Goal: Task Accomplishment & Management: Manage account settings

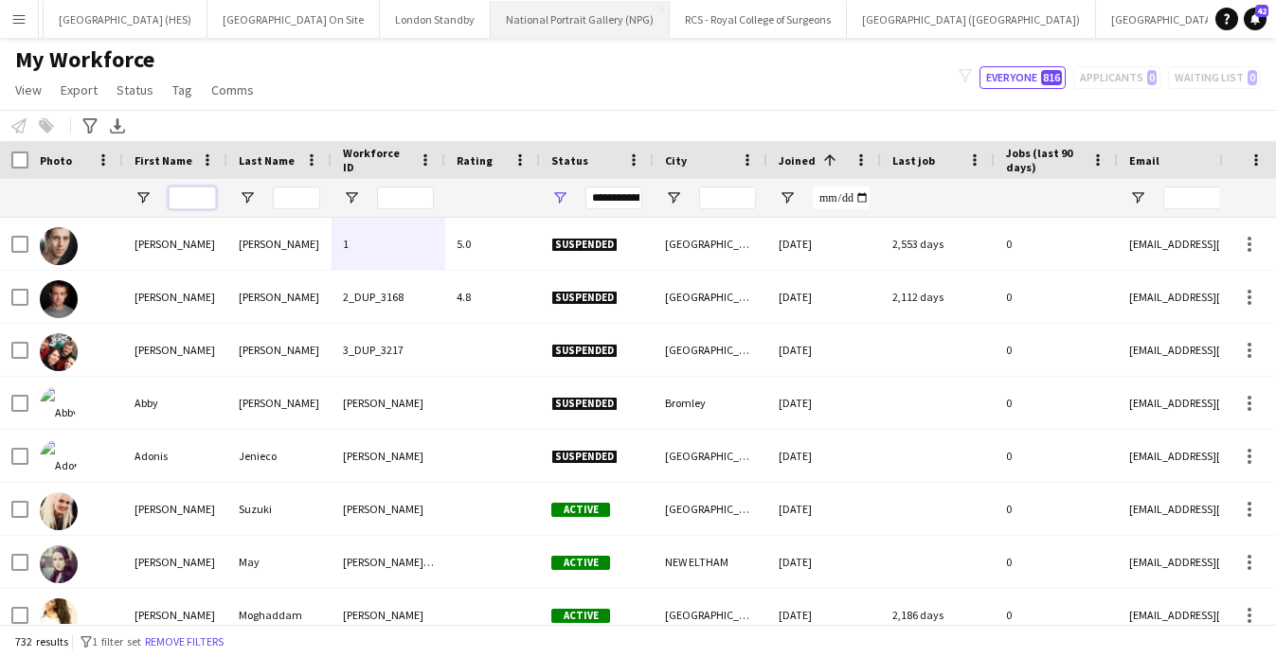
scroll to position [0, 765]
click at [1091, 18] on button "RHS Garden Wisley Close" at bounding box center [1151, 19] width 121 height 37
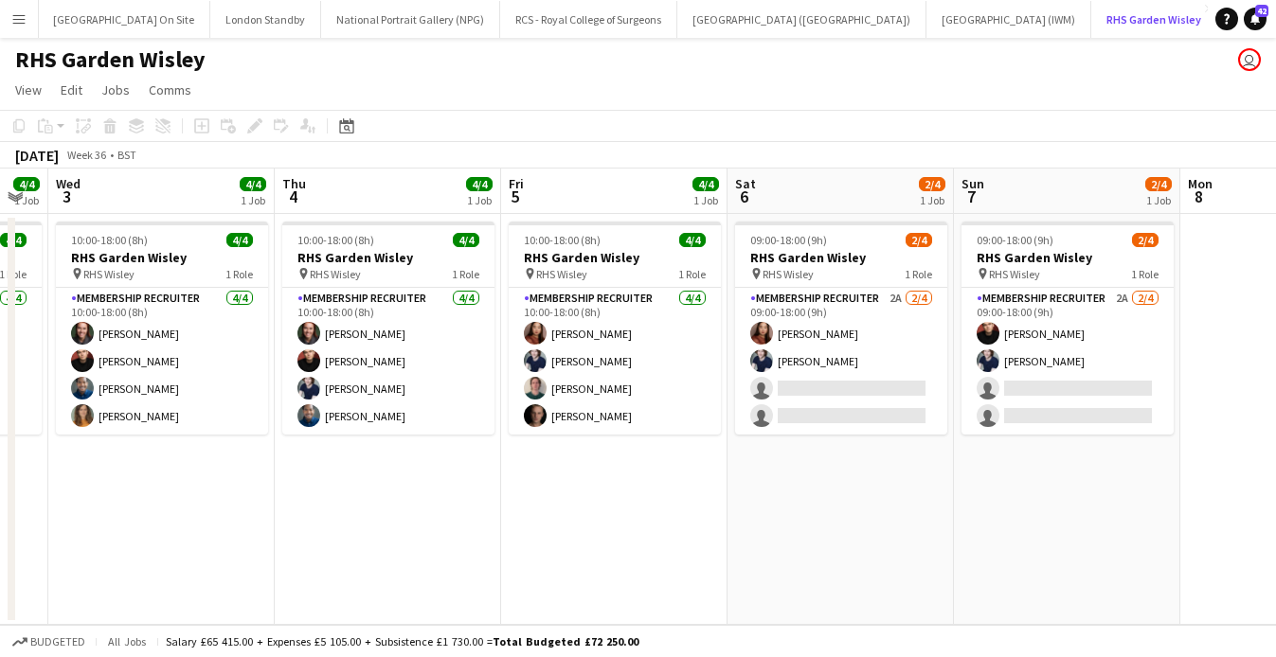
scroll to position [0, 634]
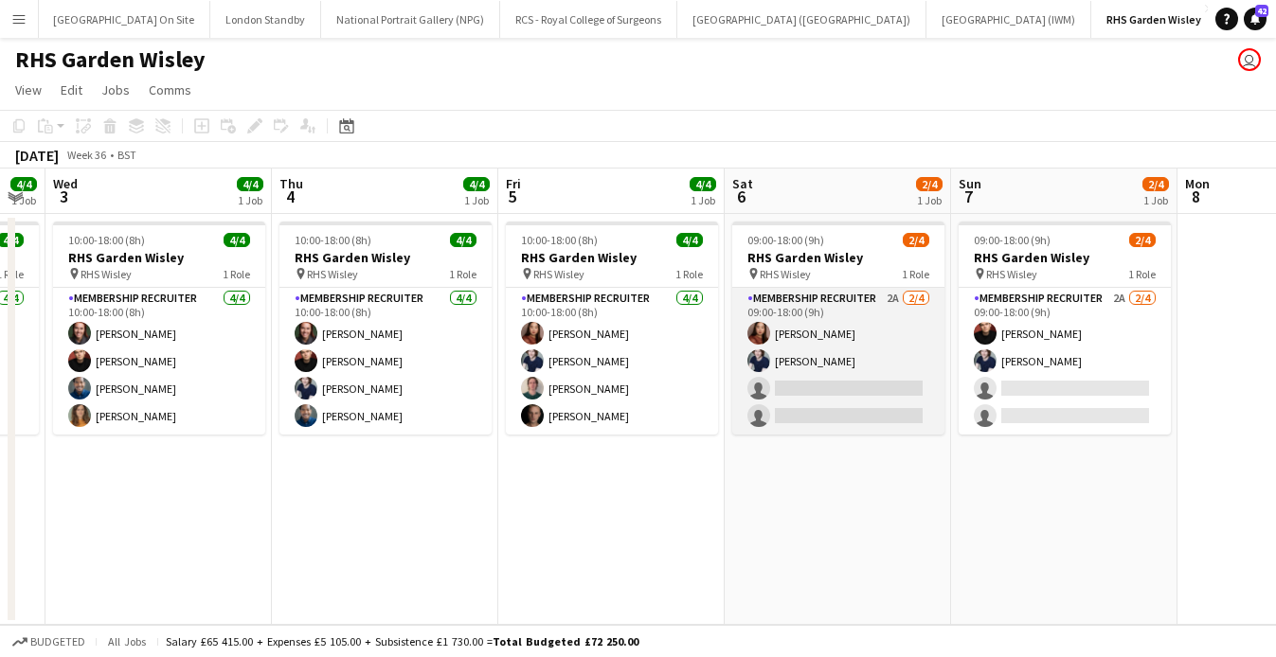
click at [862, 408] on app-card-role "Membership Recruiter 2A [DATE] 09:00-18:00 (9h) [PERSON_NAME] [PERSON_NAME] sin…" at bounding box center [838, 361] width 212 height 147
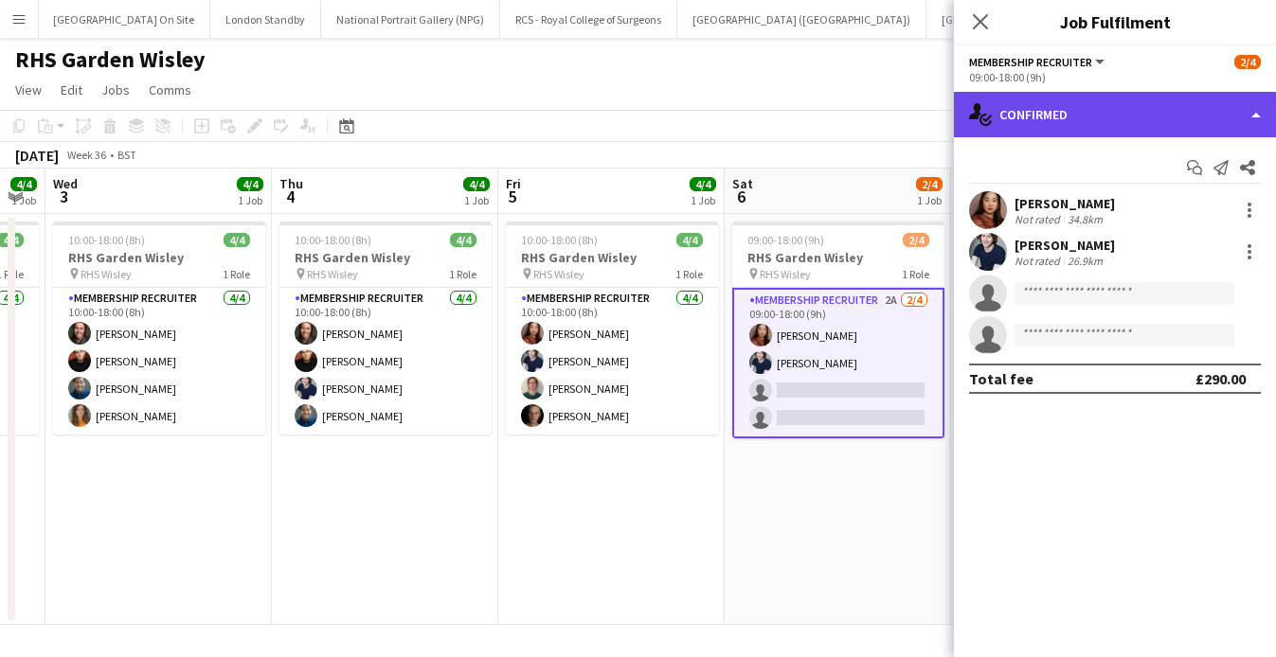
click at [1089, 109] on div "single-neutral-actions-check-2 Confirmed" at bounding box center [1115, 114] width 322 height 45
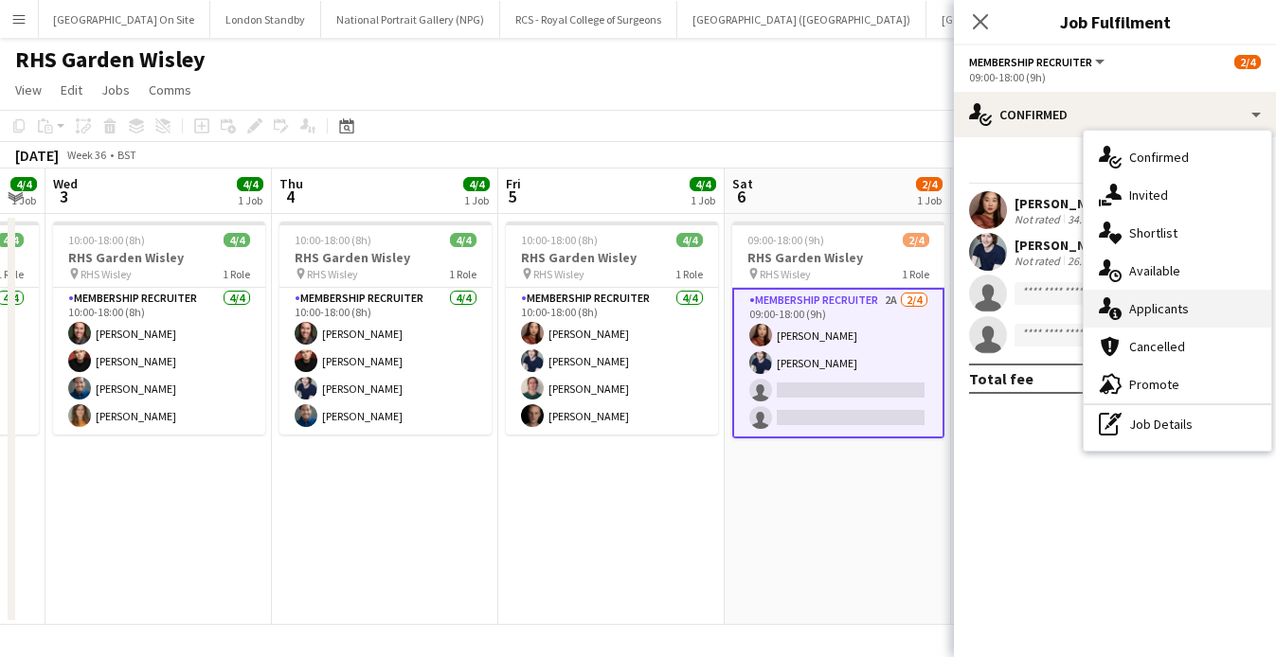
click at [1150, 318] on div "single-neutral-actions-information Applicants" at bounding box center [1178, 309] width 188 height 38
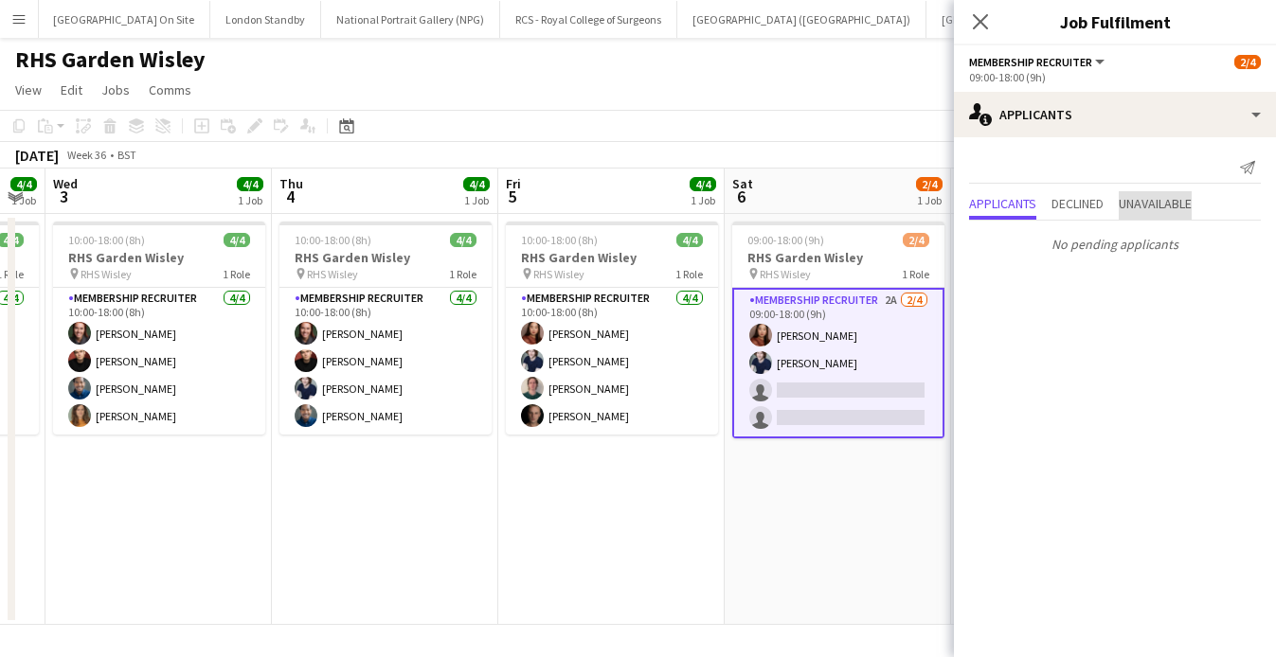
click at [1134, 210] on span "Unavailable" at bounding box center [1155, 203] width 73 height 13
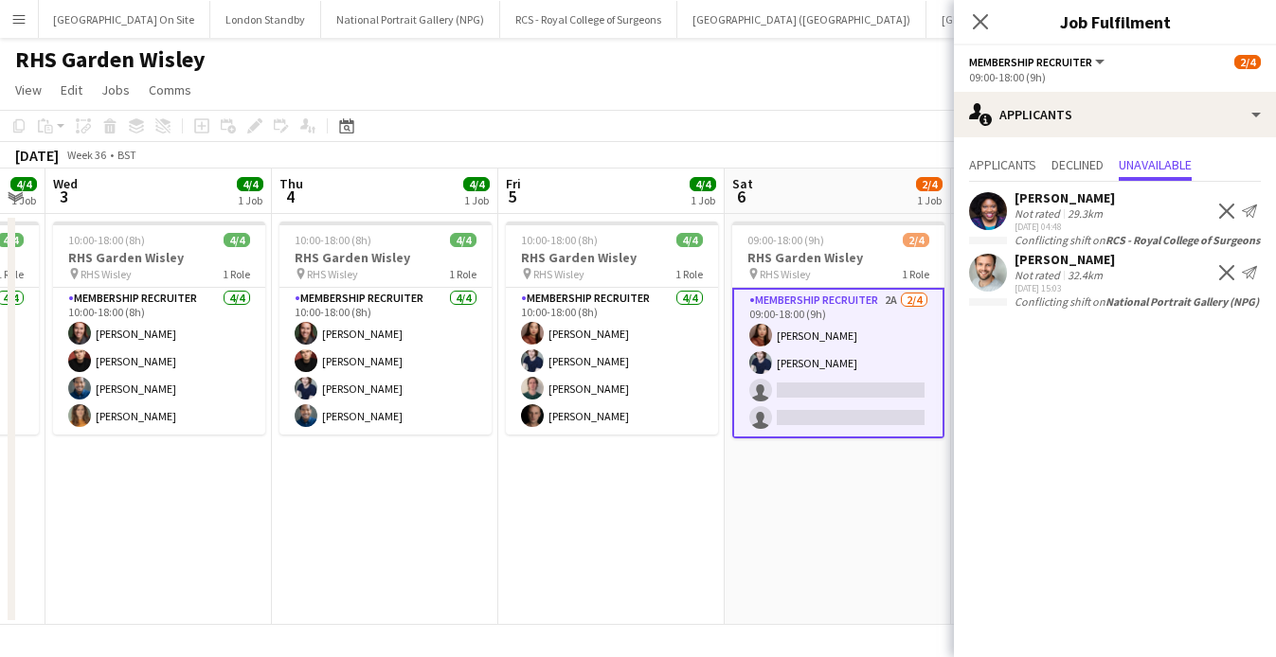
click at [857, 381] on app-card-role "Membership Recruiter 2A [DATE] 09:00-18:00 (9h) [PERSON_NAME] [PERSON_NAME] sin…" at bounding box center [838, 363] width 212 height 151
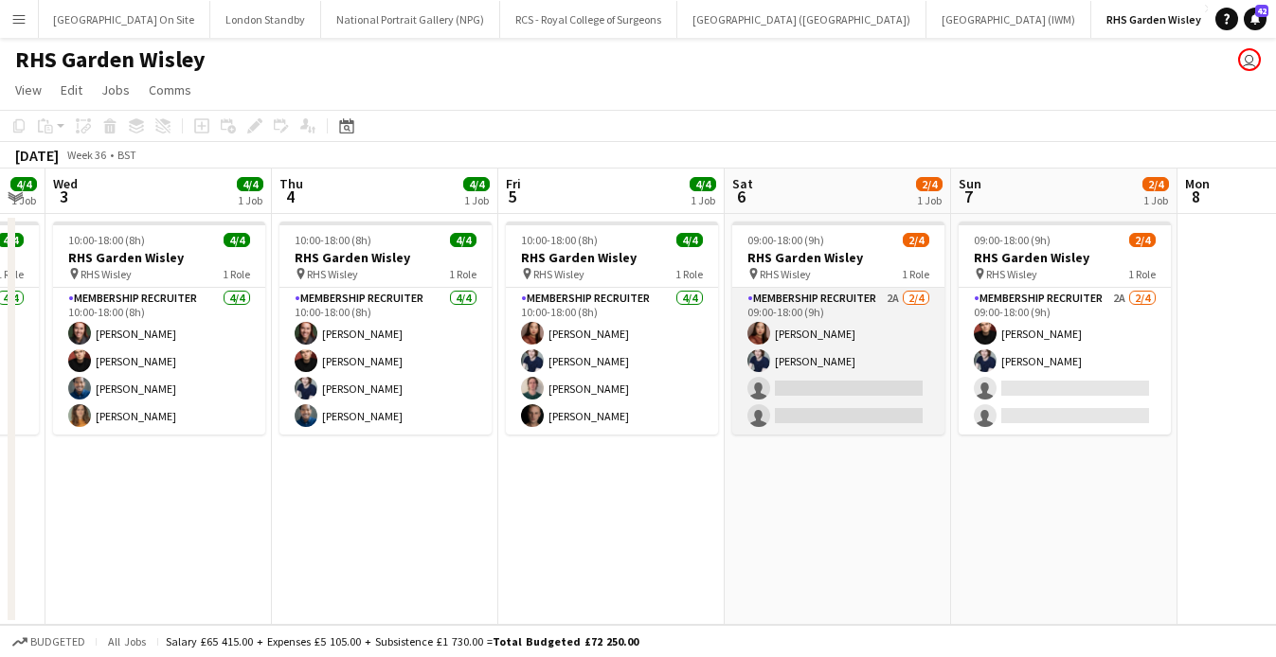
click at [827, 392] on app-card-role "Membership Recruiter 2A [DATE] 09:00-18:00 (9h) [PERSON_NAME] [PERSON_NAME] sin…" at bounding box center [838, 361] width 212 height 147
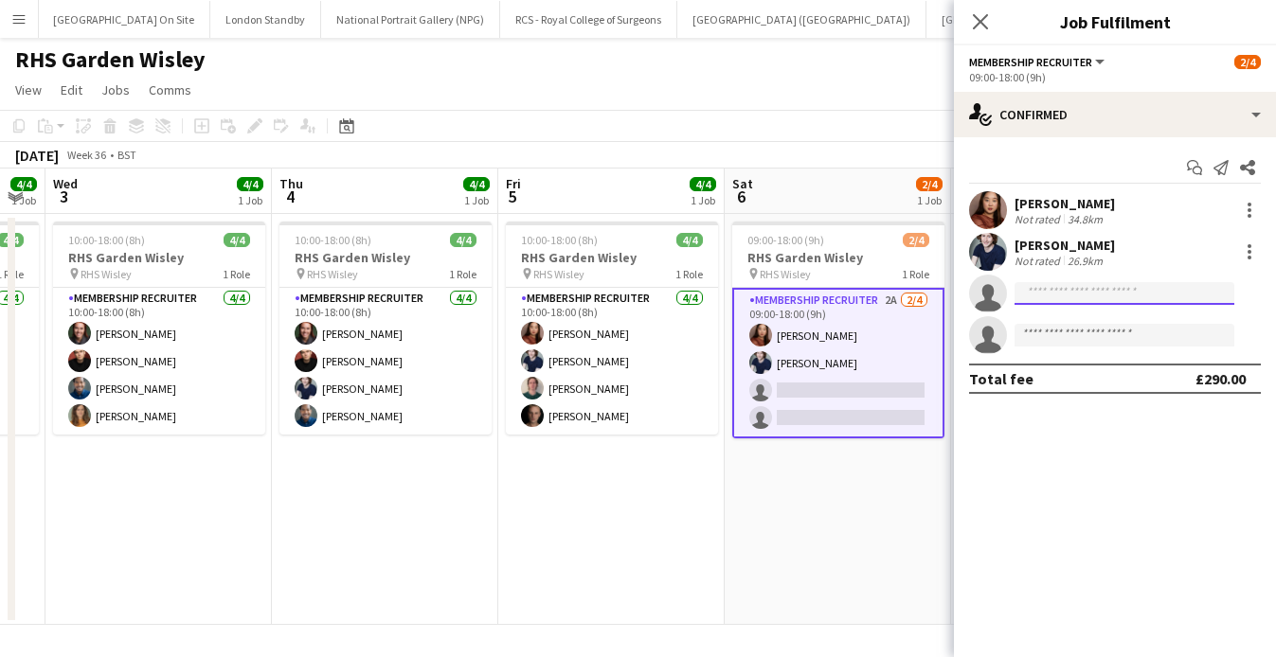
click at [1119, 297] on input at bounding box center [1125, 293] width 220 height 23
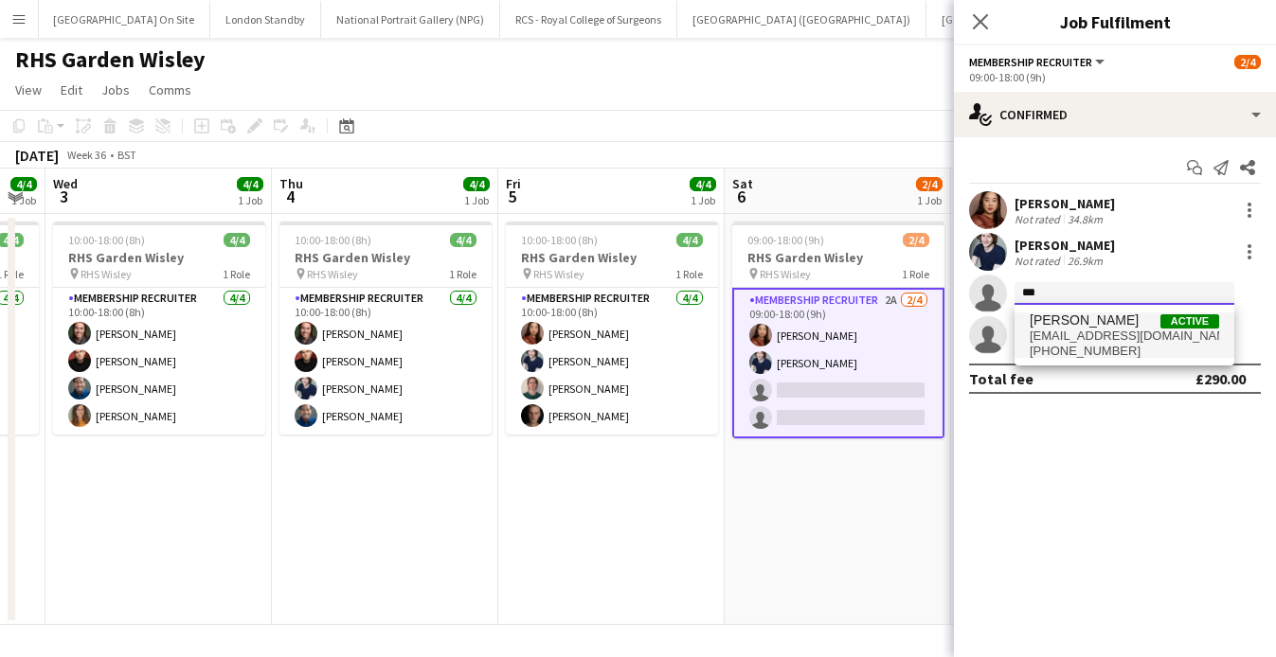
type input "***"
click at [1116, 343] on span "[EMAIL_ADDRESS][DOMAIN_NAME]" at bounding box center [1124, 336] width 189 height 15
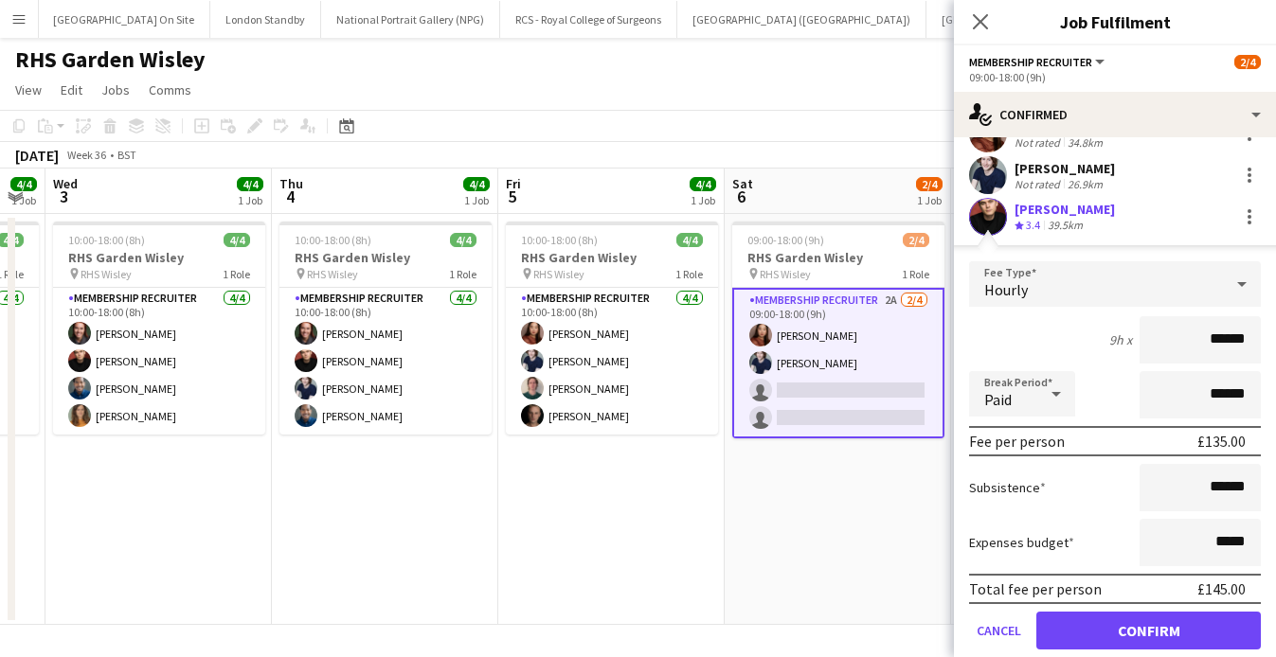
scroll to position [182, 0]
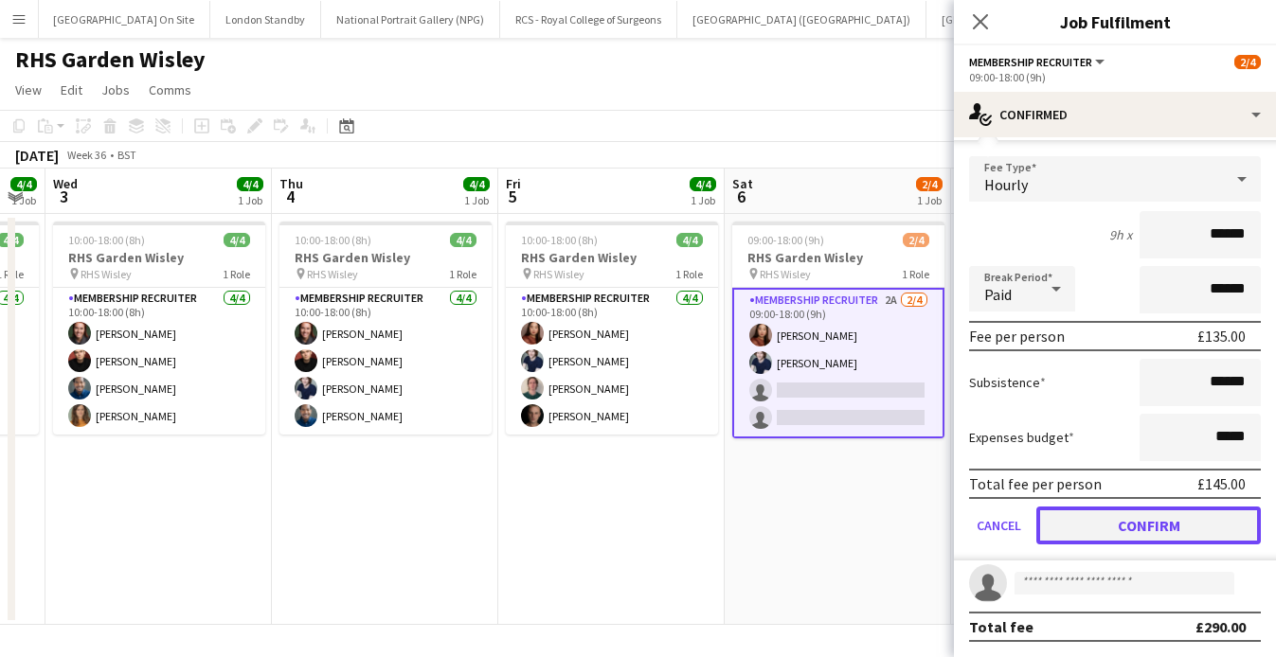
click at [1134, 525] on button "Confirm" at bounding box center [1148, 526] width 225 height 38
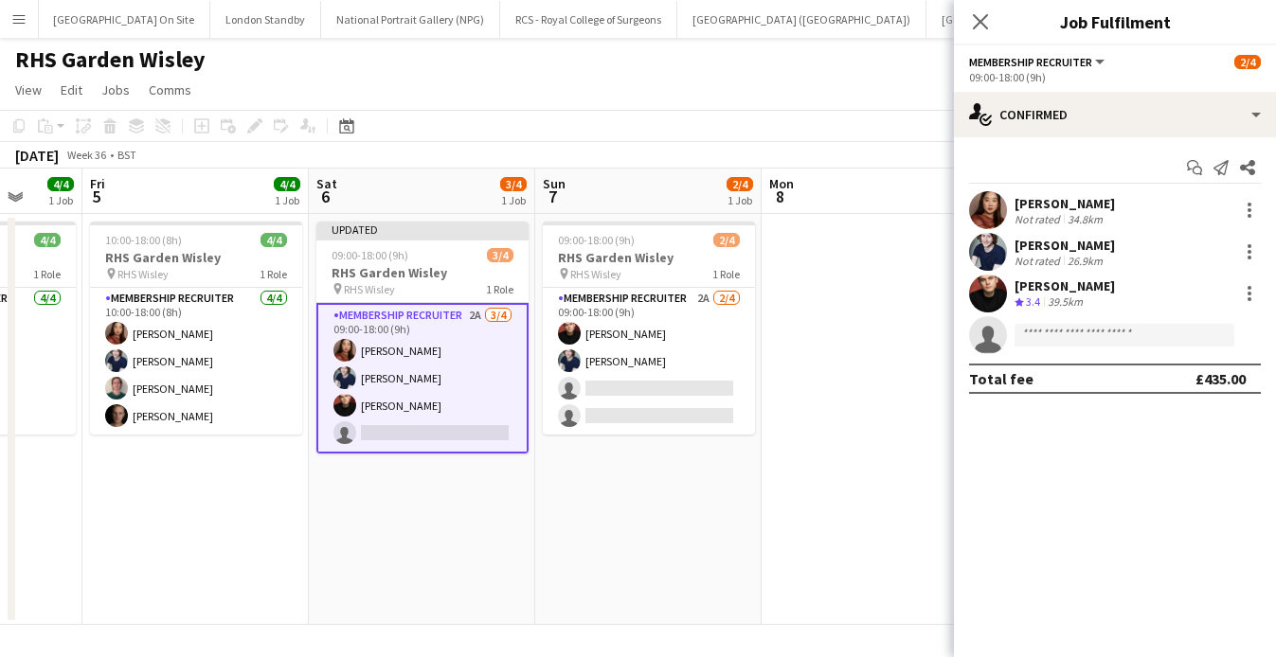
scroll to position [0, 643]
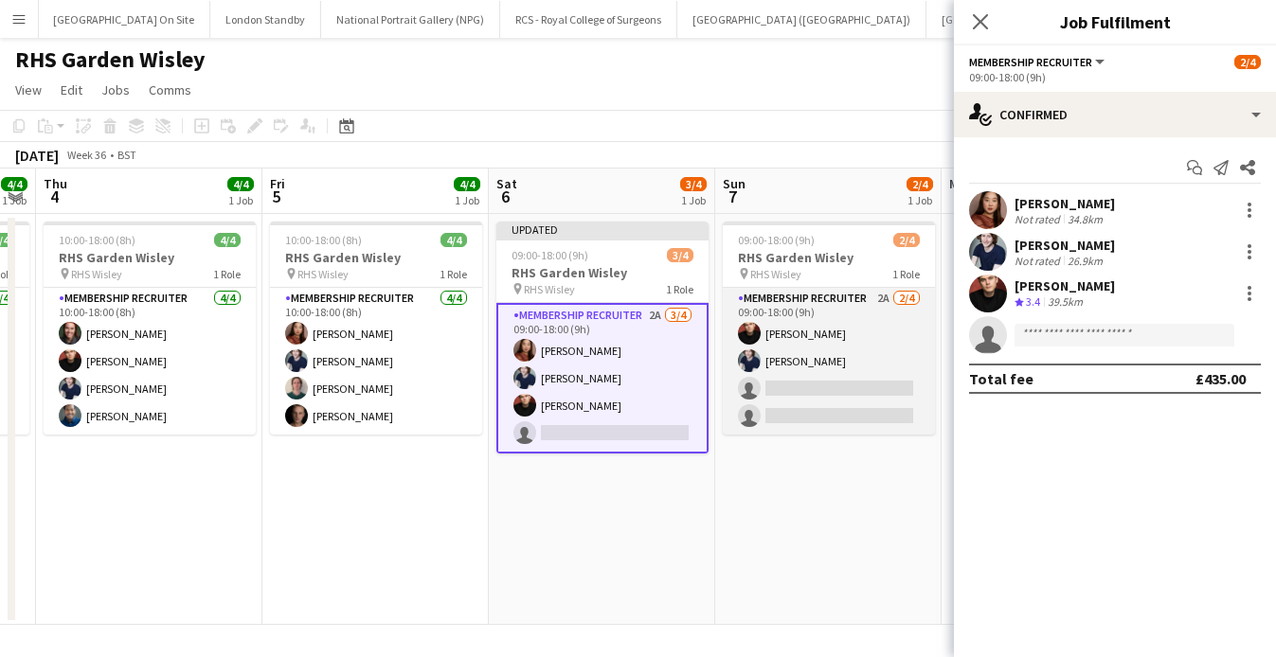
click at [826, 405] on app-card-role "Membership Recruiter 2A [DATE] 09:00-18:00 (9h) [PERSON_NAME] [PERSON_NAME] sin…" at bounding box center [829, 361] width 212 height 147
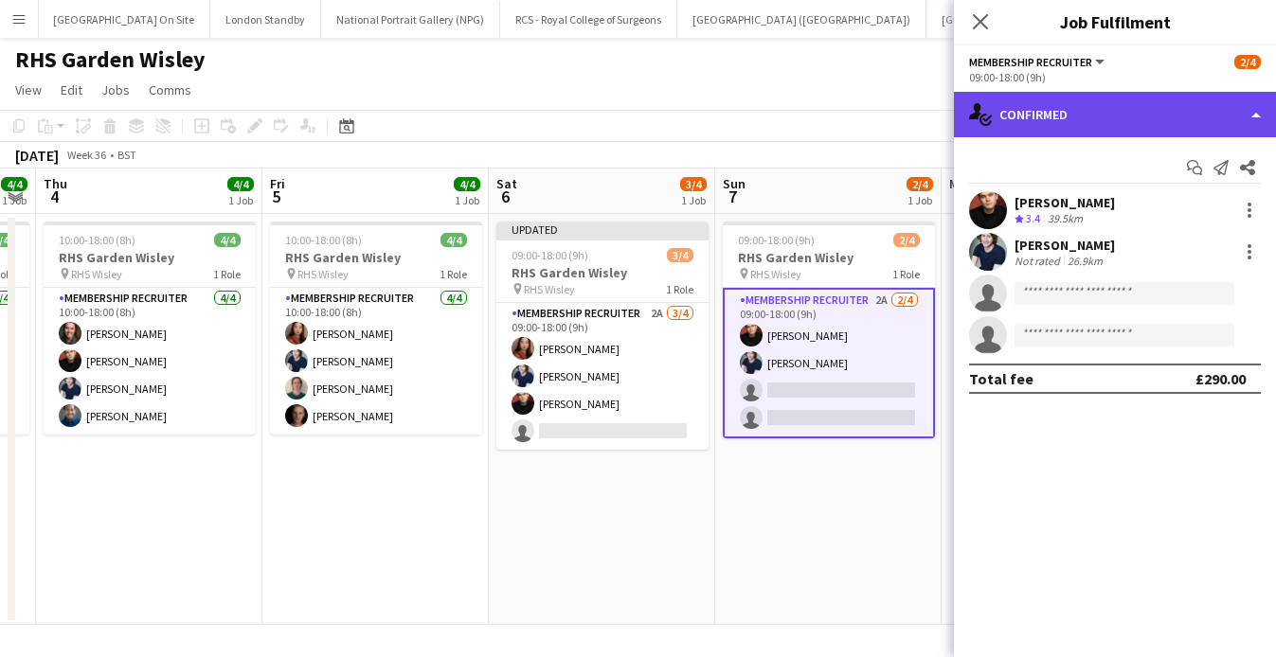
click at [1137, 133] on div "single-neutral-actions-check-2 Confirmed" at bounding box center [1115, 114] width 322 height 45
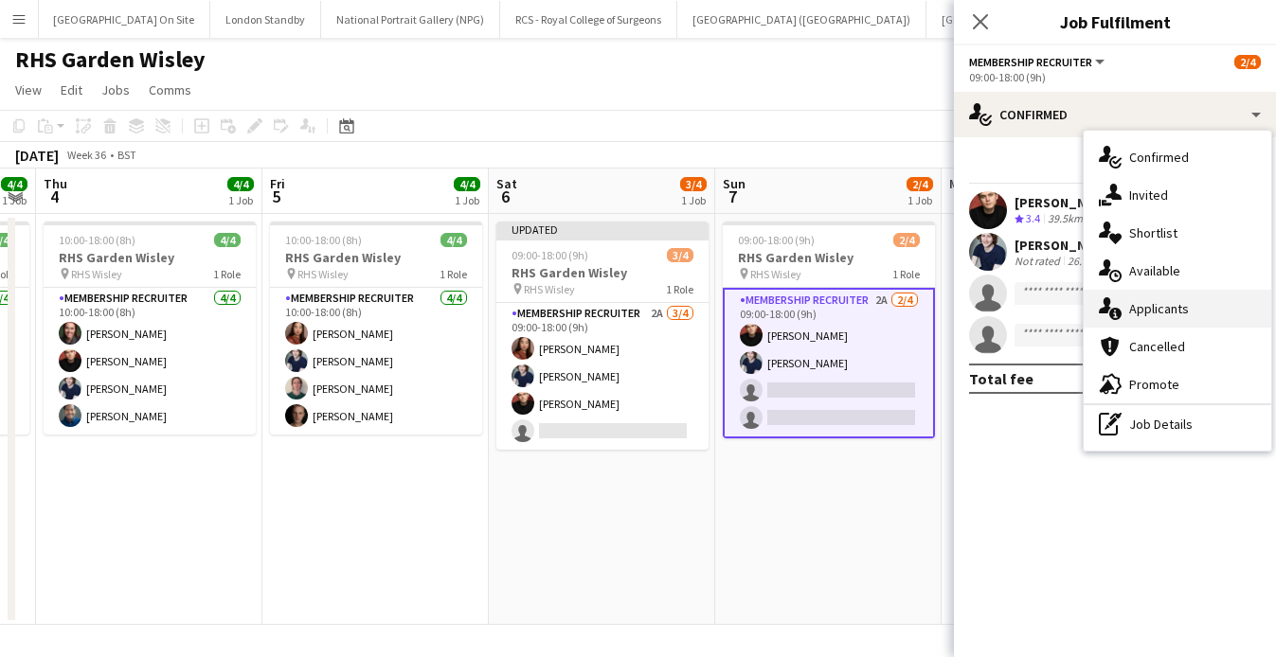
click at [1161, 302] on div "single-neutral-actions-information Applicants" at bounding box center [1178, 309] width 188 height 38
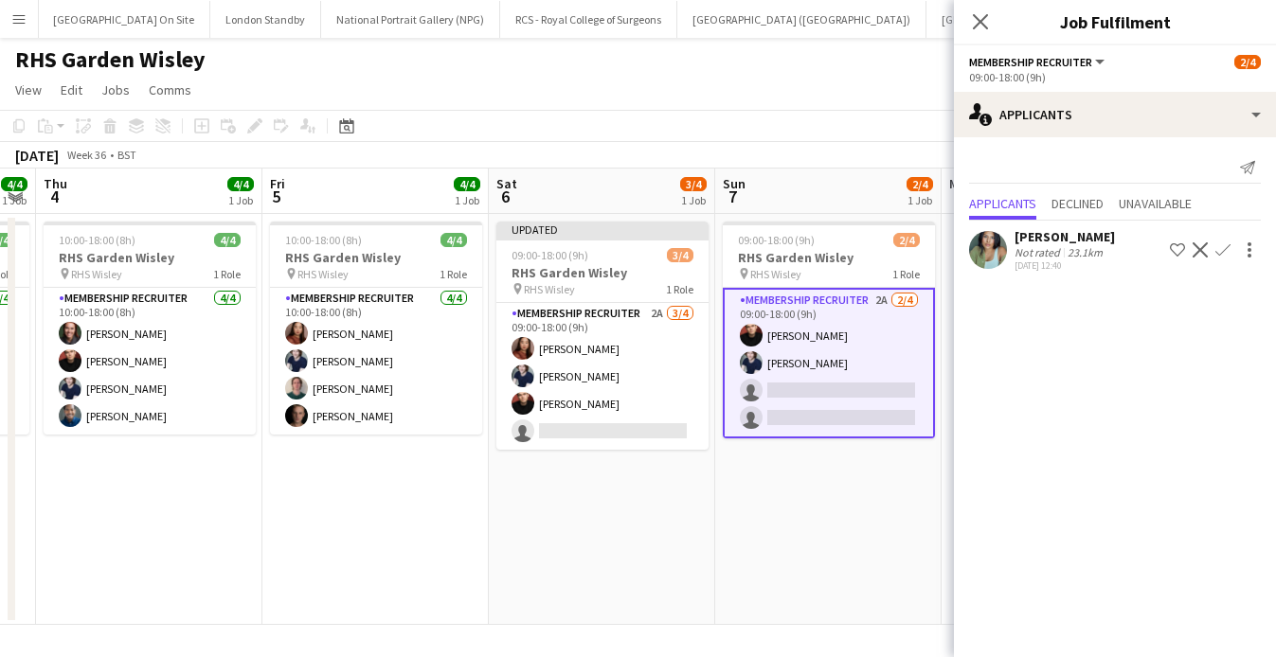
click at [1222, 251] on app-icon "Confirm" at bounding box center [1222, 250] width 15 height 15
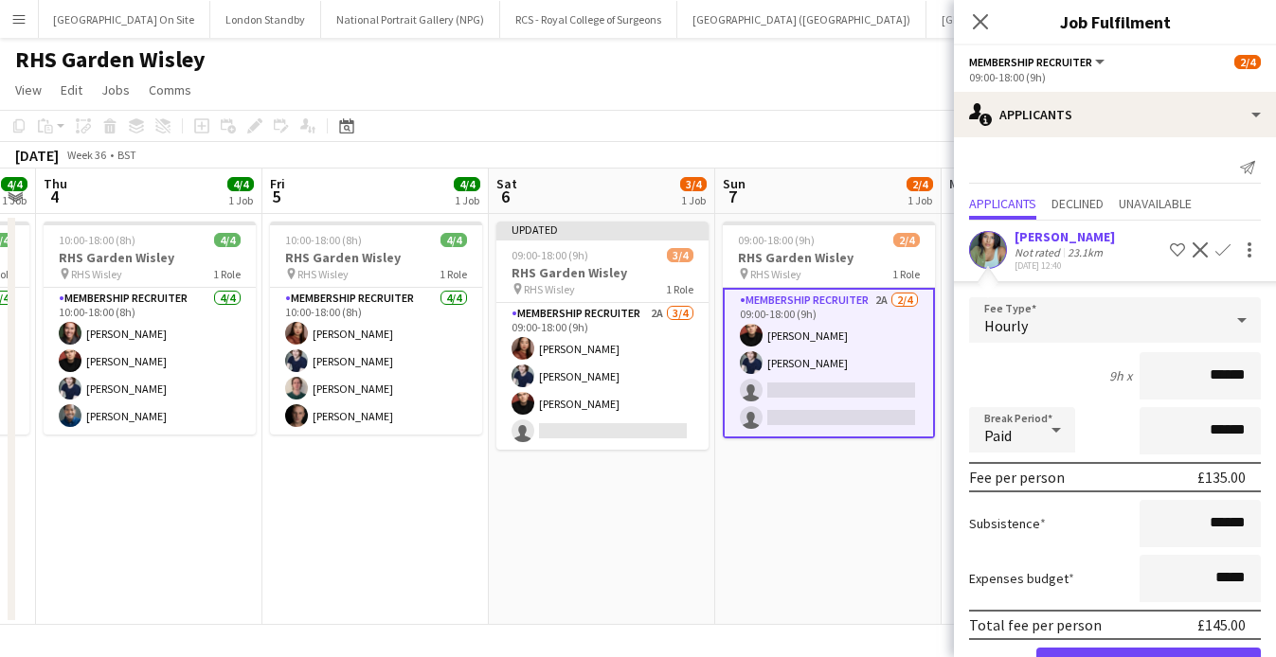
scroll to position [63, 0]
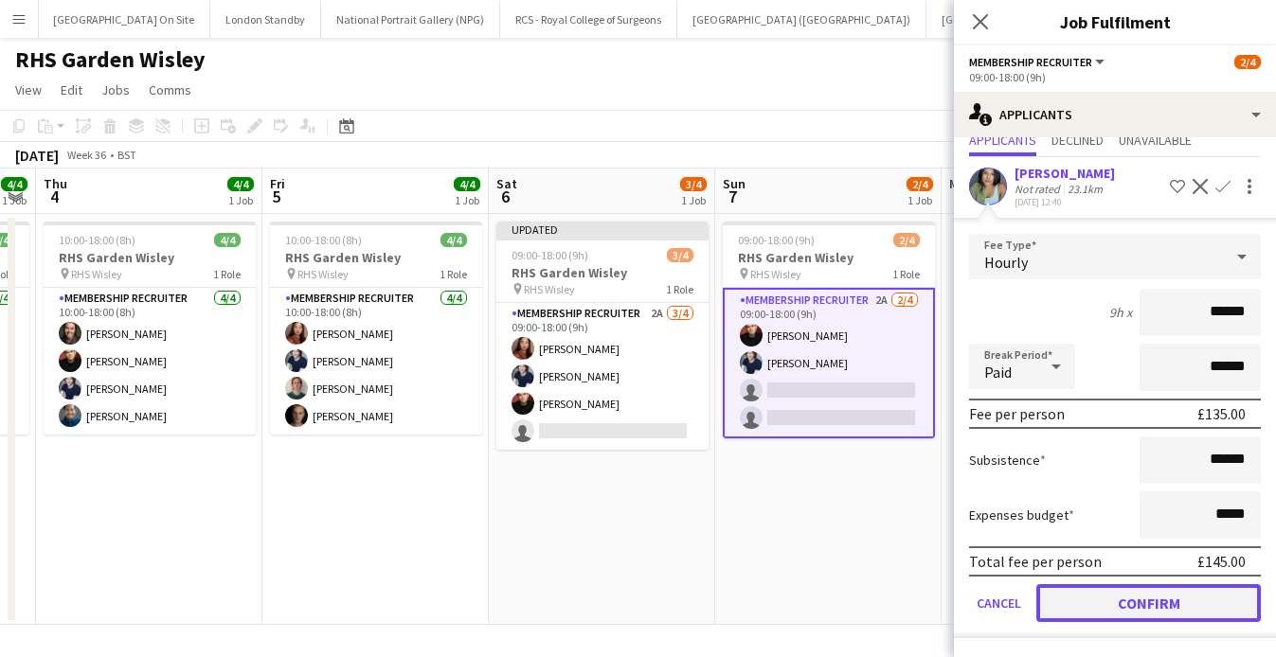
click at [1101, 604] on button "Confirm" at bounding box center [1148, 604] width 225 height 38
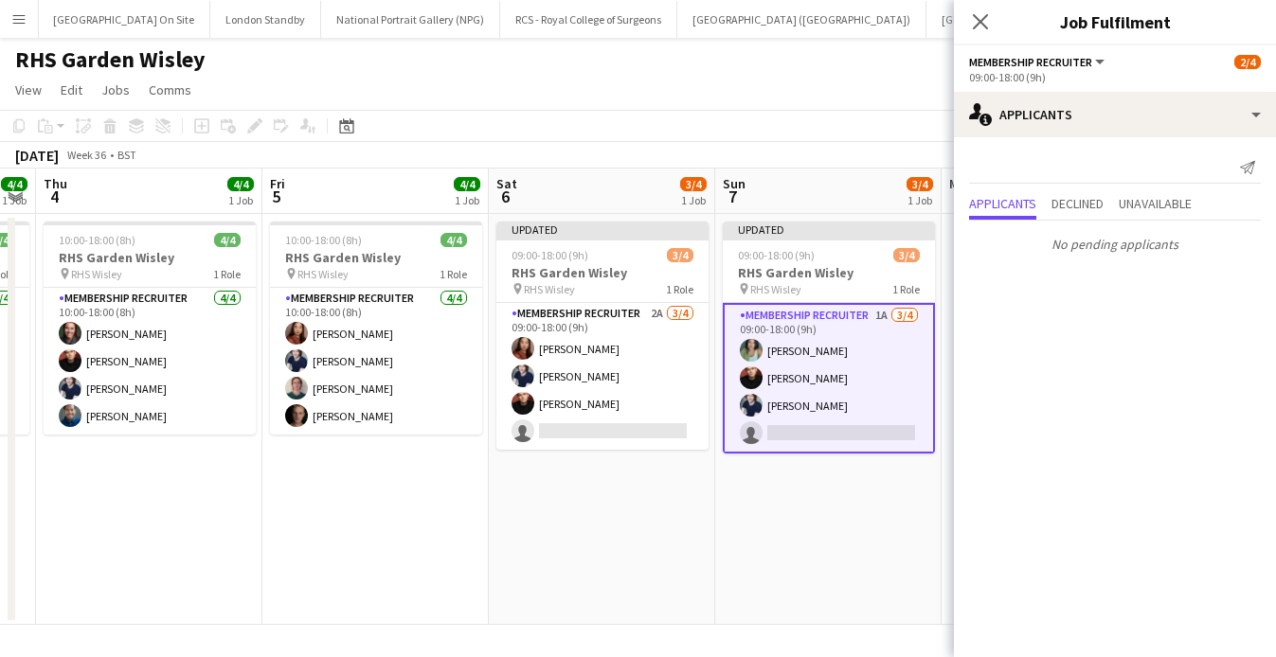
scroll to position [0, 0]
click at [883, 160] on div "[DATE] Week 36 • BST Publish 1 job Revert 1 job" at bounding box center [638, 155] width 1276 height 27
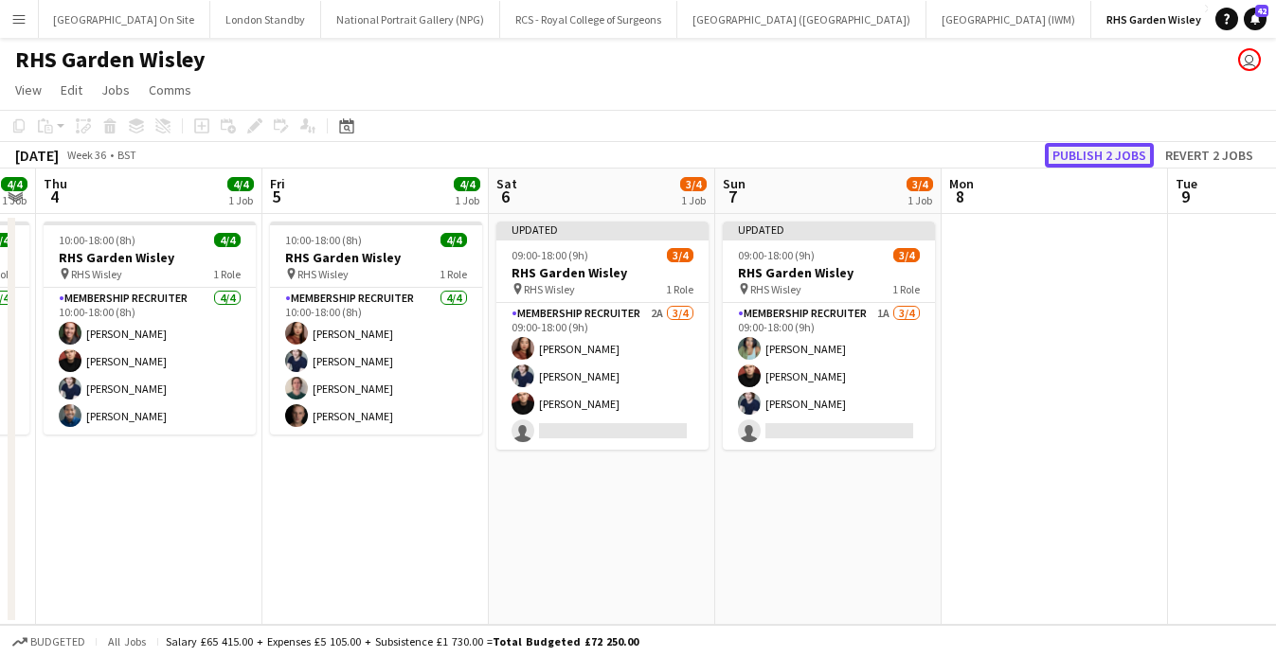
click at [1090, 146] on button "Publish 2 jobs" at bounding box center [1099, 155] width 109 height 25
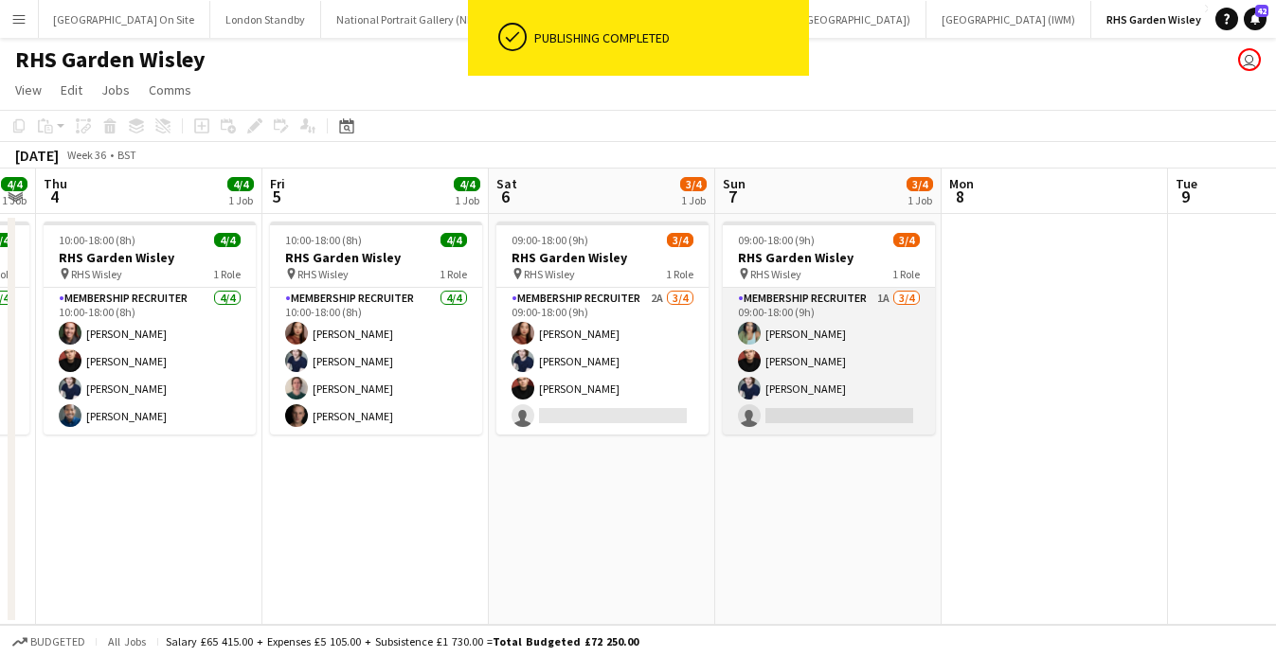
click at [794, 386] on app-card-role "Membership Recruiter 1A [DATE] 09:00-18:00 (9h) [PERSON_NAME] [PERSON_NAME] [PE…" at bounding box center [829, 361] width 212 height 147
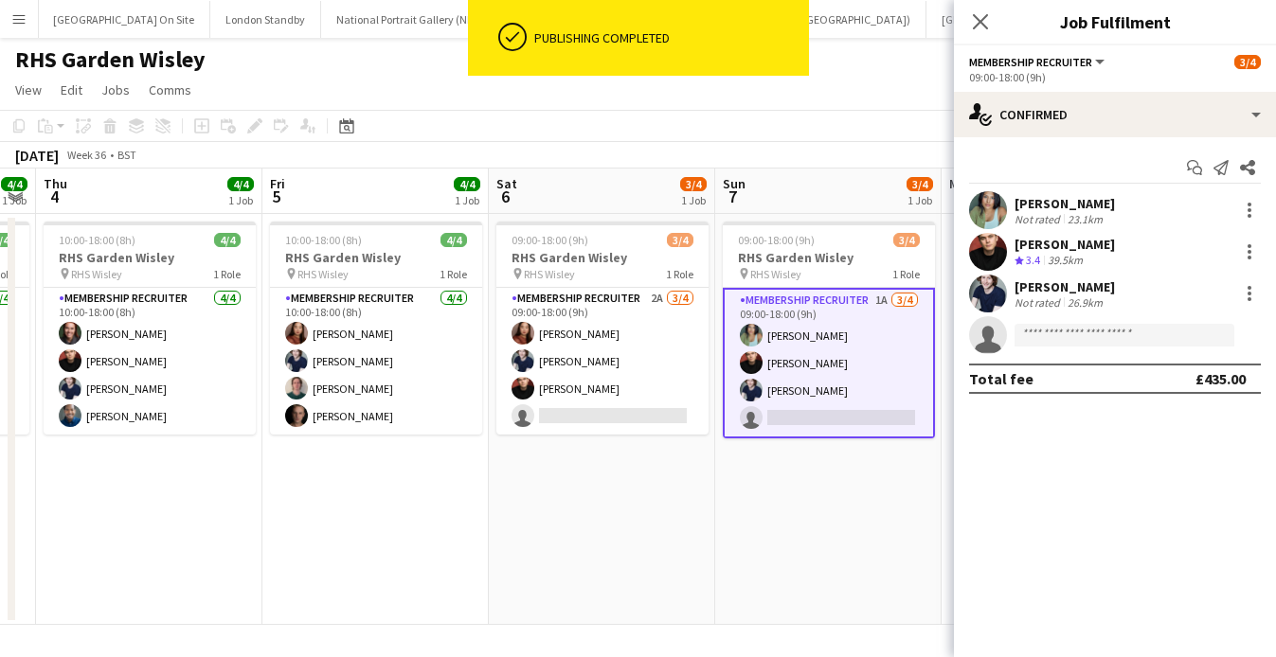
click at [651, 516] on app-date-cell "09:00-18:00 (9h) 3/4 RHS Garden Wisley pin RHS Wisley 1 Role Membership Recruit…" at bounding box center [602, 419] width 226 height 411
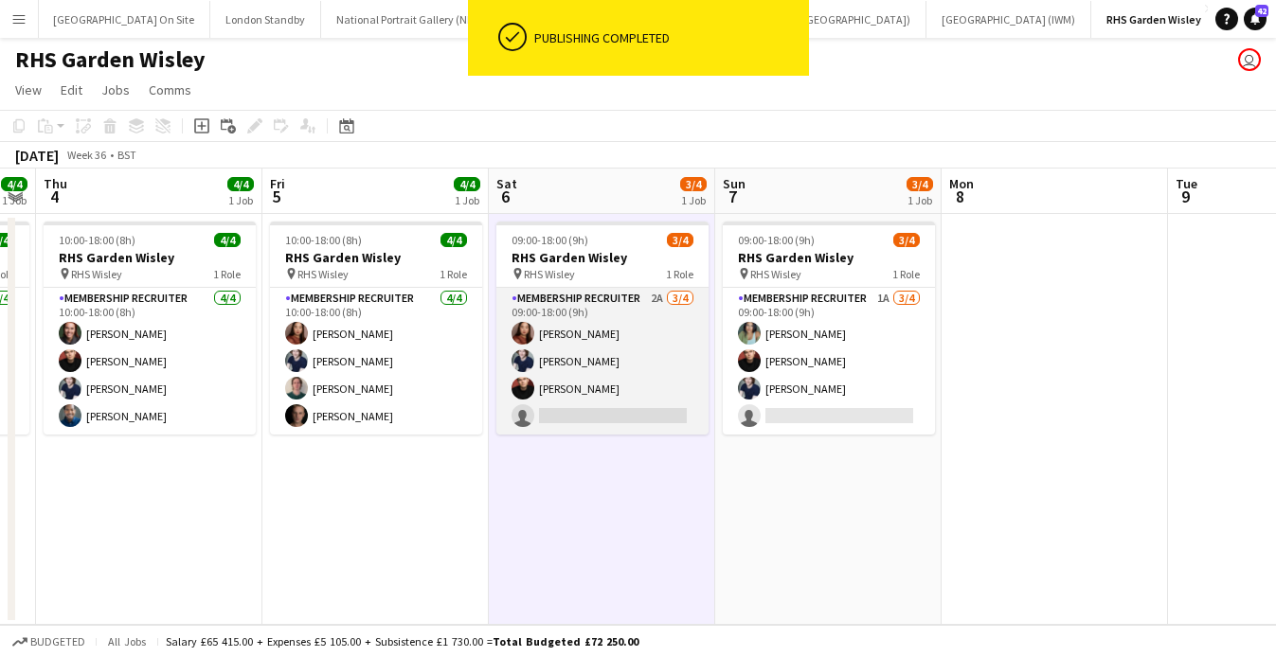
click at [588, 420] on app-card-role "Membership Recruiter 2A [DATE] 09:00-18:00 (9h) [PERSON_NAME] [PERSON_NAME] [PE…" at bounding box center [602, 361] width 212 height 147
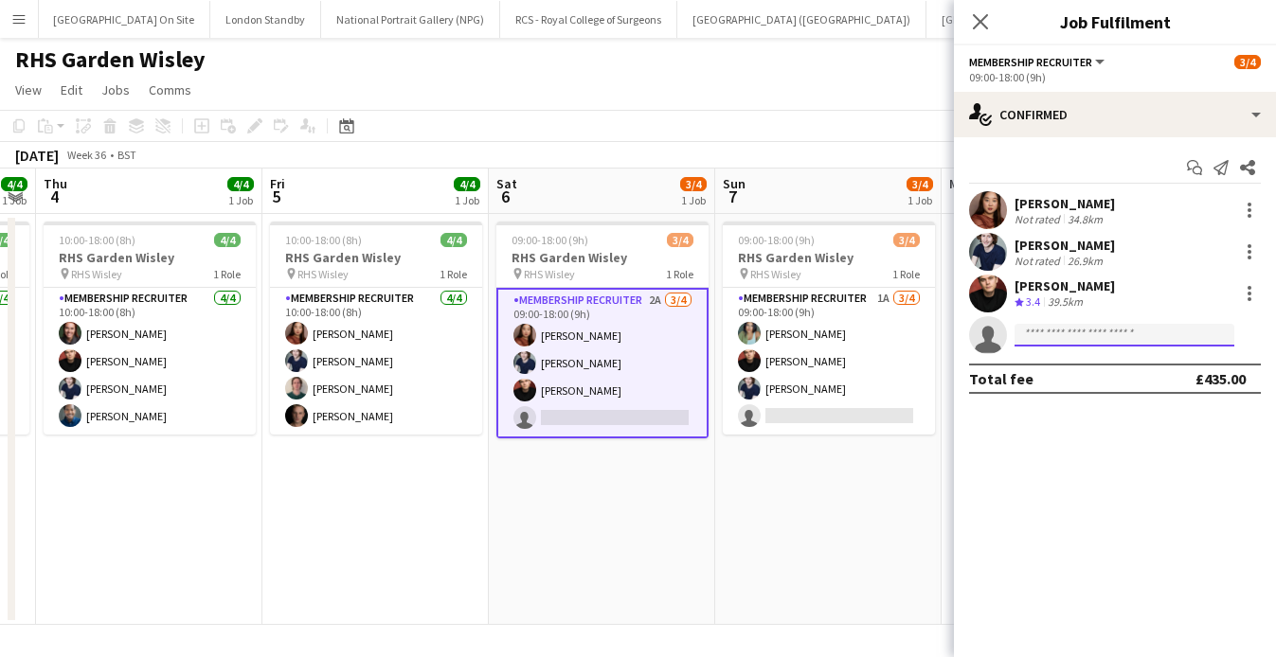
click at [1041, 339] on input at bounding box center [1125, 335] width 220 height 23
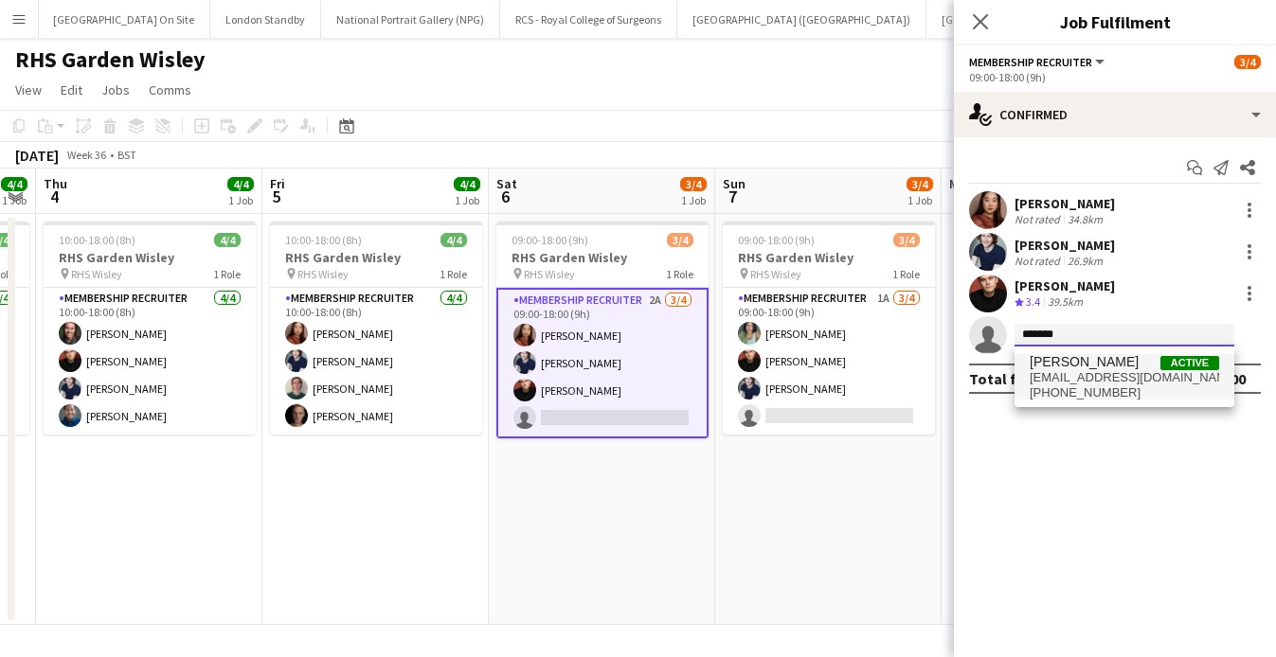
type input "*******"
click at [1078, 391] on span "[PHONE_NUMBER]" at bounding box center [1124, 393] width 189 height 15
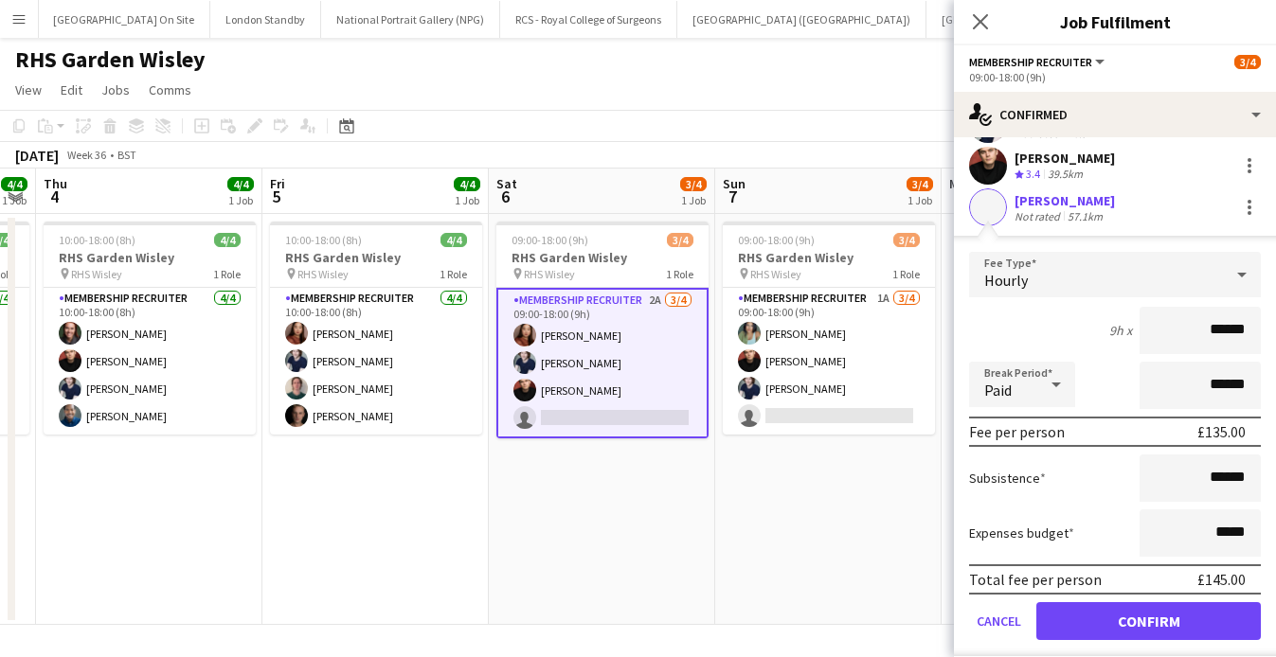
scroll to position [135, 0]
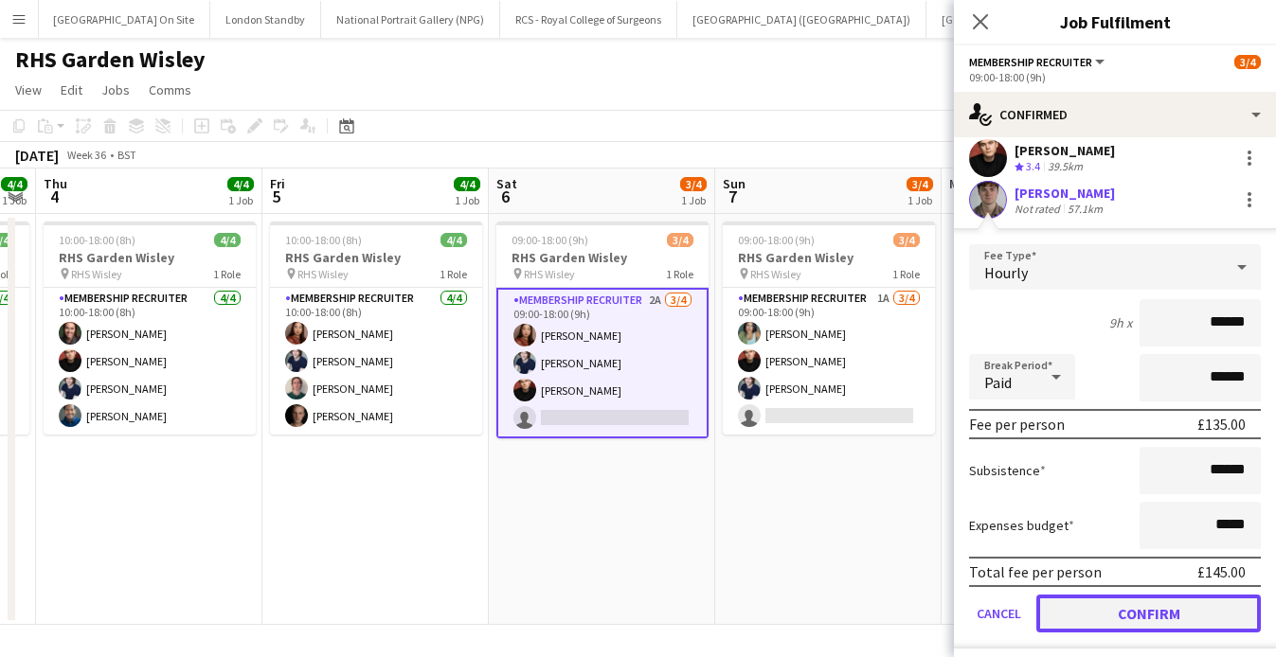
click at [1138, 617] on button "Confirm" at bounding box center [1148, 614] width 225 height 38
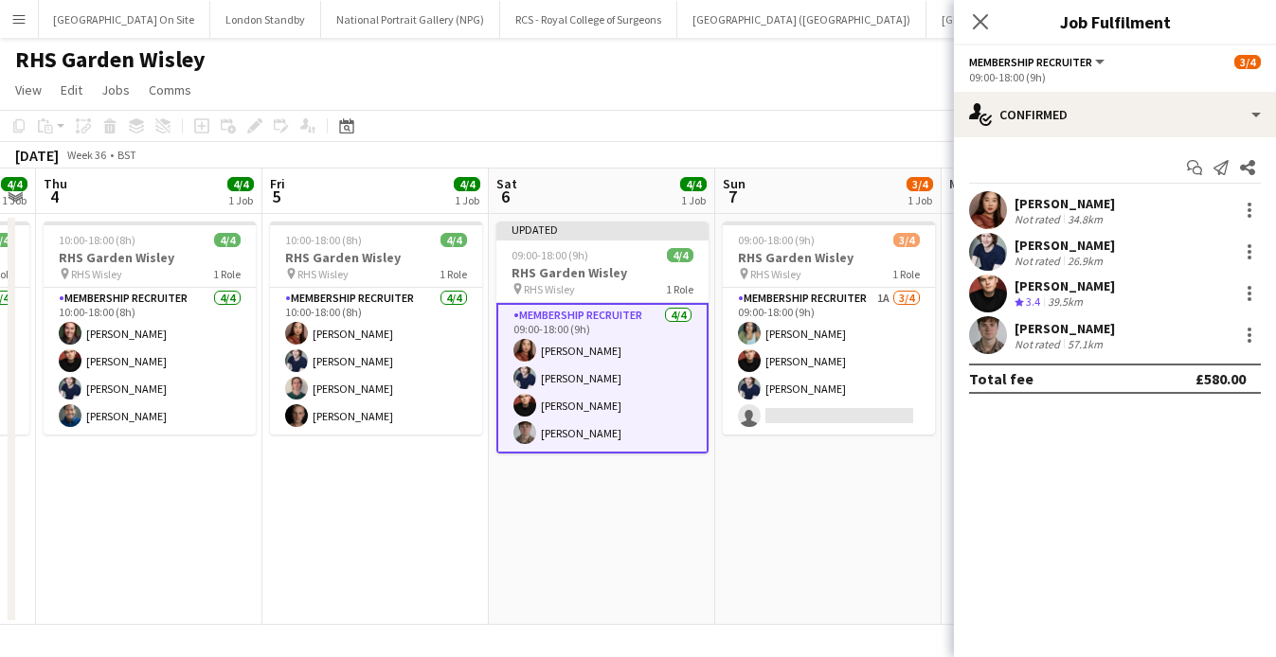
scroll to position [0, 0]
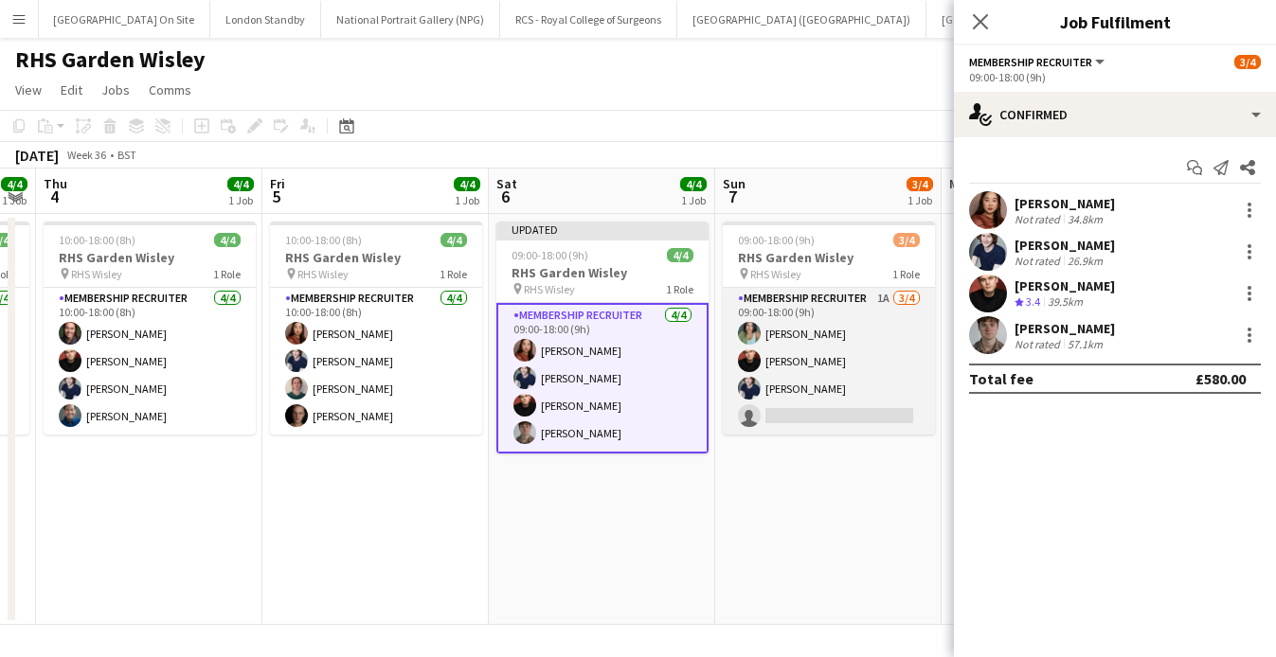
click at [840, 398] on app-card-role "Membership Recruiter 1A [DATE] 09:00-18:00 (9h) [PERSON_NAME] [PERSON_NAME] [PE…" at bounding box center [829, 361] width 212 height 147
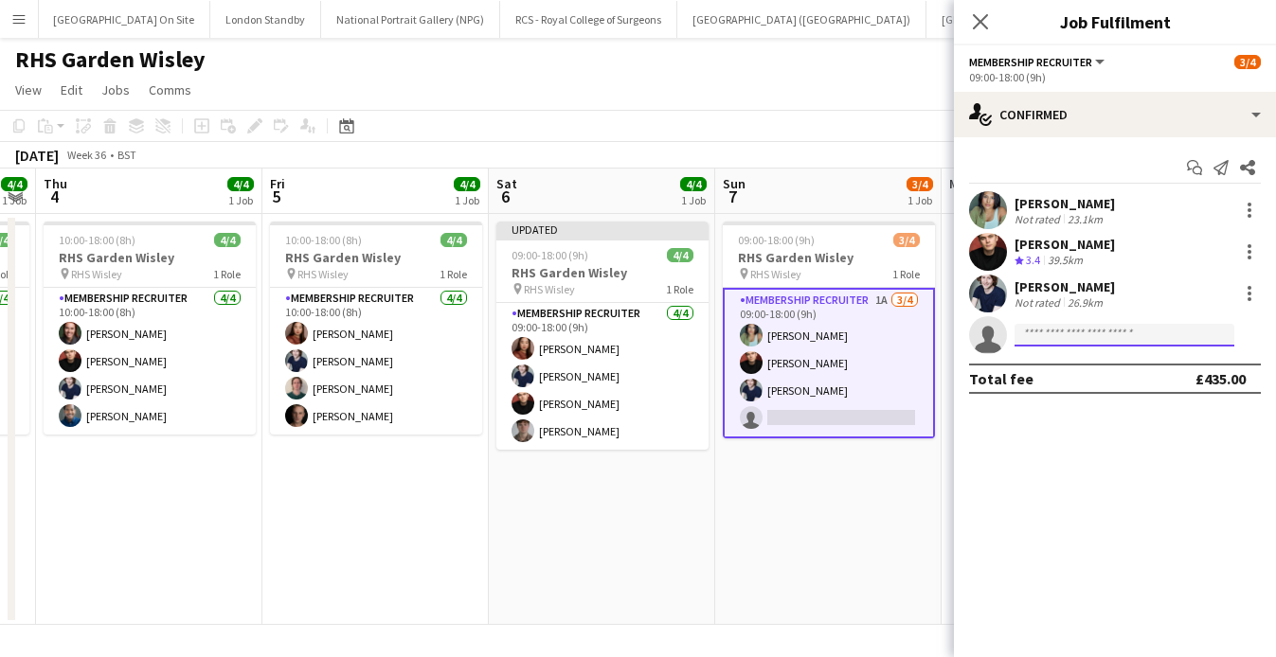
click at [1035, 335] on input at bounding box center [1125, 335] width 220 height 23
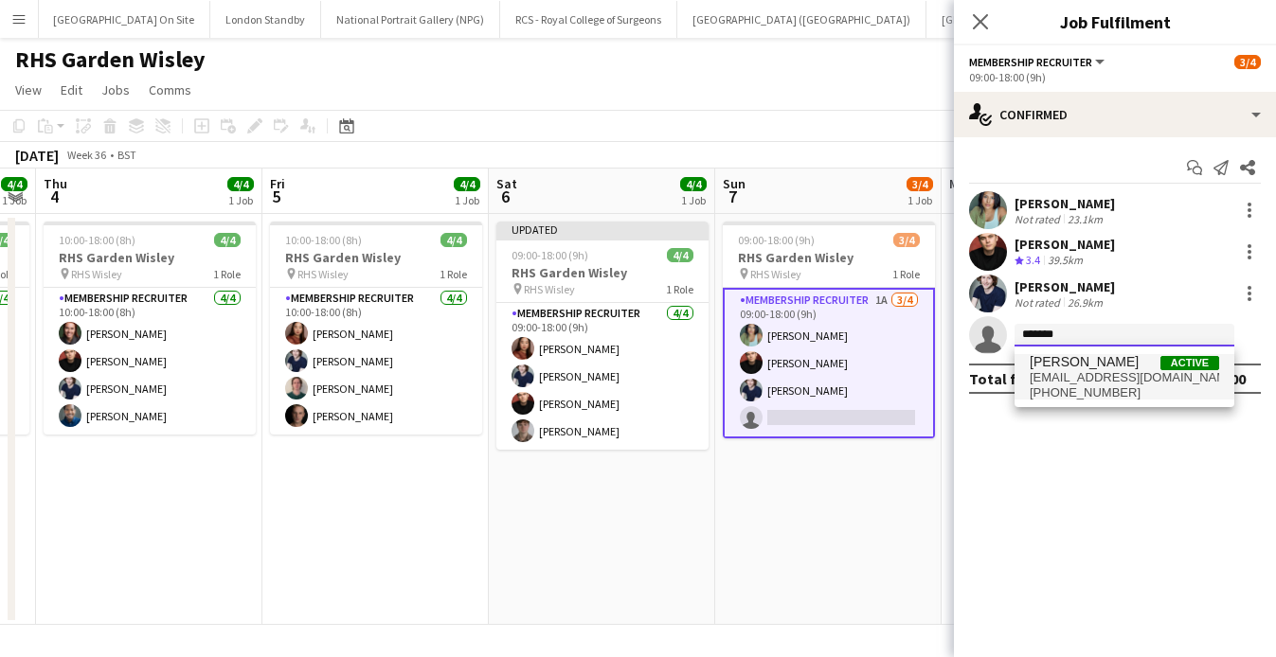
type input "*******"
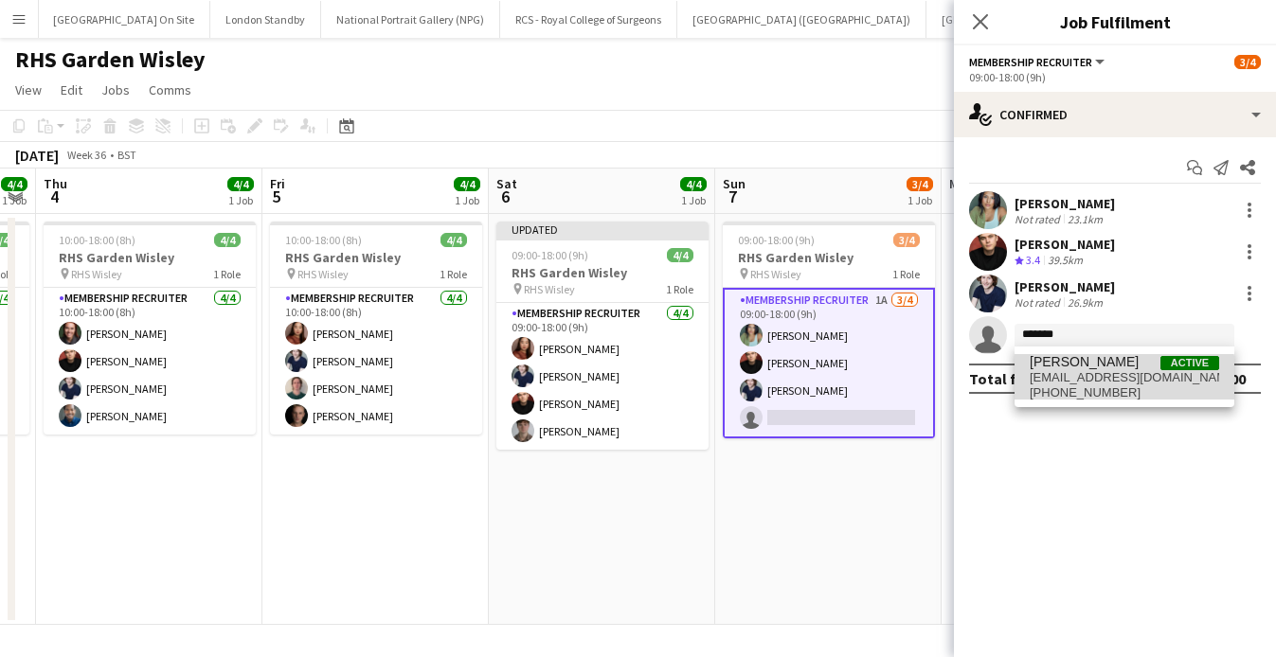
click at [1094, 388] on span "[PHONE_NUMBER]" at bounding box center [1124, 393] width 189 height 15
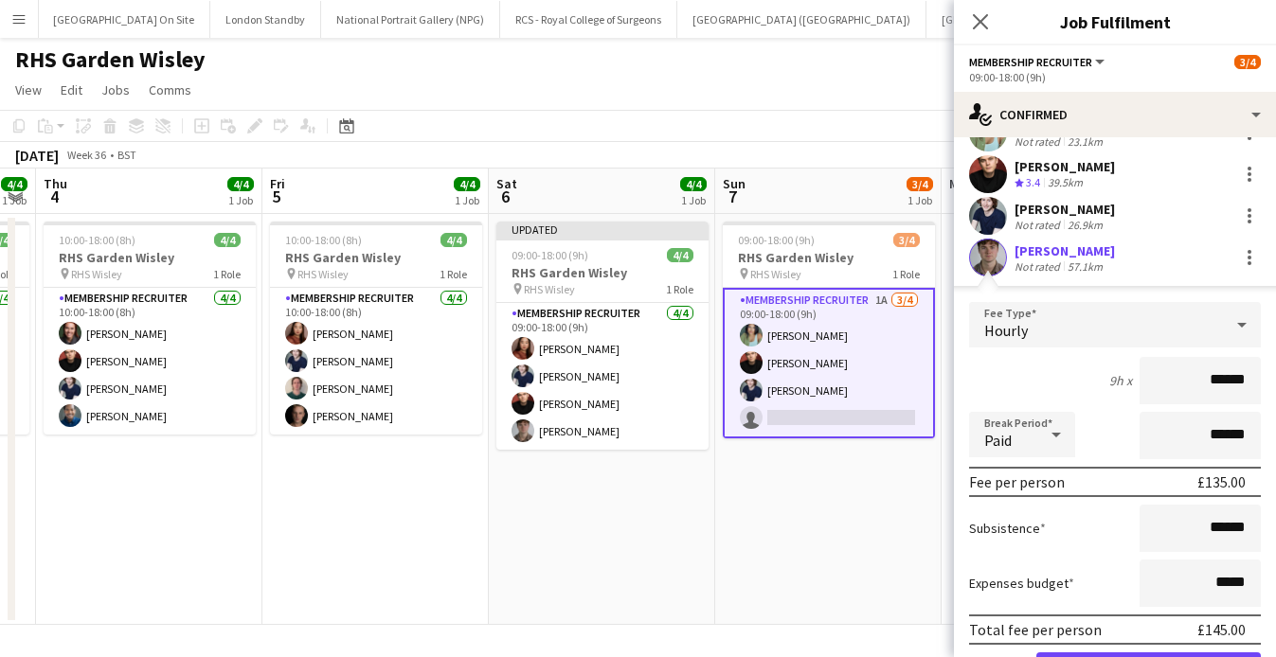
scroll to position [133, 0]
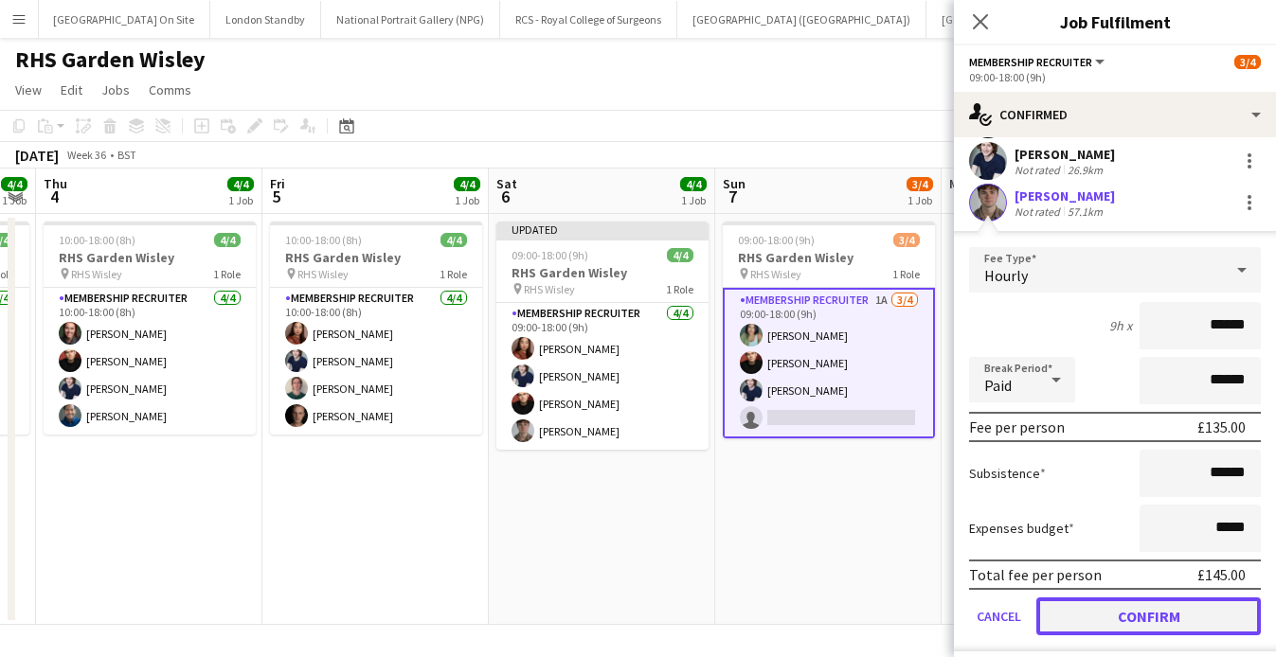
click at [1111, 621] on button "Confirm" at bounding box center [1148, 617] width 225 height 38
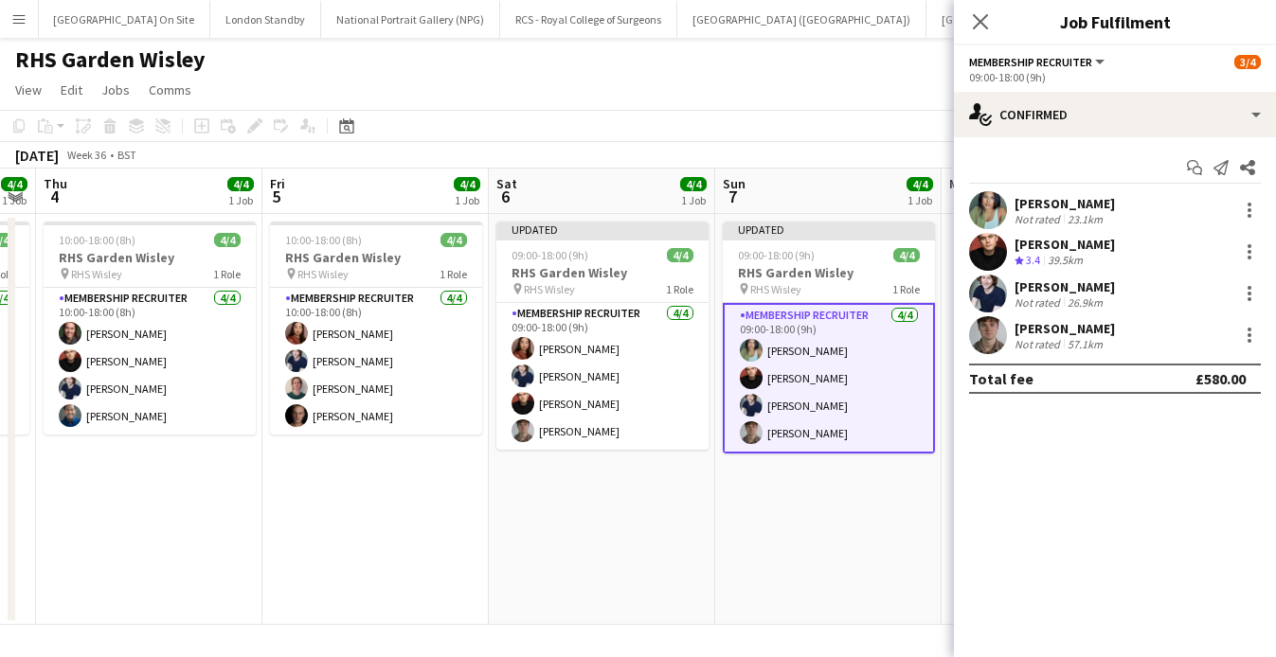
scroll to position [0, 0]
click at [815, 510] on app-date-cell "Updated 09:00-18:00 (9h) 4/4 RHS Garden Wisley pin RHS Wisley 1 Role Membership…" at bounding box center [828, 419] width 226 height 411
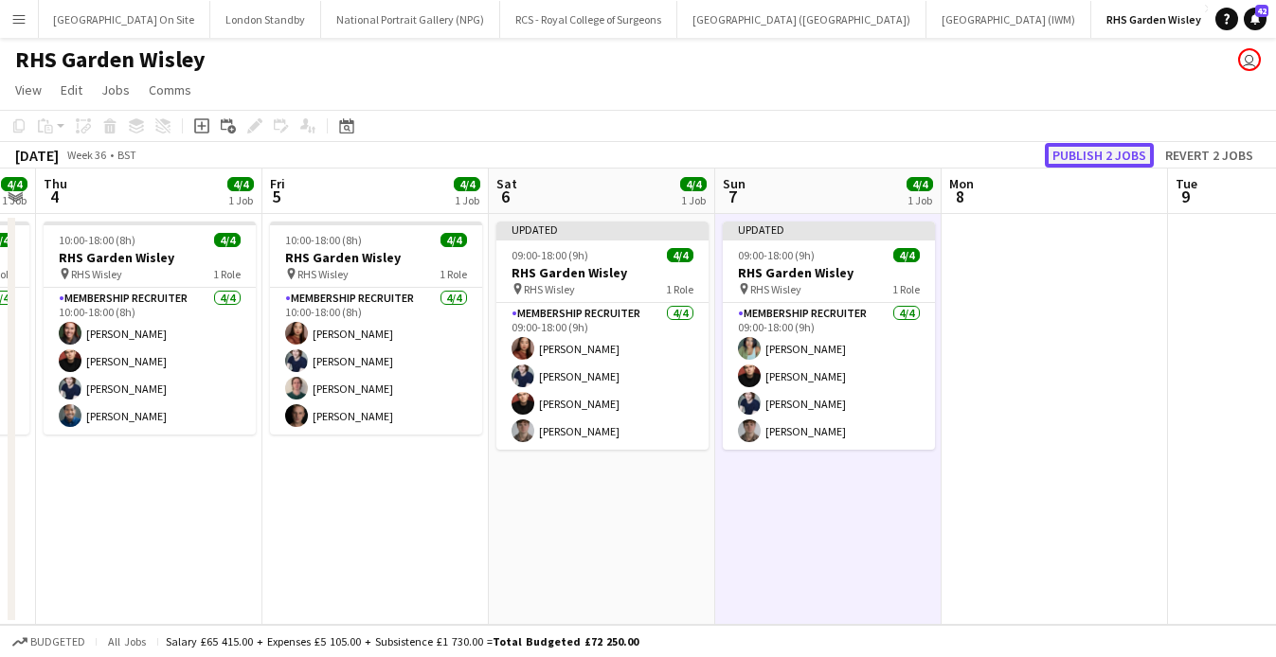
click at [1094, 144] on button "Publish 2 jobs" at bounding box center [1099, 155] width 109 height 25
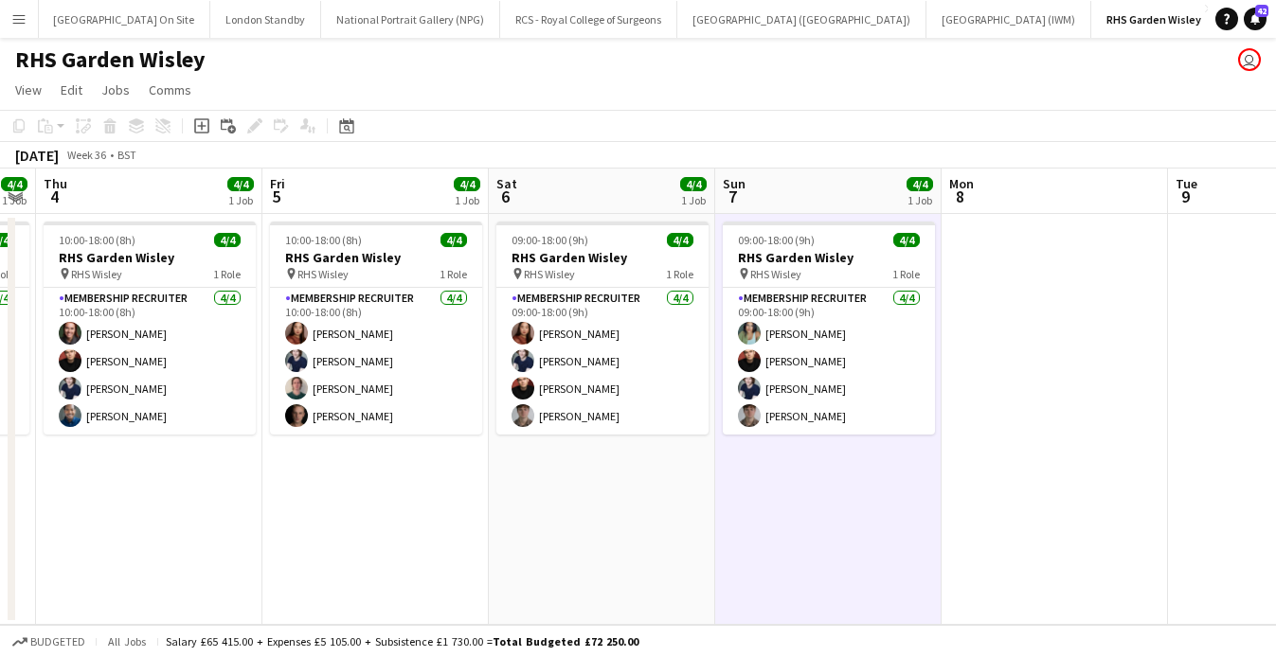
scroll to position [0, 767]
click at [318, 25] on button "National Portrait Gallery (NPG) Close" at bounding box center [407, 19] width 179 height 37
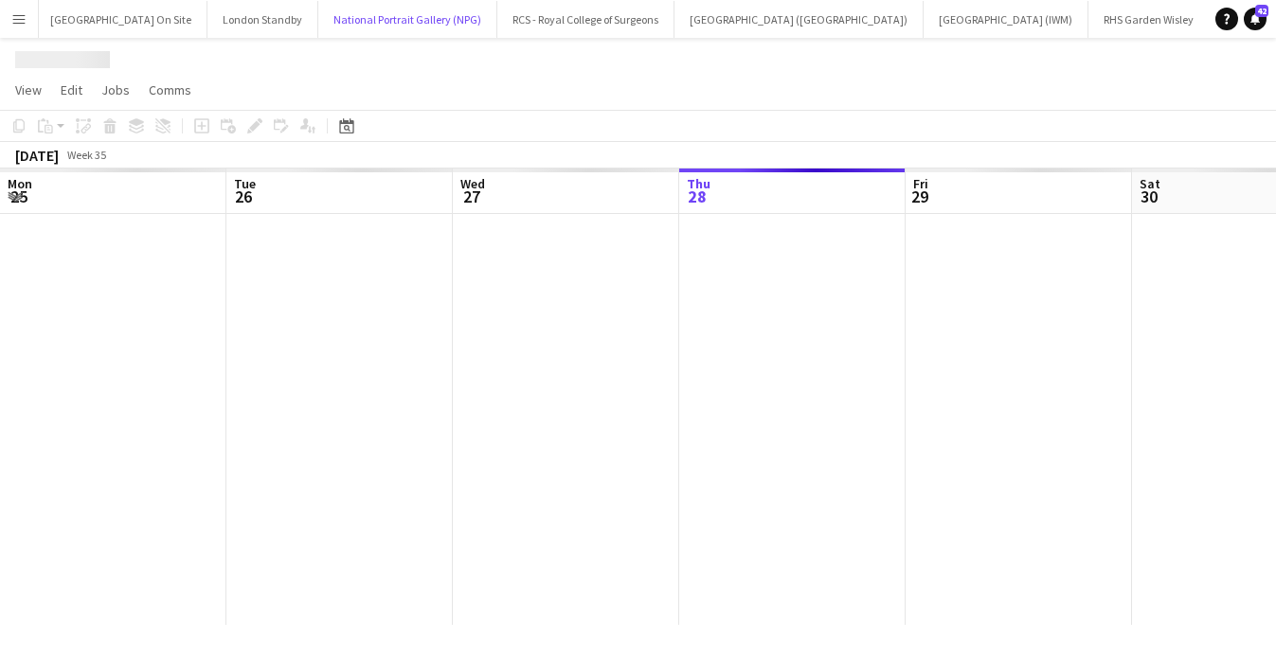
scroll to position [0, 765]
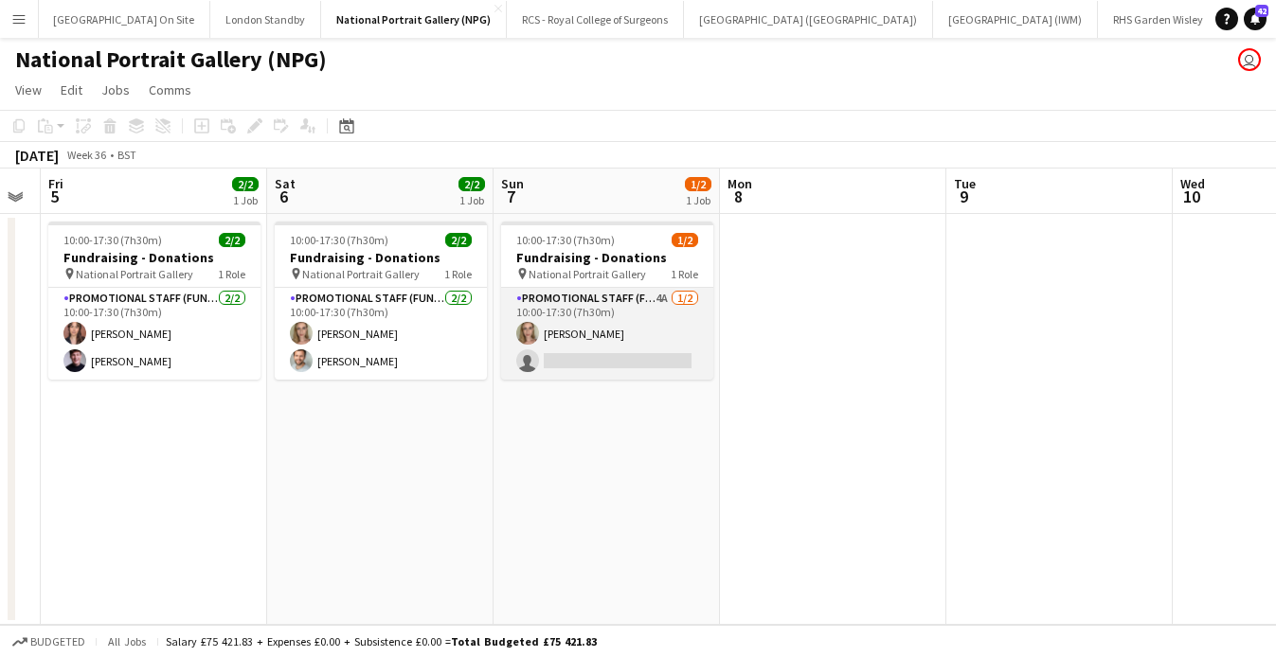
click at [586, 311] on app-card-role "Promotional Staff (Fundraiser) 4A [DATE] 10:00-17:30 (7h30m) [PERSON_NAME] sing…" at bounding box center [607, 334] width 212 height 92
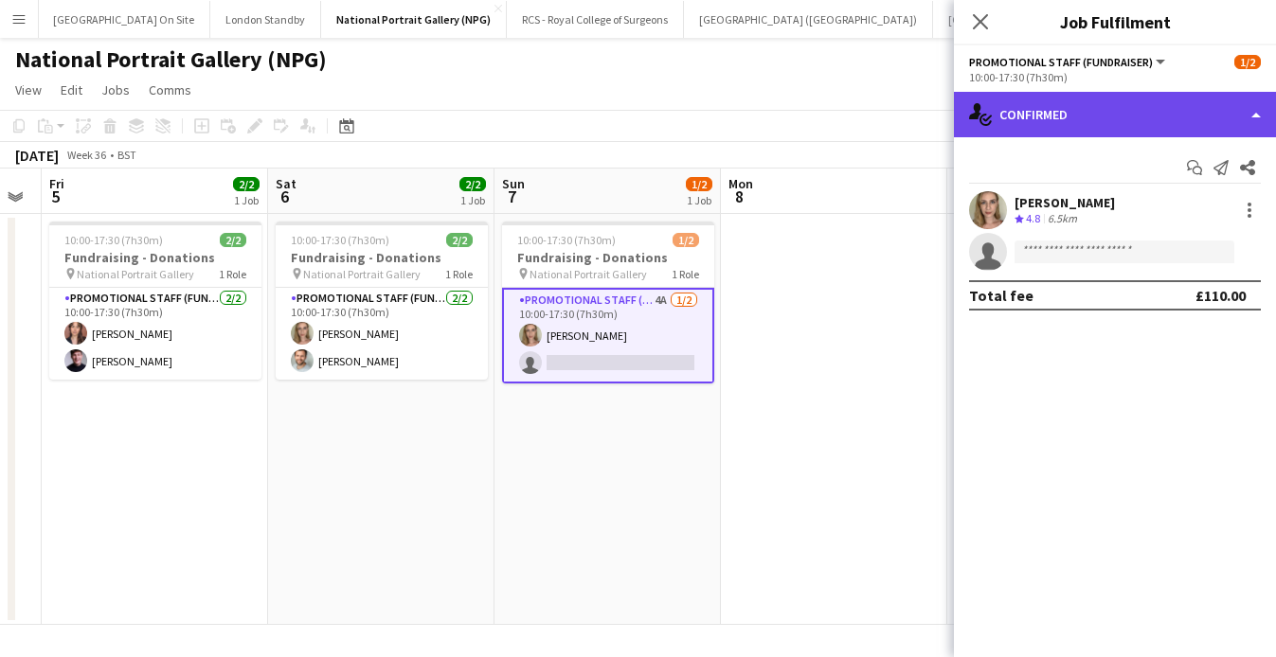
click at [1221, 122] on div "single-neutral-actions-check-2 Confirmed" at bounding box center [1115, 114] width 322 height 45
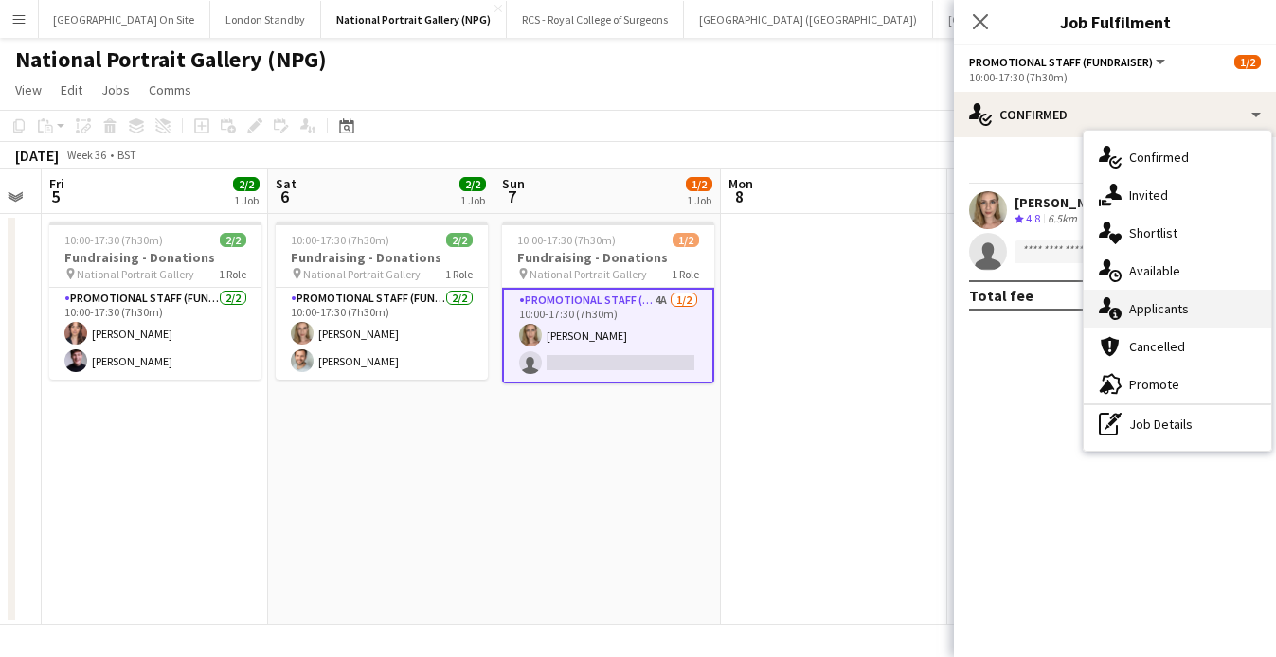
click at [1197, 312] on div "single-neutral-actions-information Applicants" at bounding box center [1178, 309] width 188 height 38
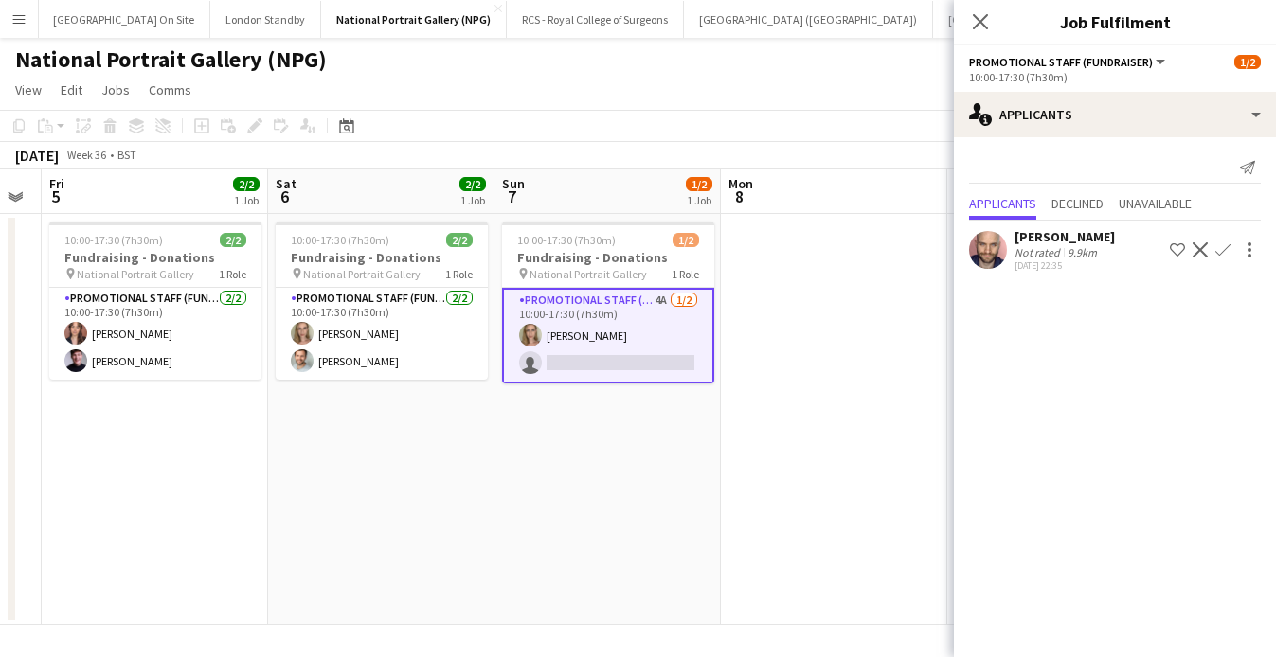
click at [992, 23] on div "Close pop-in" at bounding box center [980, 22] width 53 height 44
click at [976, 23] on icon "Close pop-in" at bounding box center [980, 21] width 18 height 18
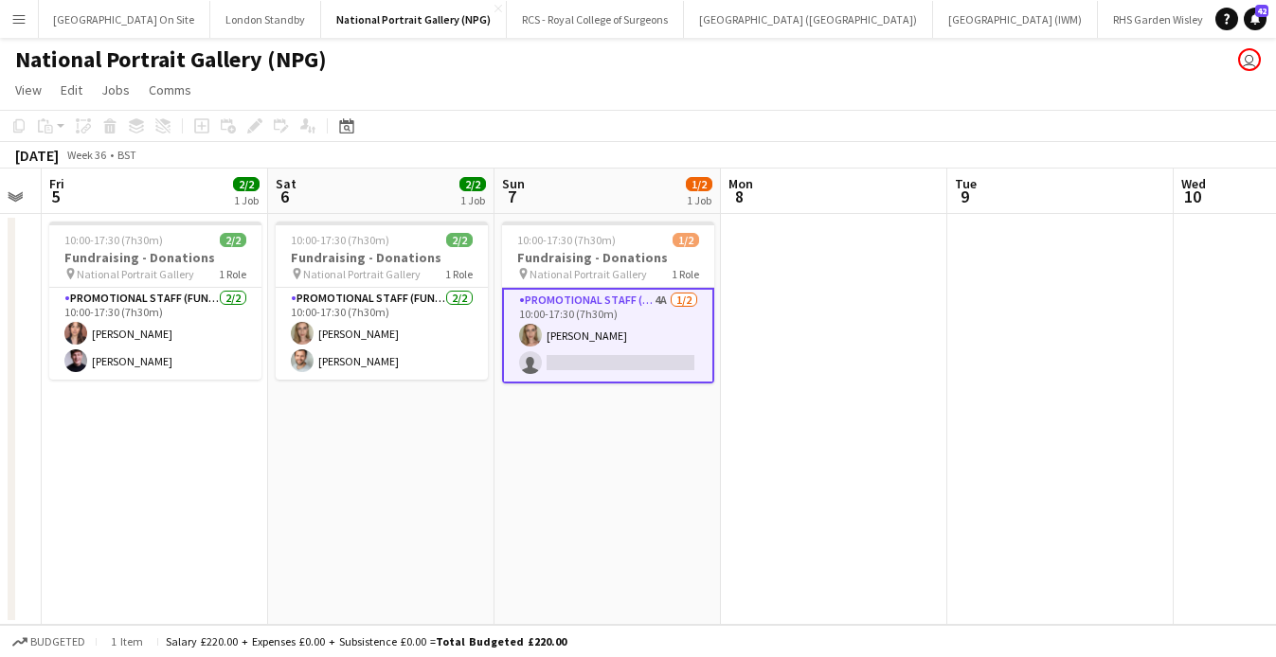
click at [612, 378] on app-card-role "Promotional Staff (Fundraiser) 4A [DATE] 10:00-17:30 (7h30m) [PERSON_NAME] sing…" at bounding box center [608, 336] width 212 height 96
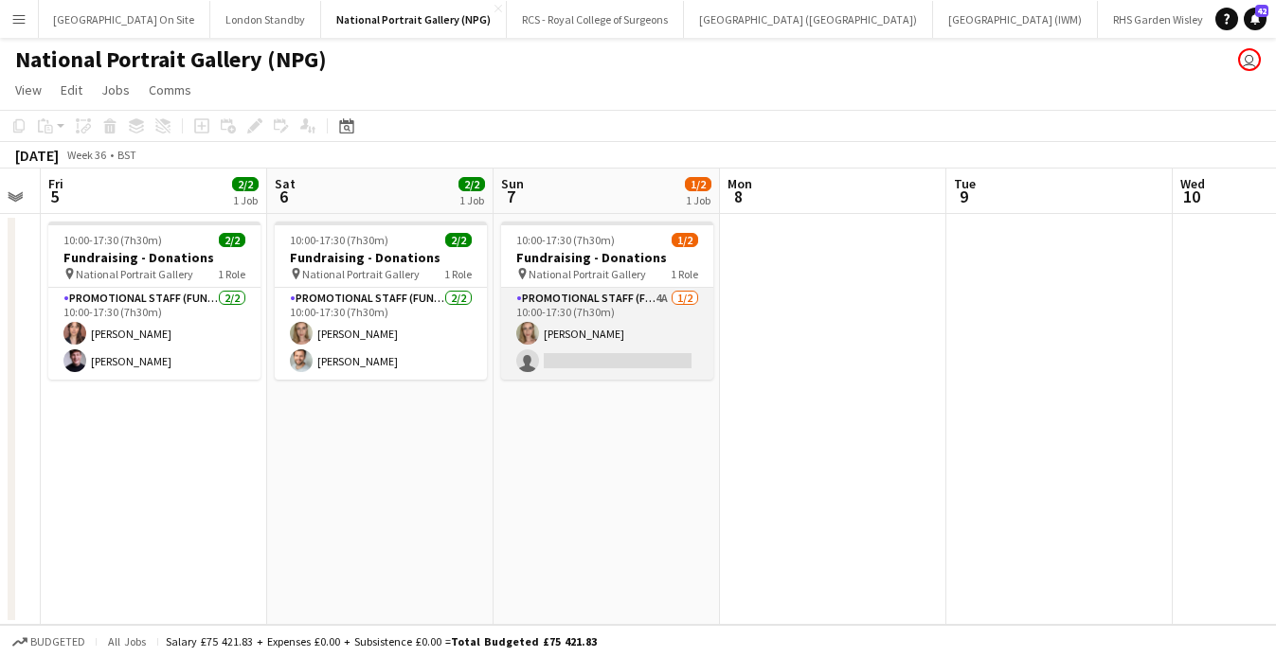
click at [637, 353] on app-card-role "Promotional Staff (Fundraiser) 4A [DATE] 10:00-17:30 (7h30m) [PERSON_NAME] sing…" at bounding box center [607, 334] width 212 height 92
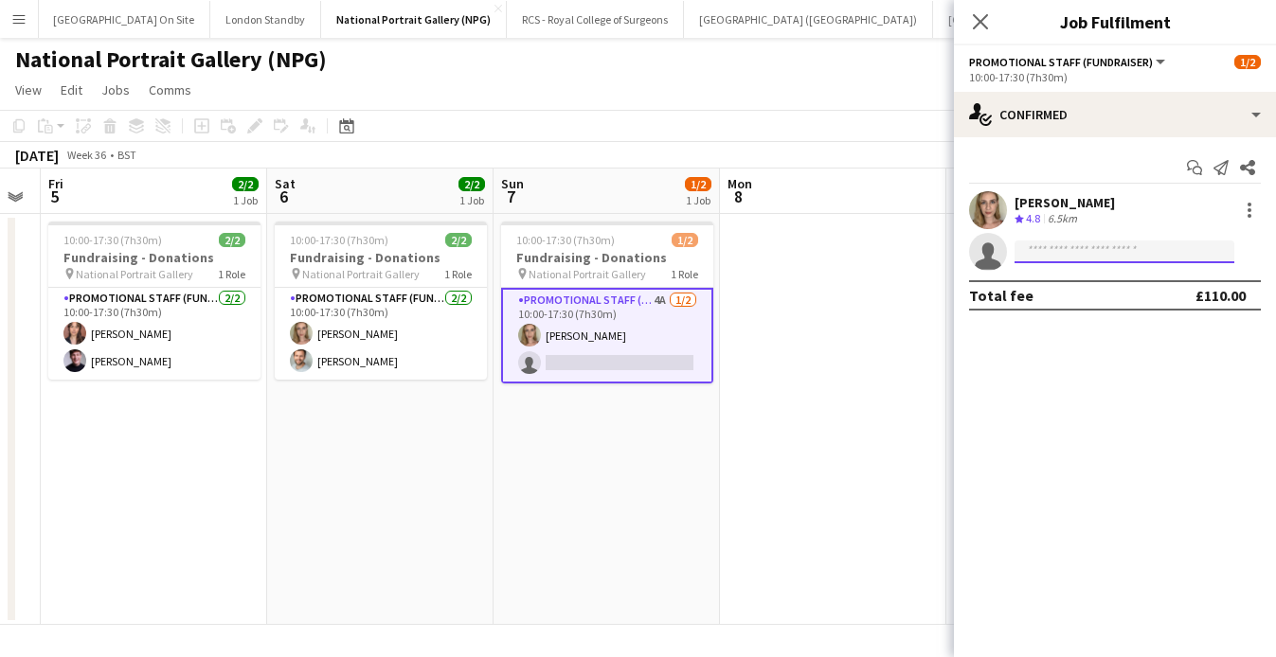
click at [1033, 256] on input at bounding box center [1125, 252] width 220 height 23
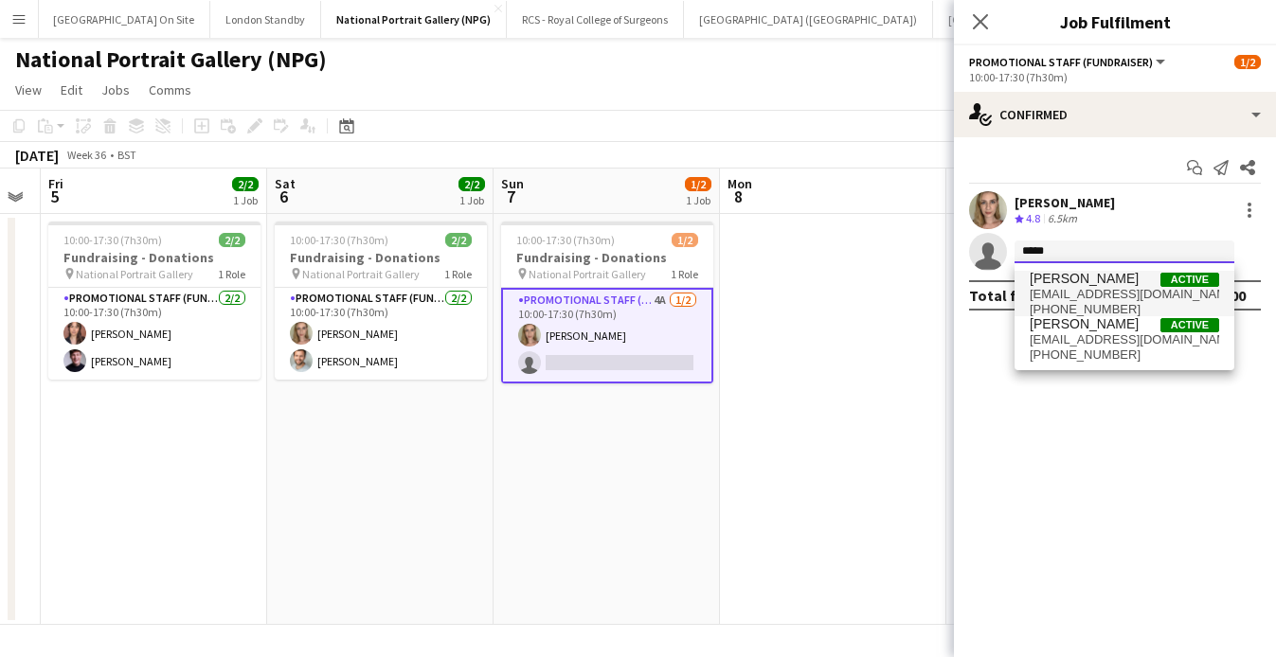
type input "*****"
click at [1096, 297] on span "[EMAIL_ADDRESS][DOMAIN_NAME]" at bounding box center [1124, 294] width 189 height 15
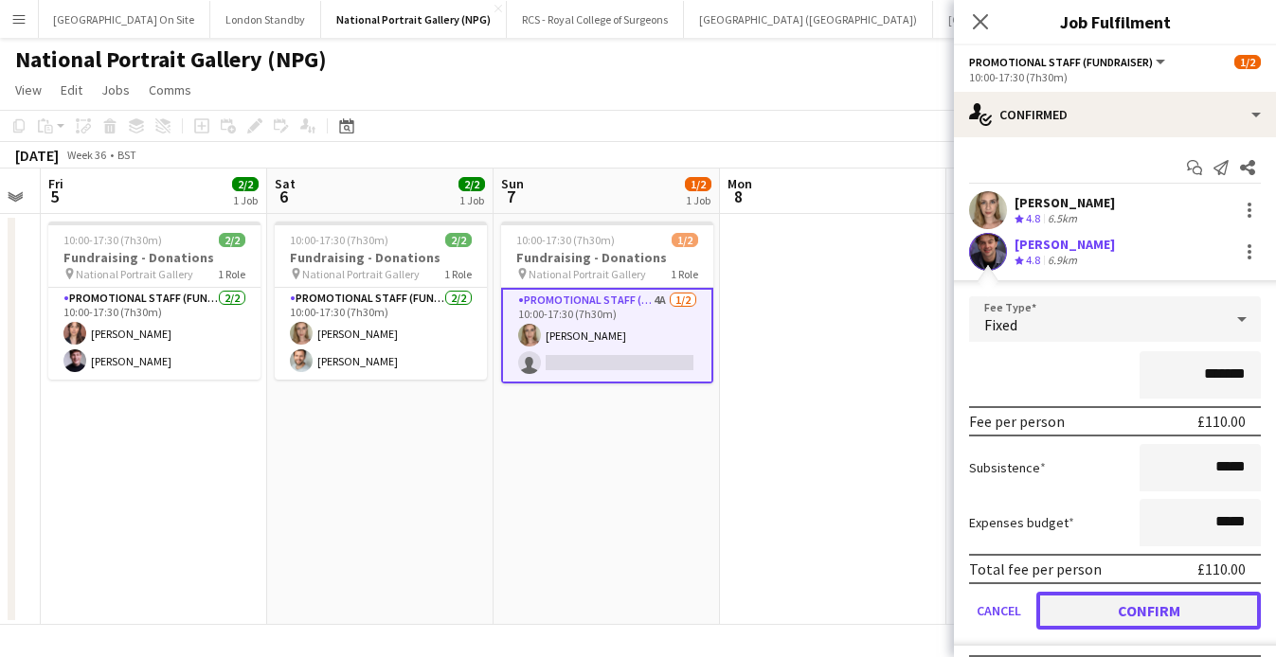
click at [1157, 610] on button "Confirm" at bounding box center [1148, 611] width 225 height 38
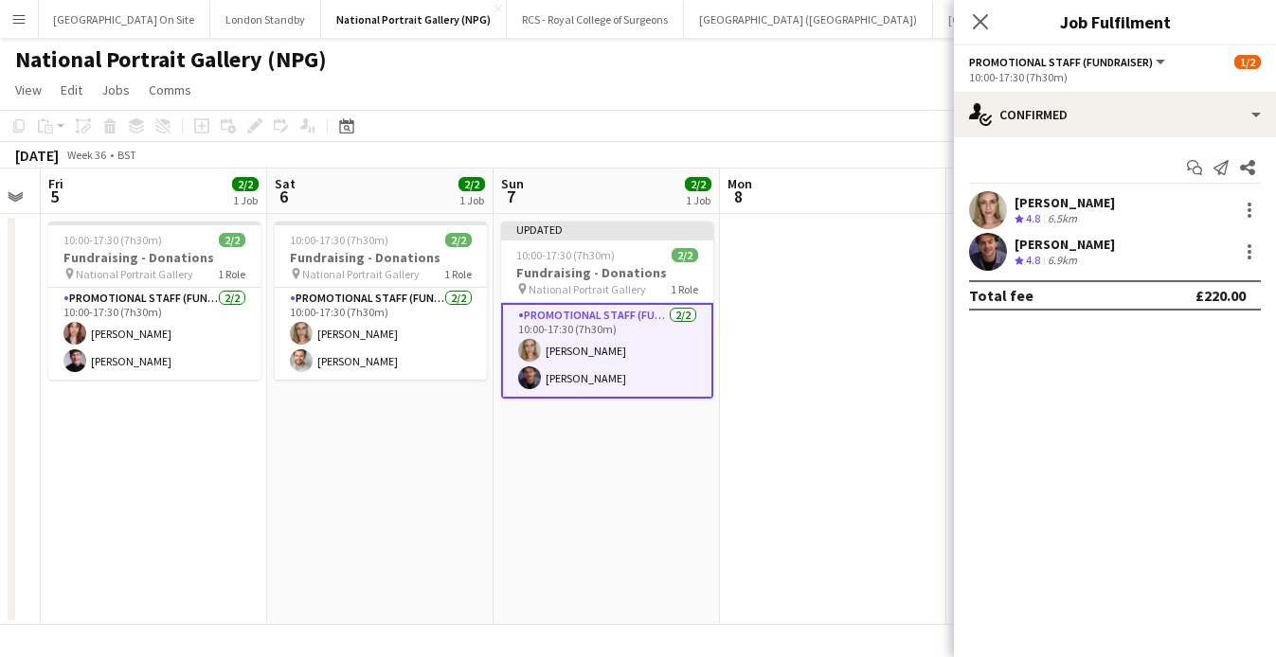
click at [755, 153] on div "[DATE] Week 36 • BST Publish 1 job Revert 1 job" at bounding box center [638, 155] width 1276 height 27
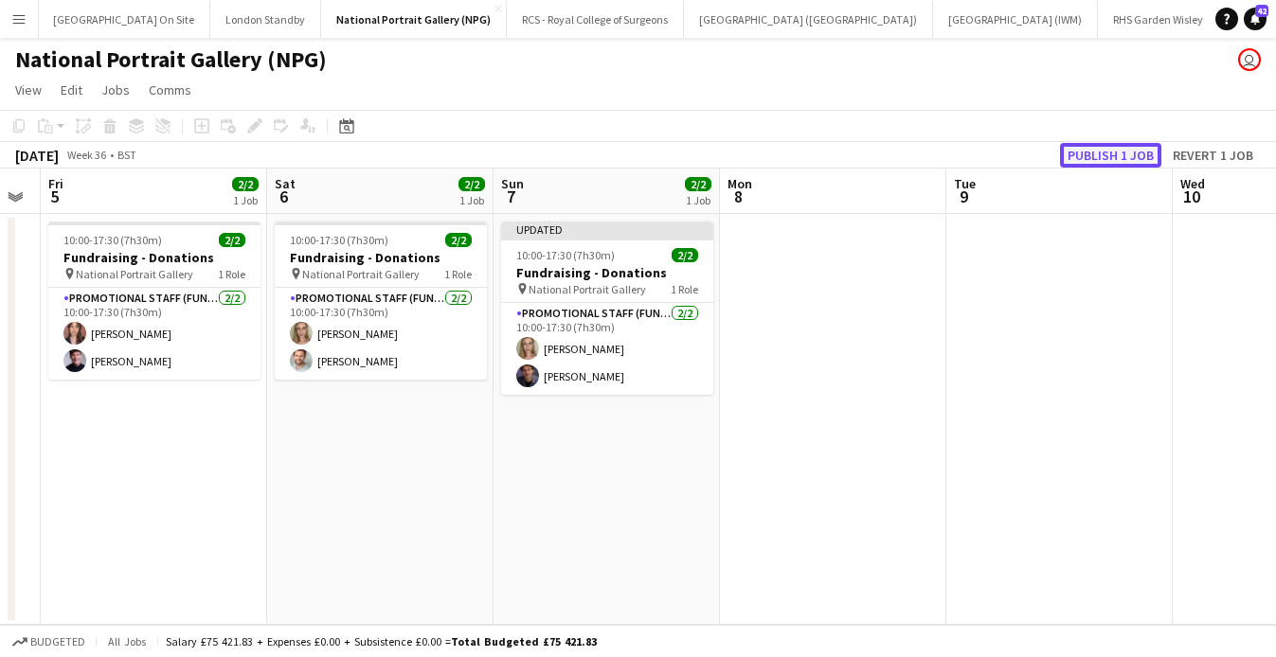
click at [1097, 156] on button "Publish 1 job" at bounding box center [1110, 155] width 101 height 25
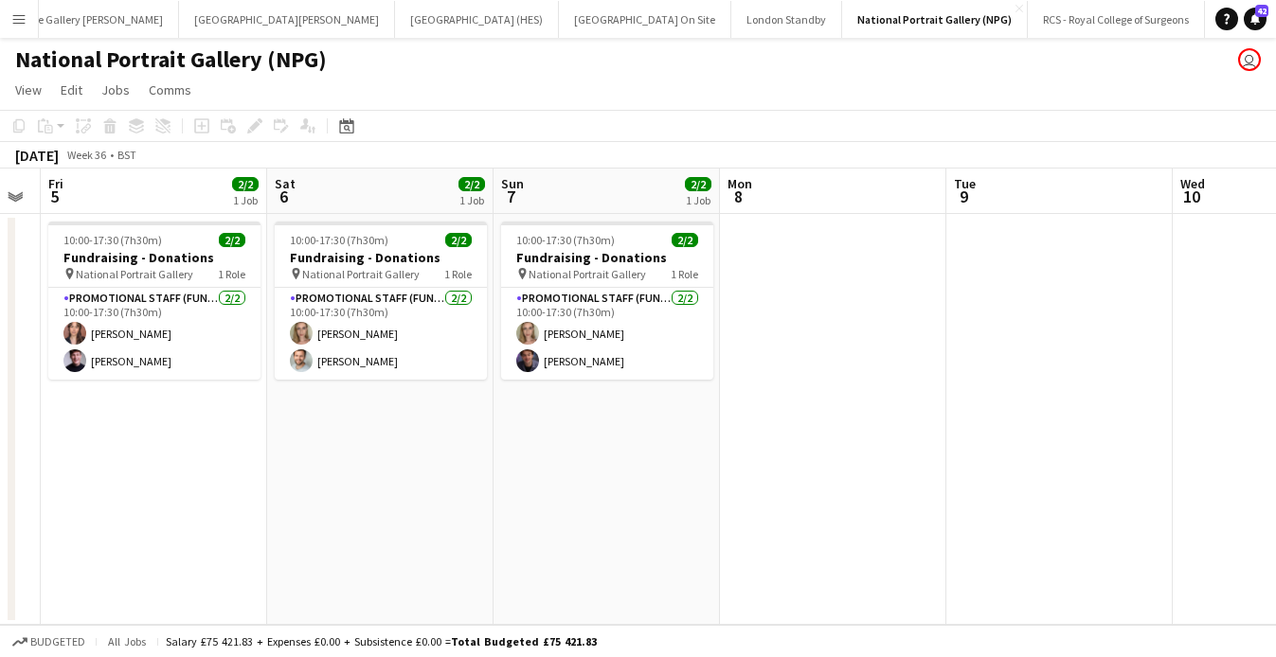
scroll to position [0, 58]
click at [745, 14] on button "[GEOGRAPHIC_DATA] On Site Close" at bounding box center [831, 19] width 172 height 37
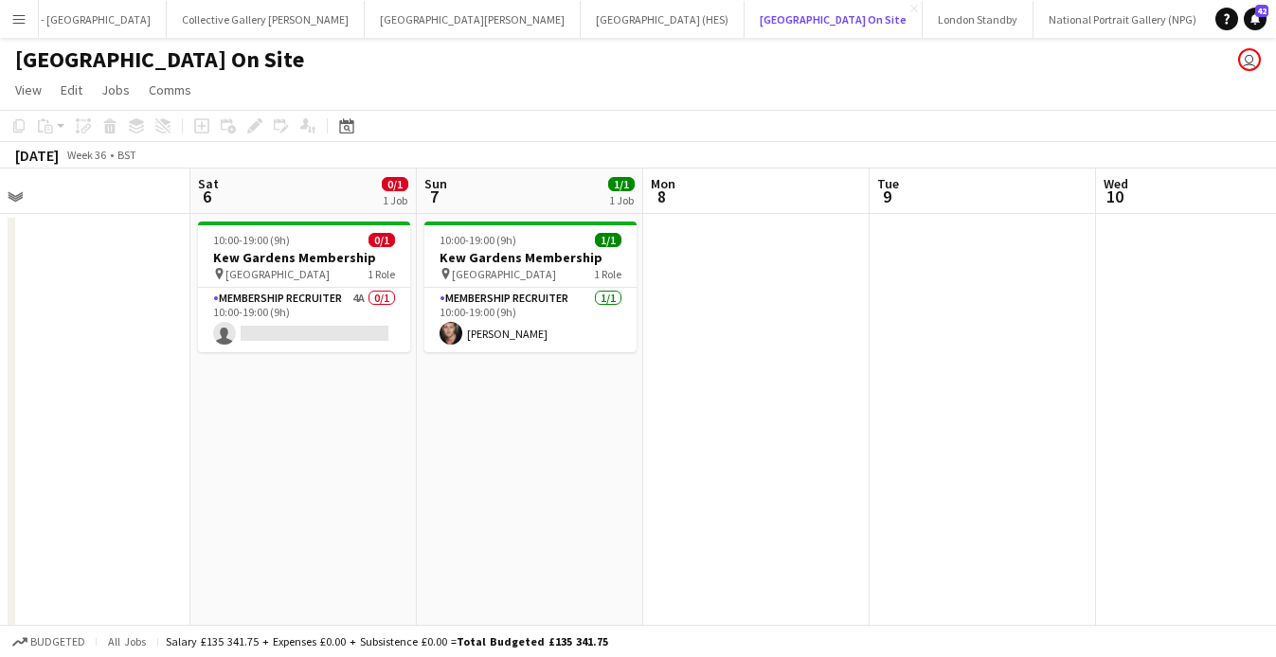
scroll to position [0, 545]
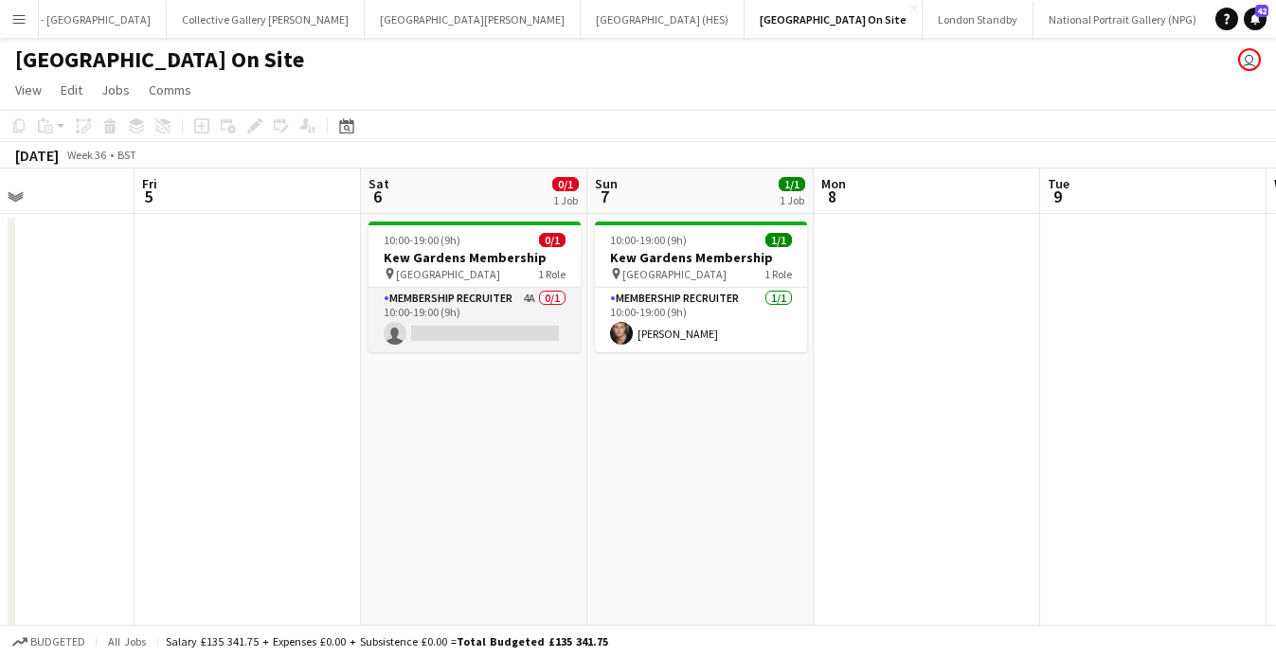
click at [492, 327] on app-card-role "Membership Recruiter 4A 0/1 10:00-19:00 (9h) single-neutral-actions" at bounding box center [475, 320] width 212 height 64
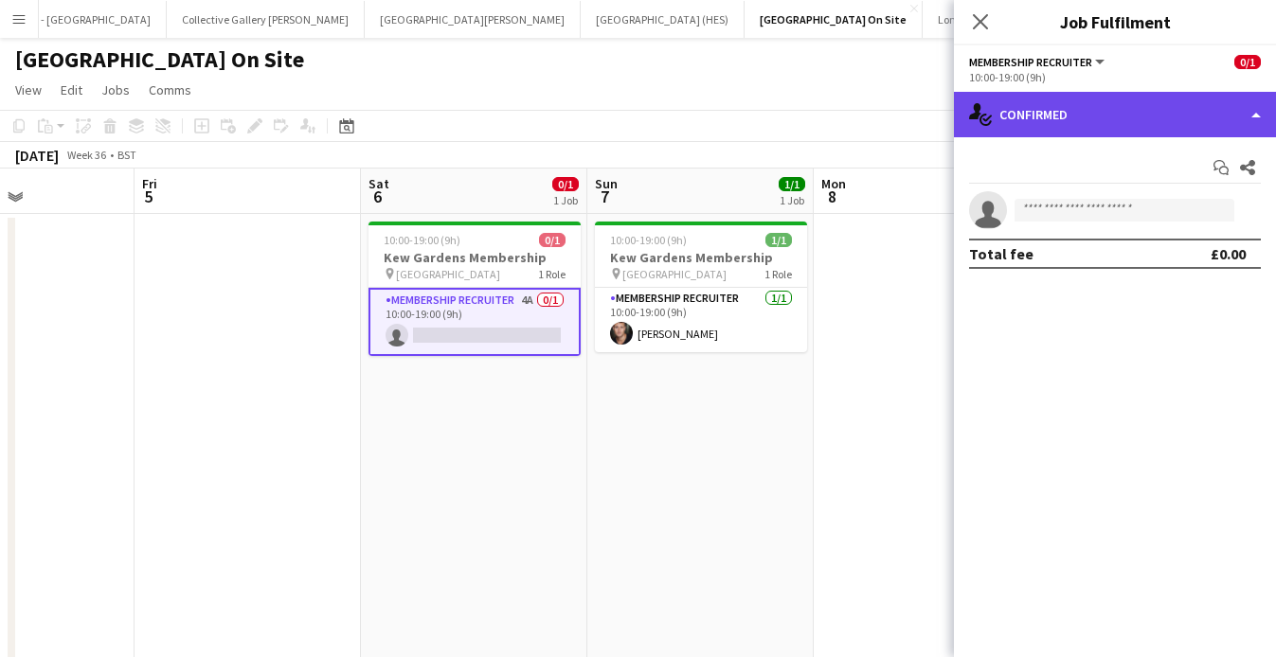
click at [1161, 127] on div "single-neutral-actions-check-2 Confirmed" at bounding box center [1115, 114] width 322 height 45
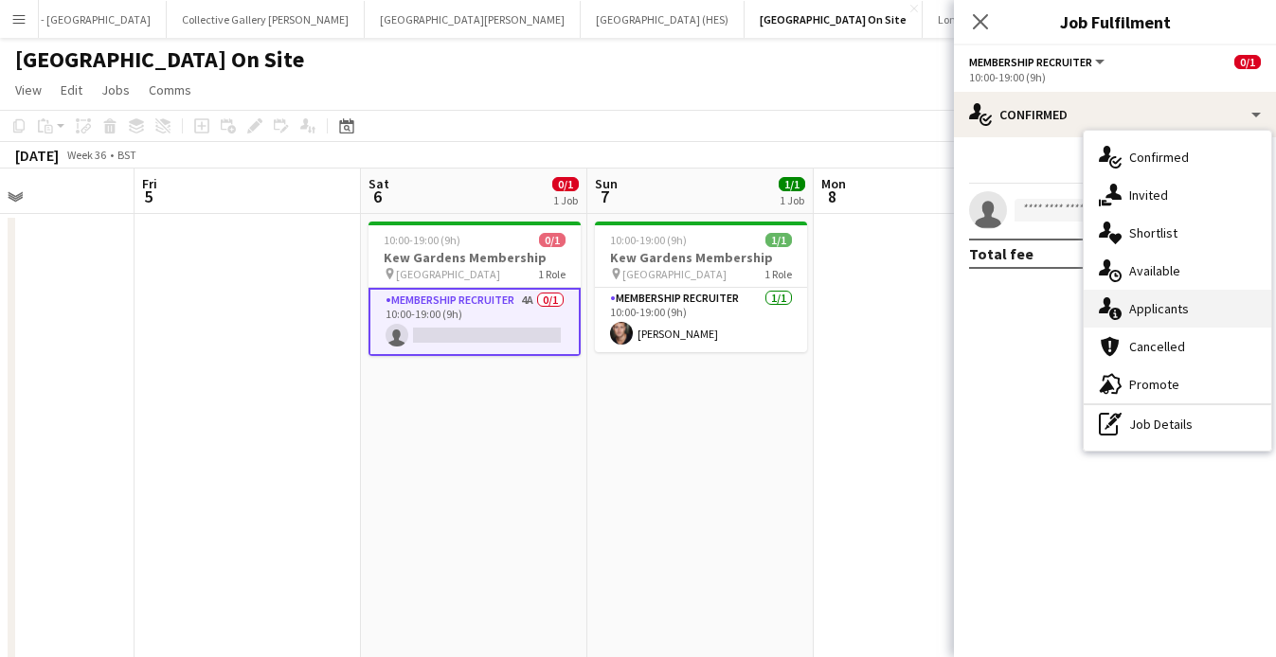
click at [1161, 306] on div "single-neutral-actions-information Applicants" at bounding box center [1178, 309] width 188 height 38
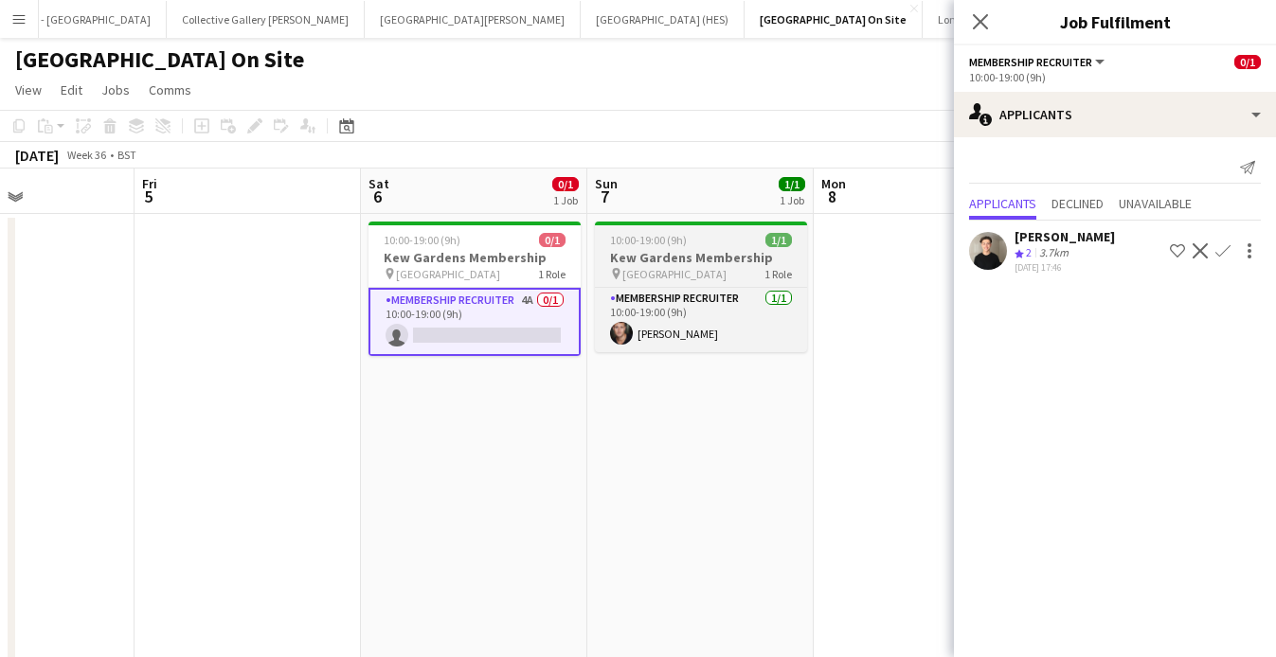
click at [714, 239] on div "10:00-19:00 (9h) 1/1" at bounding box center [701, 240] width 212 height 14
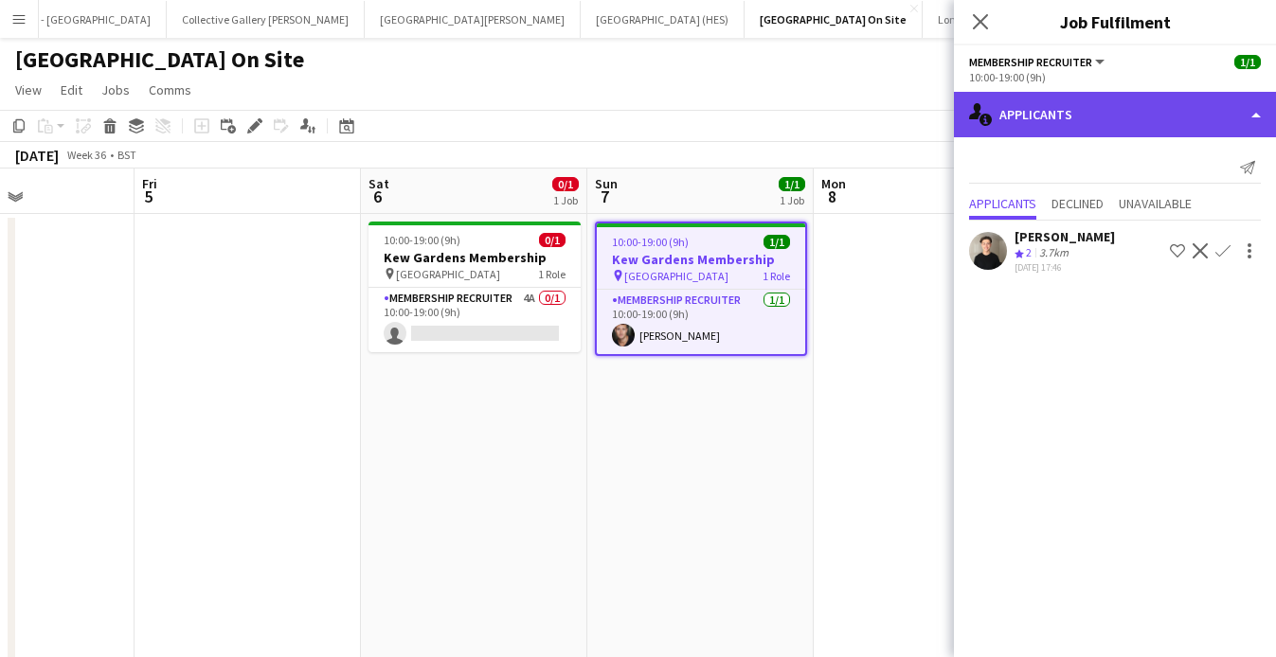
click at [1250, 117] on div "single-neutral-actions-information Applicants" at bounding box center [1115, 114] width 322 height 45
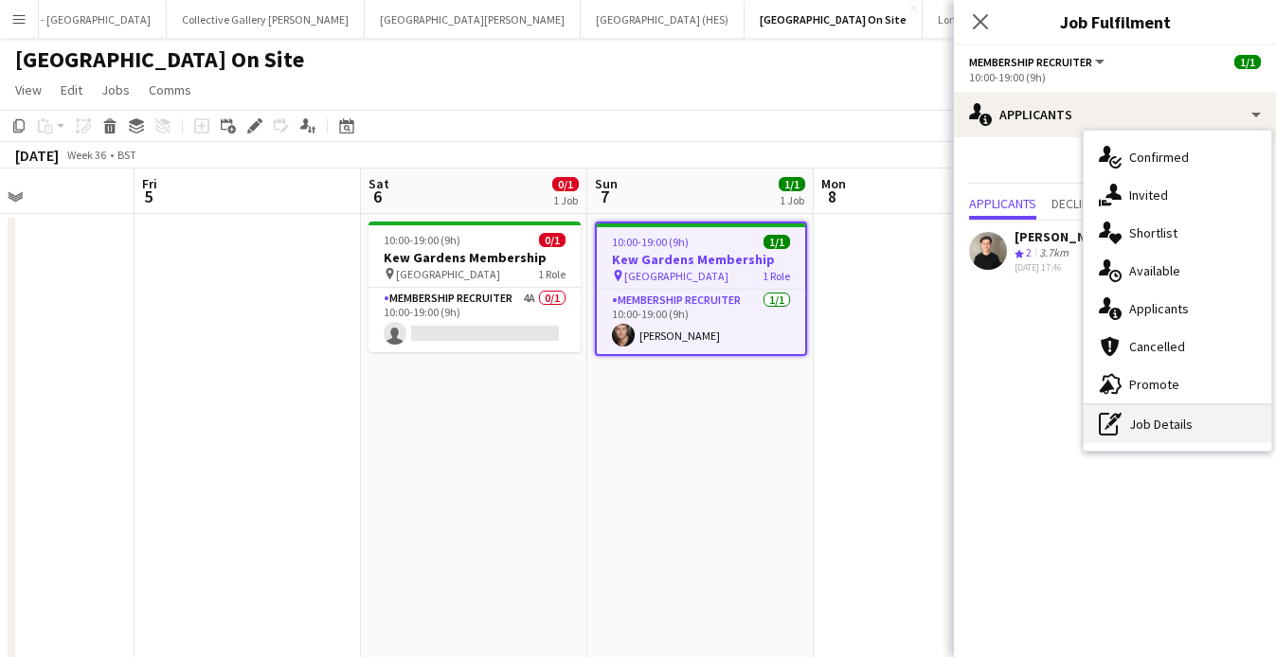
click at [1175, 434] on div "pen-write Job Details" at bounding box center [1178, 424] width 188 height 38
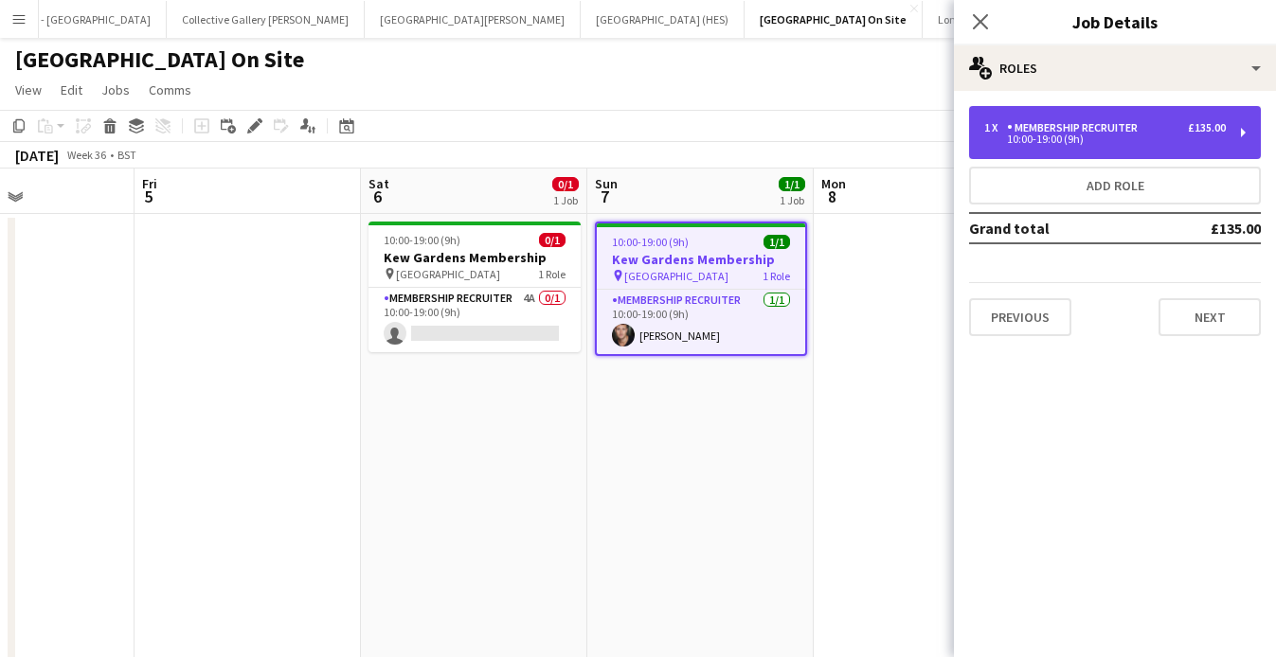
click at [1158, 137] on div "10:00-19:00 (9h)" at bounding box center [1105, 139] width 242 height 9
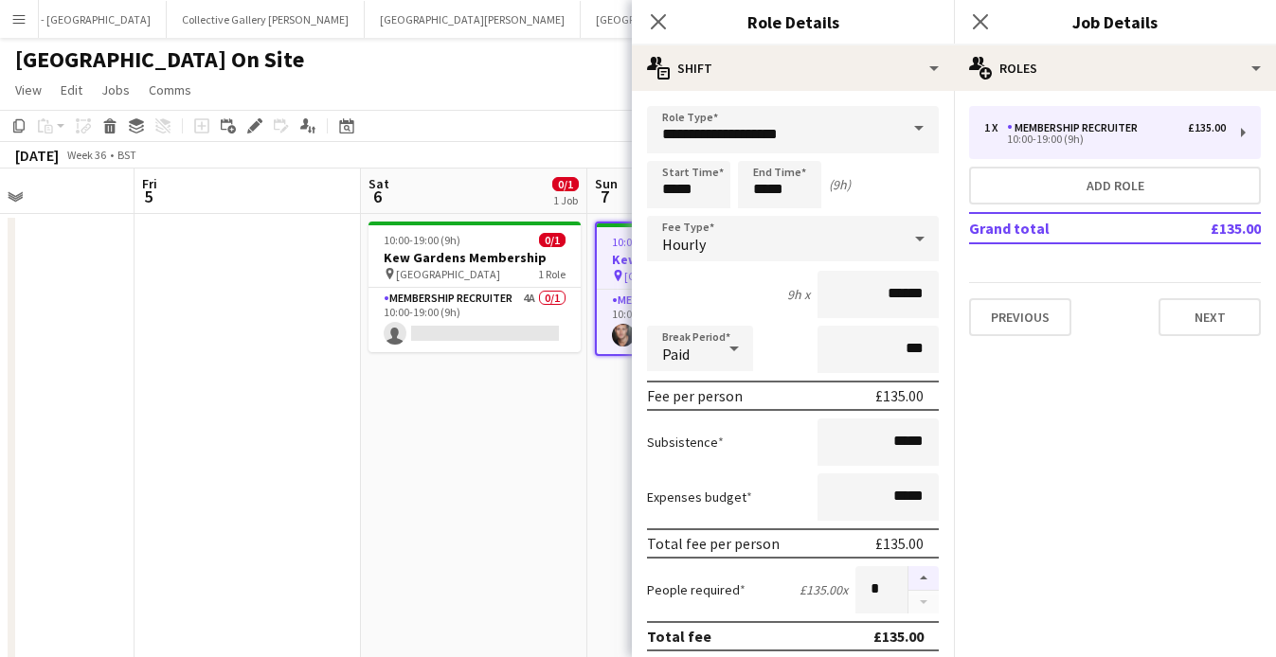
click at [920, 580] on button "button" at bounding box center [924, 579] width 30 height 25
type input "*"
click at [657, 26] on icon "Close pop-in" at bounding box center [658, 21] width 18 height 18
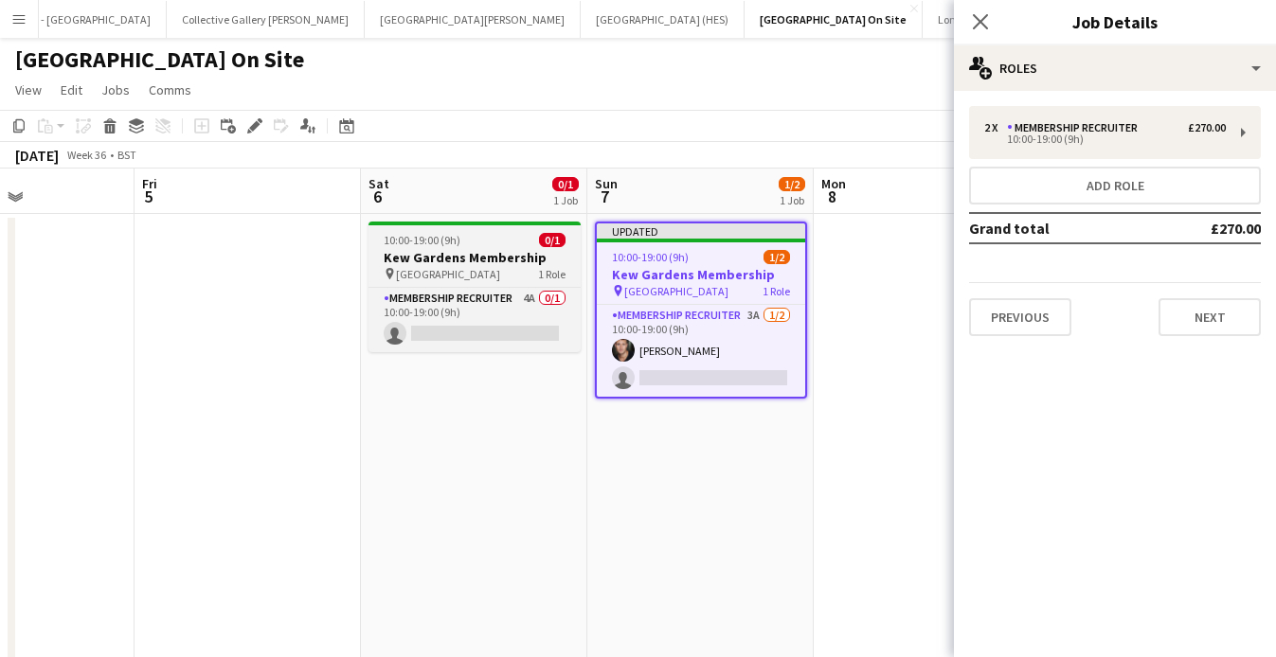
click at [494, 260] on h3 "Kew Gardens Membership" at bounding box center [475, 257] width 212 height 17
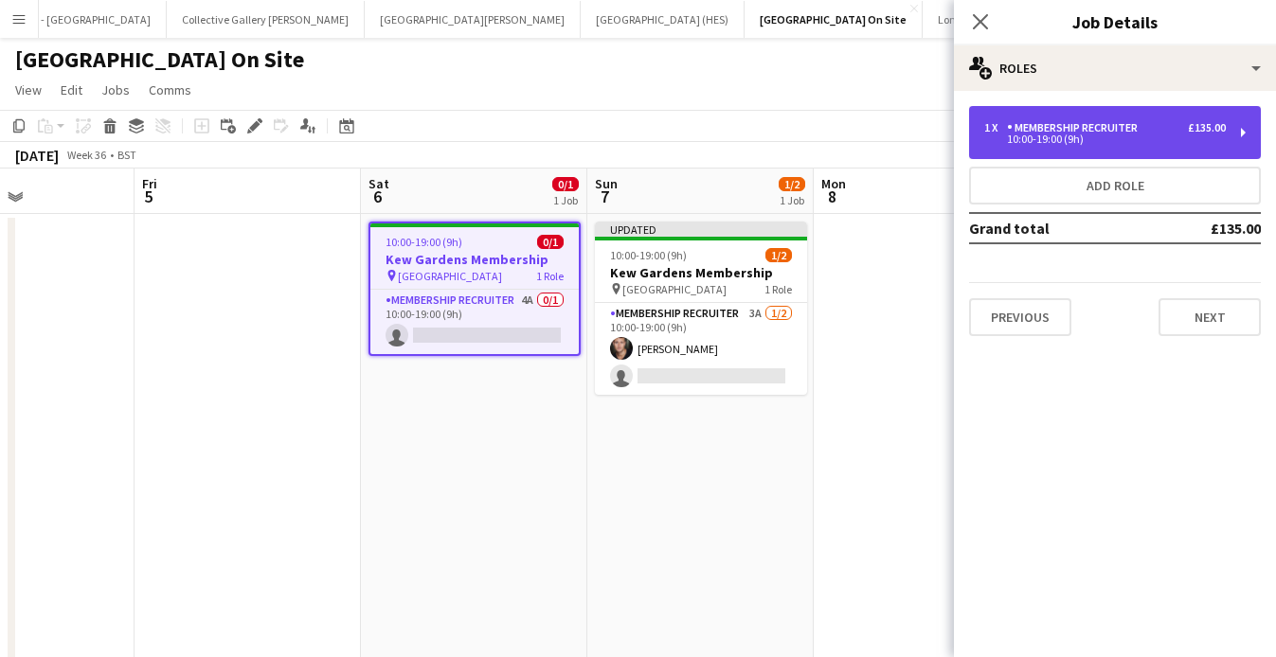
click at [1126, 138] on div "10:00-19:00 (9h)" at bounding box center [1105, 139] width 242 height 9
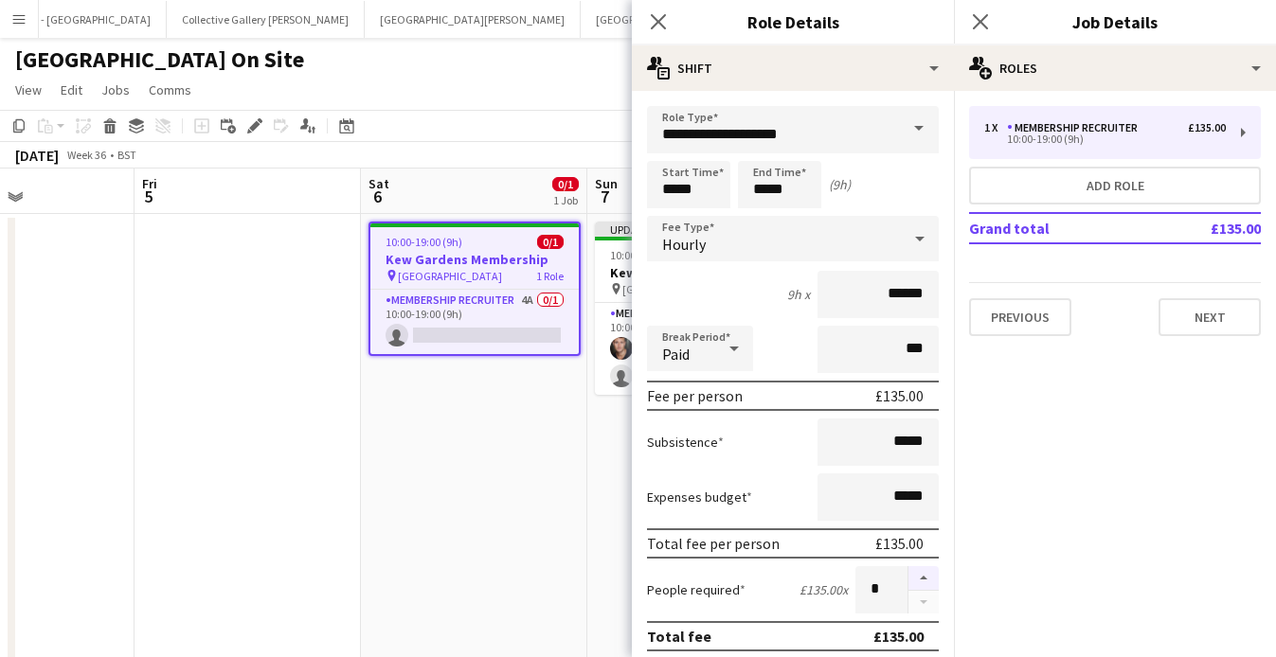
click at [928, 571] on button "button" at bounding box center [924, 579] width 30 height 25
type input "*"
click at [662, 25] on icon at bounding box center [658, 21] width 18 height 18
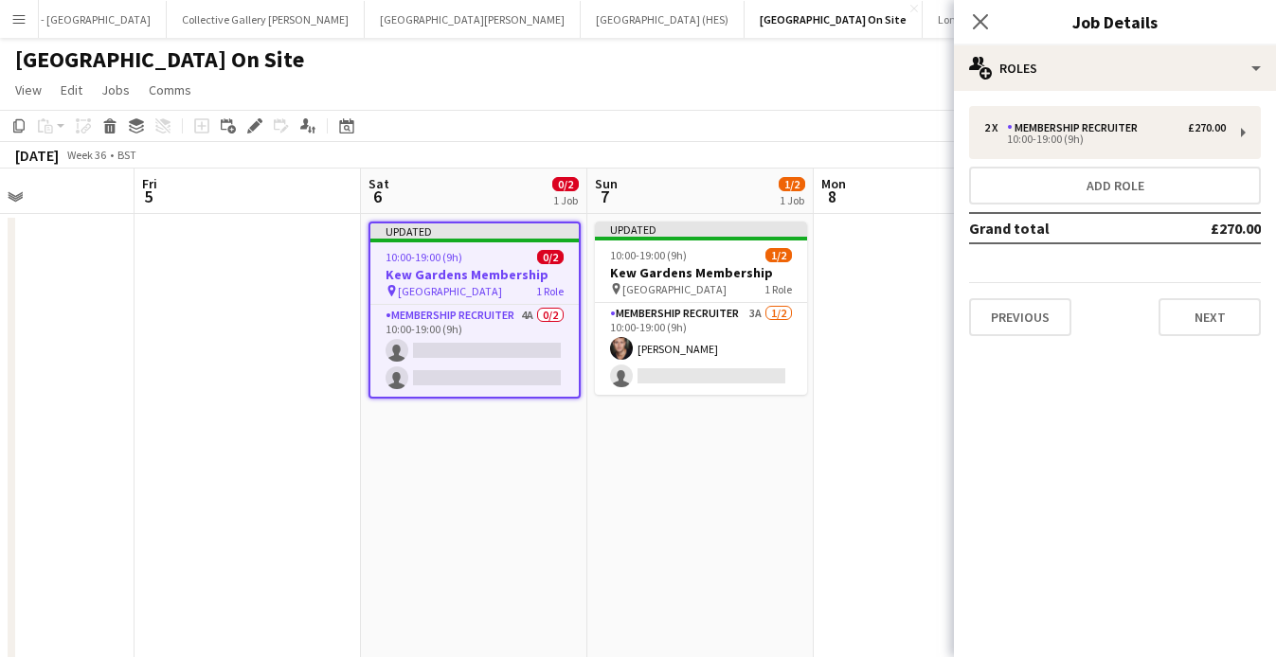
click at [729, 192] on app-board-header-date "Sun 7 1/2 1 Job" at bounding box center [700, 191] width 226 height 45
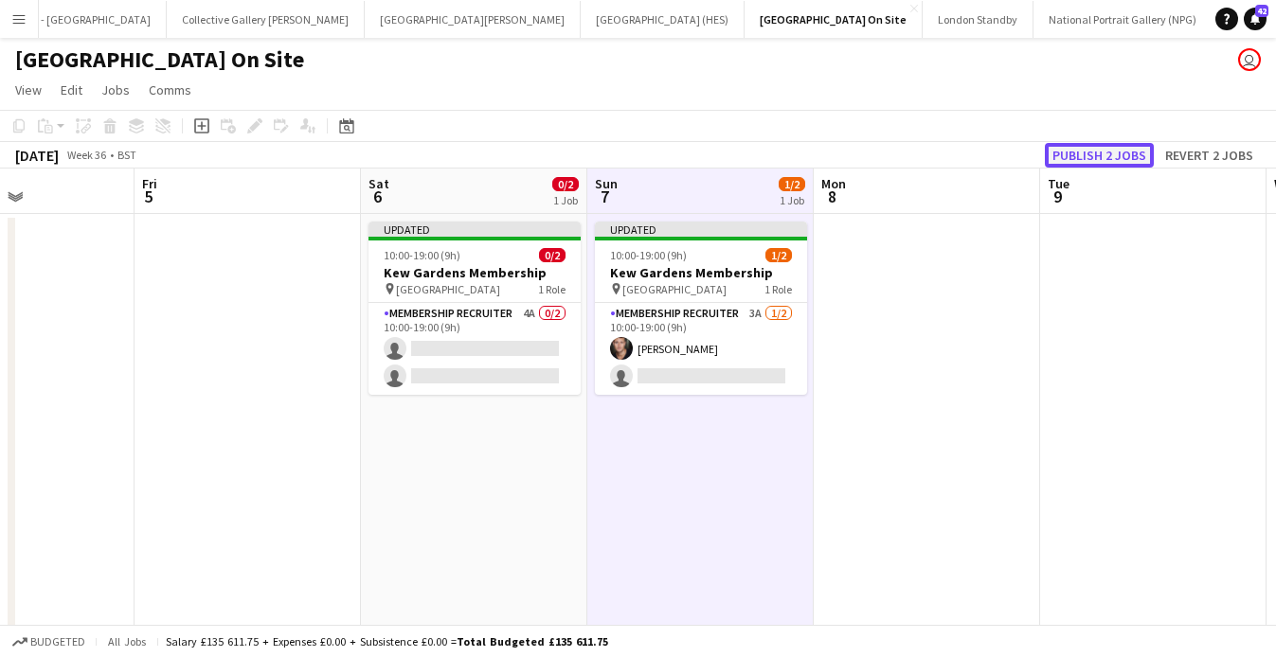
click at [1088, 160] on button "Publish 2 jobs" at bounding box center [1099, 155] width 109 height 25
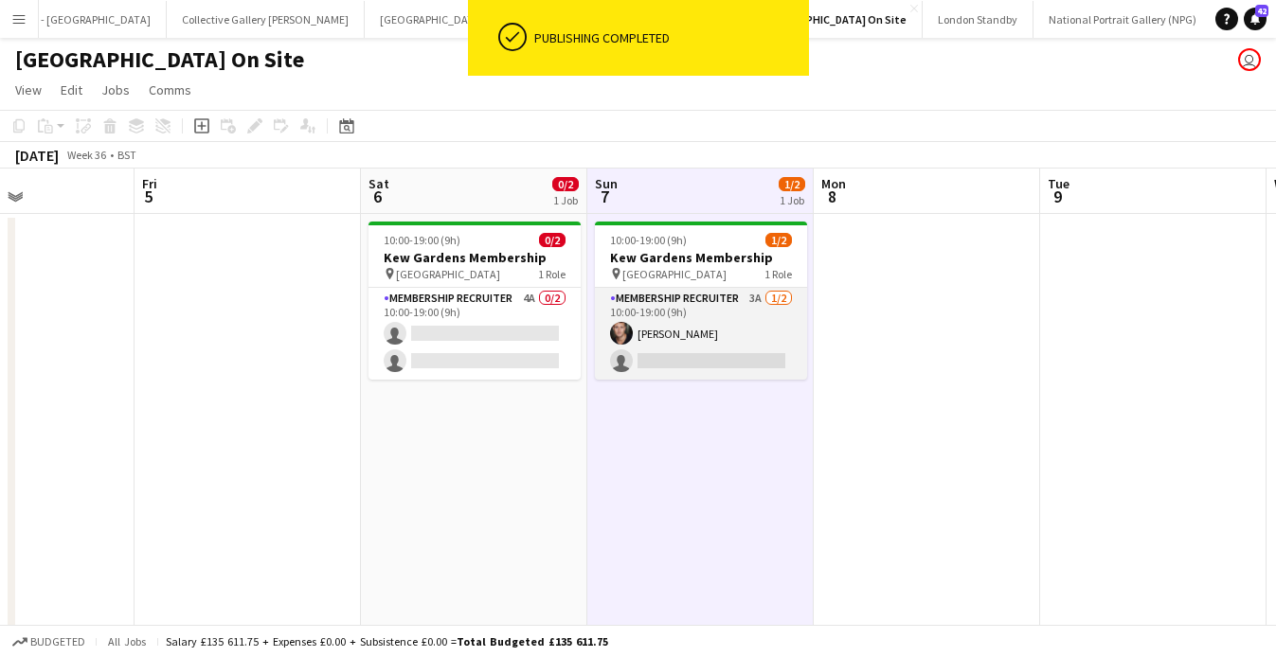
click at [777, 325] on app-card-role "Membership Recruiter 3A [DATE] 10:00-19:00 (9h) [PERSON_NAME] single-neutral-ac…" at bounding box center [701, 334] width 212 height 92
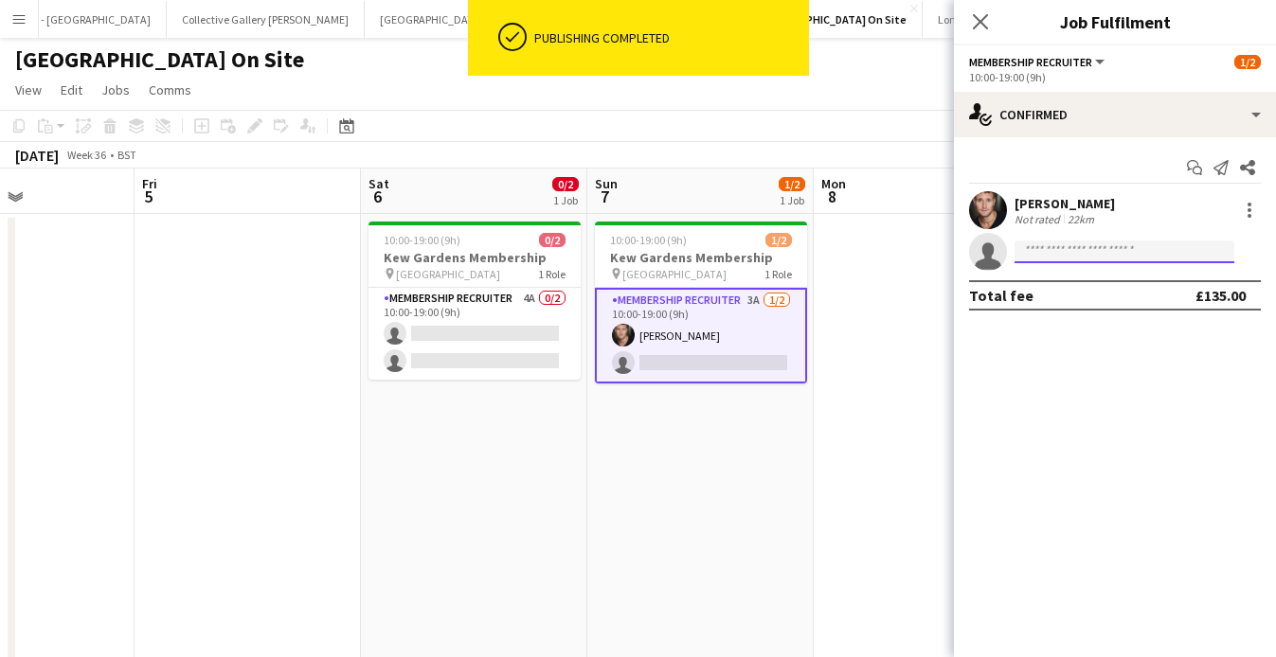
click at [1046, 251] on input at bounding box center [1125, 252] width 220 height 23
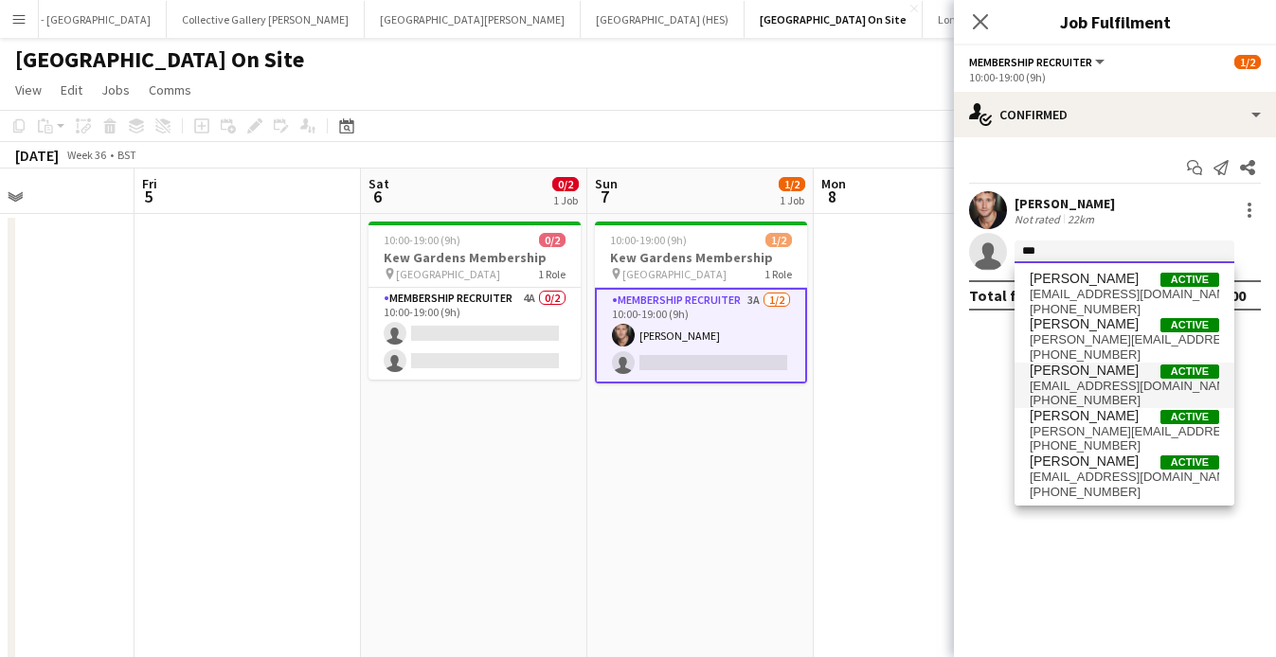
type input "***"
click at [1089, 370] on span "[PERSON_NAME]" at bounding box center [1084, 371] width 109 height 16
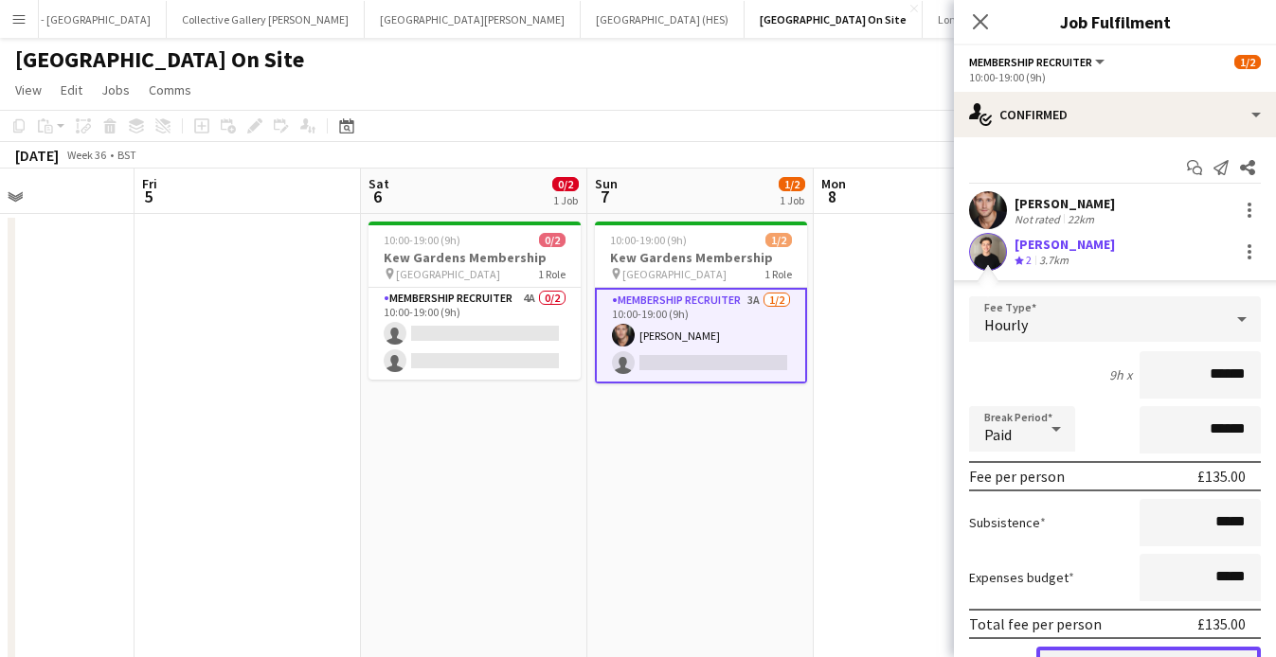
click at [1124, 650] on button "Confirm" at bounding box center [1148, 666] width 225 height 38
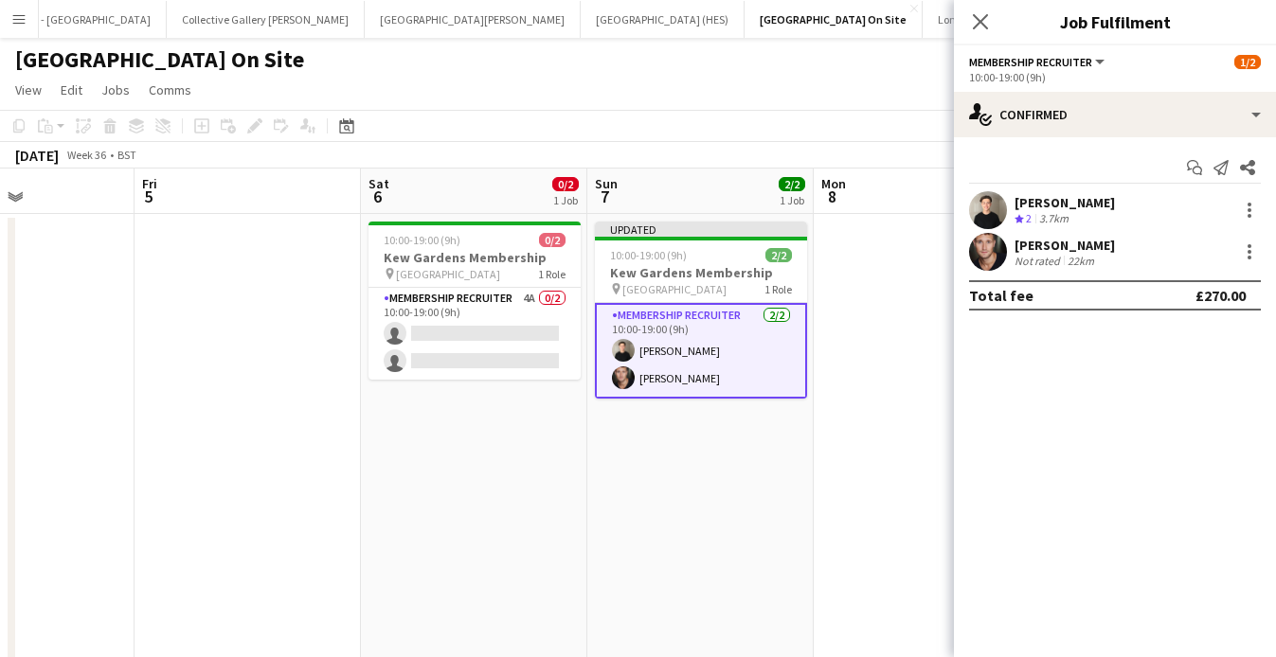
click at [974, 35] on div "Close pop-in" at bounding box center [980, 22] width 53 height 44
click at [978, 18] on icon at bounding box center [980, 21] width 18 height 18
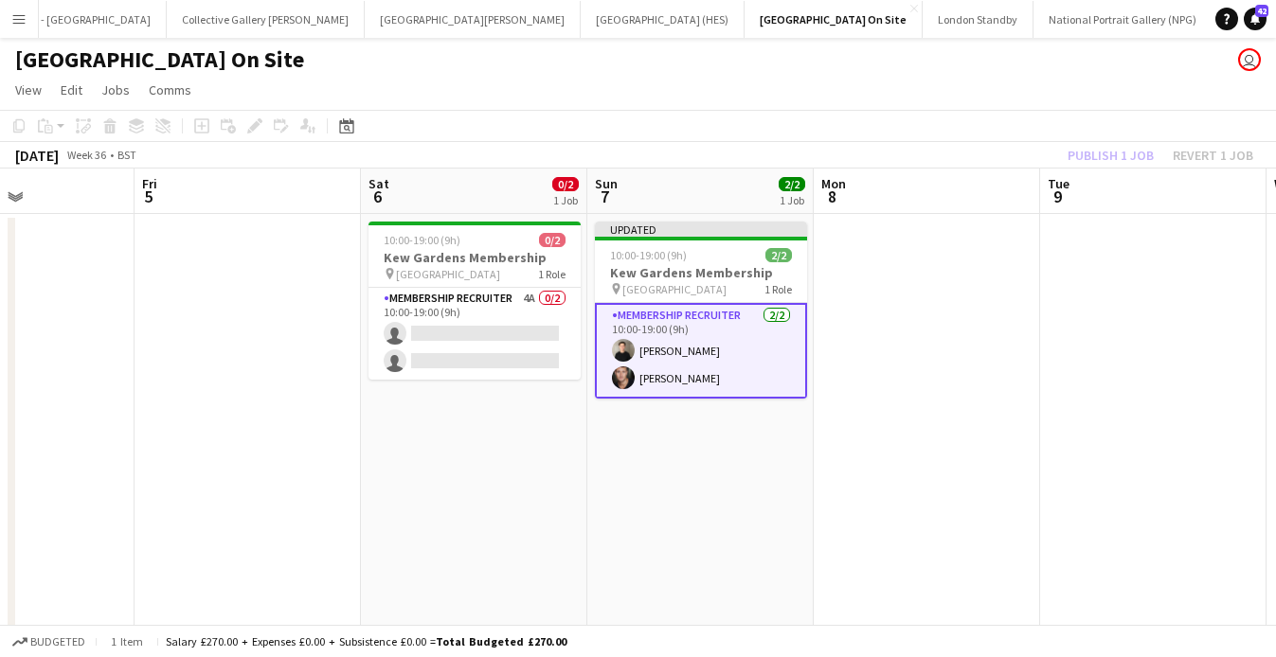
click at [1096, 145] on div "Publish 1 job Revert 1 job" at bounding box center [1160, 155] width 231 height 25
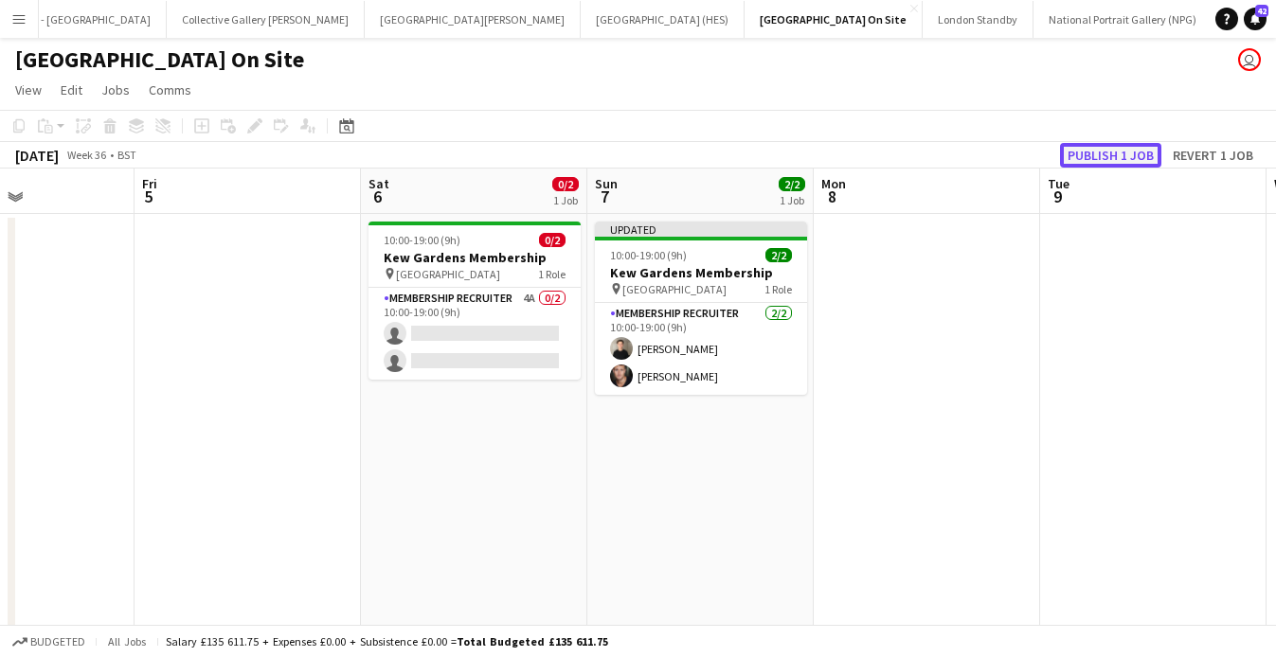
click at [1098, 147] on button "Publish 1 job" at bounding box center [1110, 155] width 101 height 25
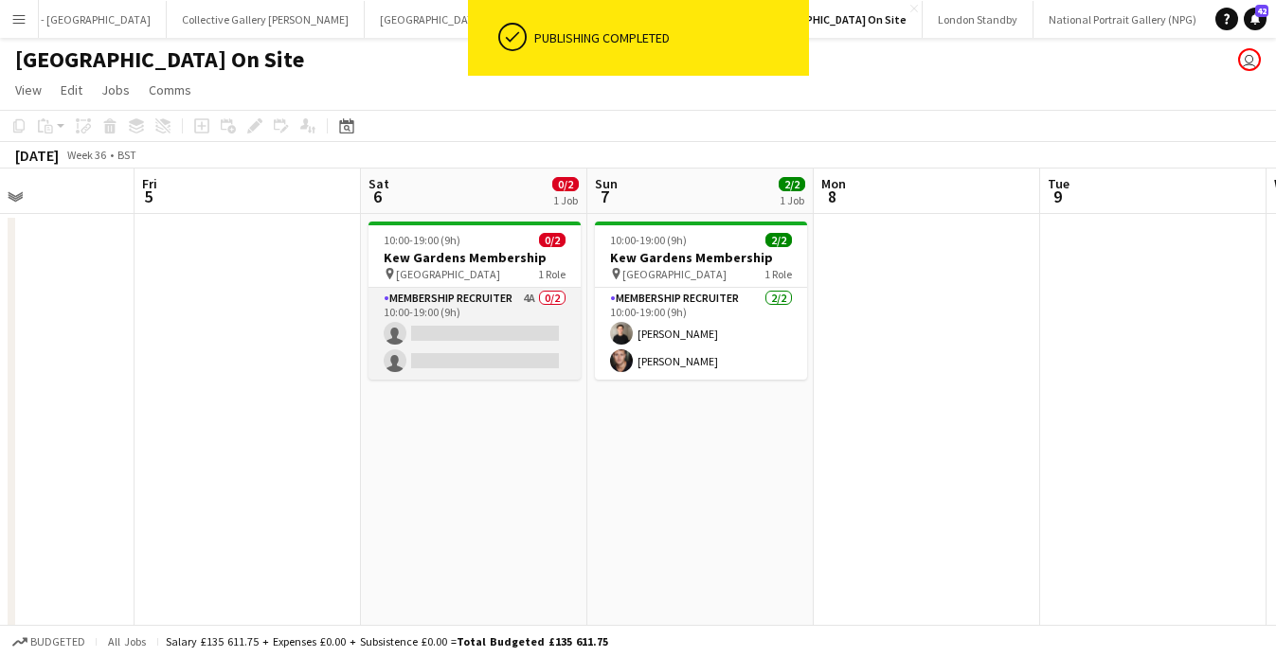
click at [459, 293] on app-card-role "Membership Recruiter 4A 0/2 10:00-19:00 (9h) single-neutral-actions single-neut…" at bounding box center [475, 334] width 212 height 92
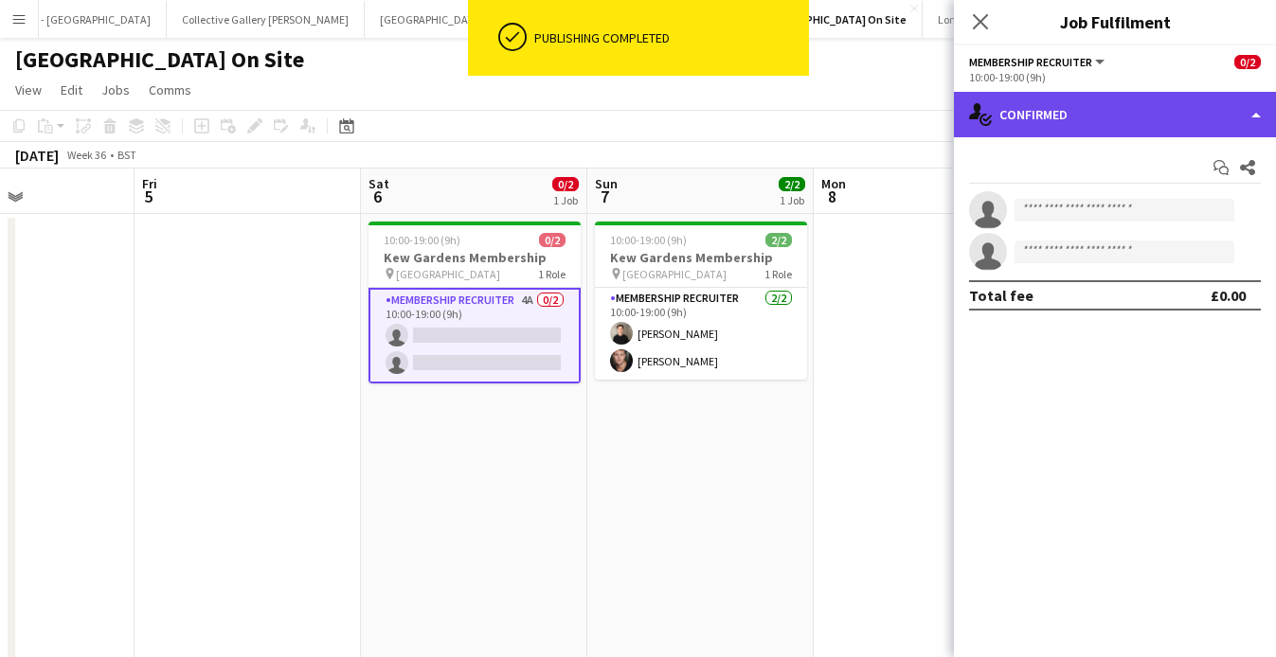
click at [1034, 136] on div "single-neutral-actions-check-2 Confirmed" at bounding box center [1115, 114] width 322 height 45
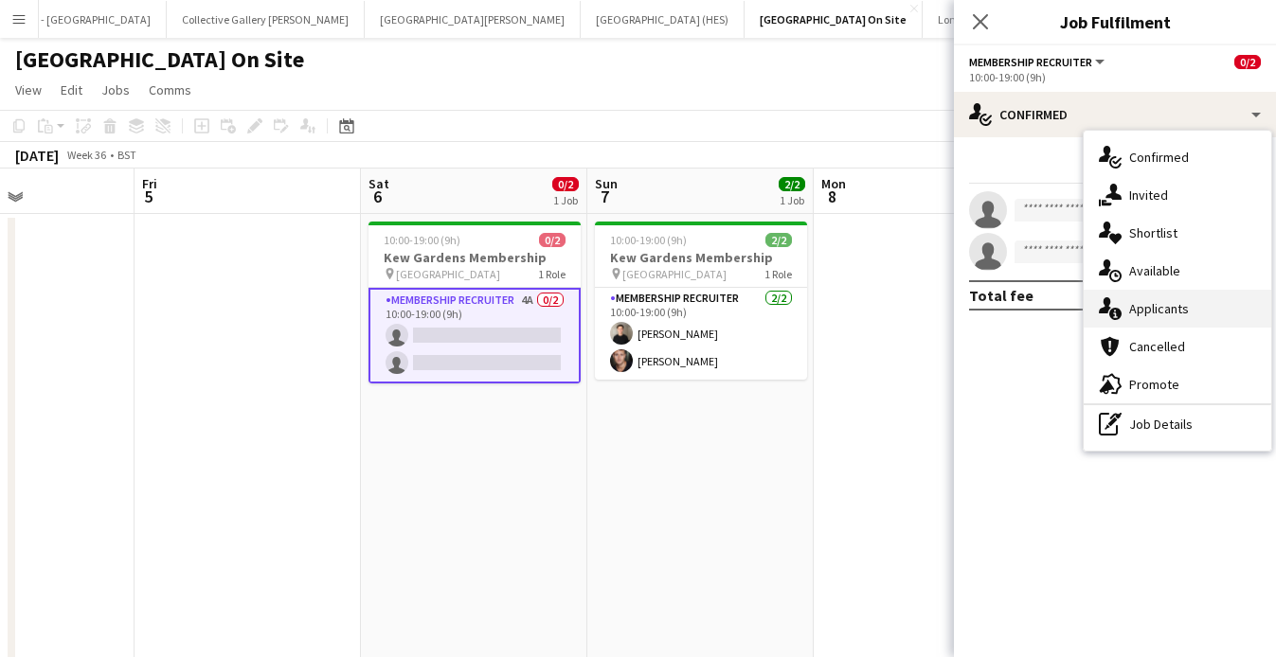
click at [1138, 301] on div "single-neutral-actions-information Applicants" at bounding box center [1178, 309] width 188 height 38
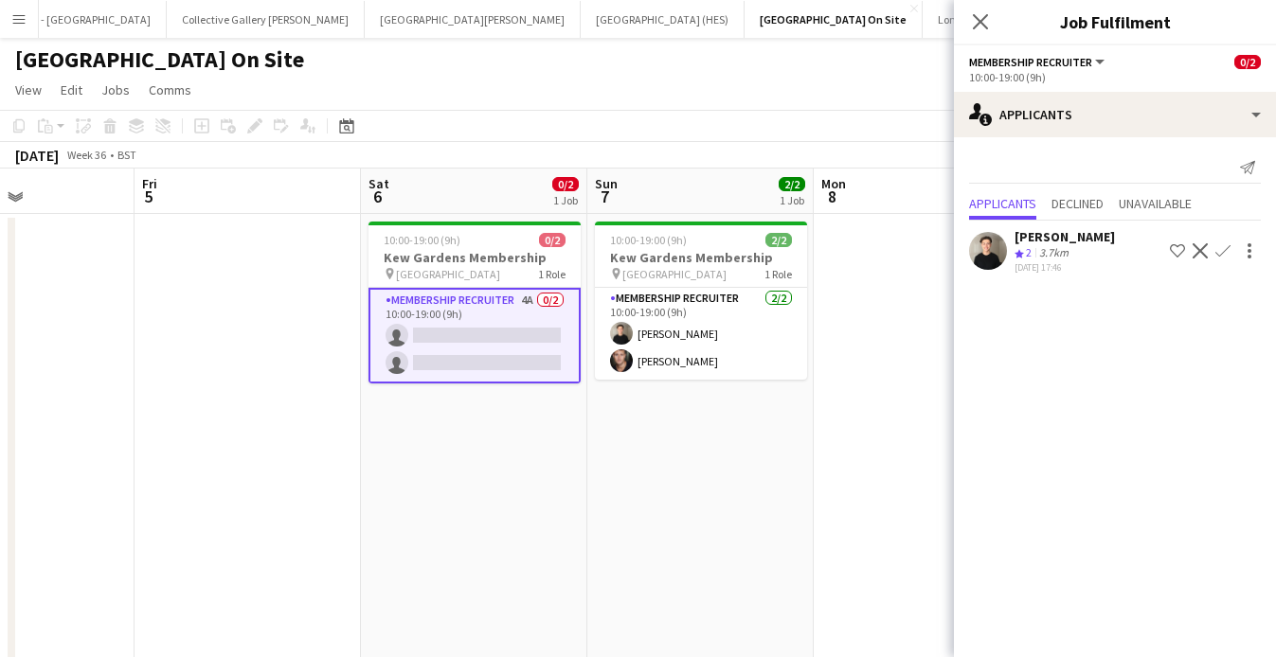
click at [1228, 248] on app-icon "Confirm" at bounding box center [1222, 250] width 15 height 15
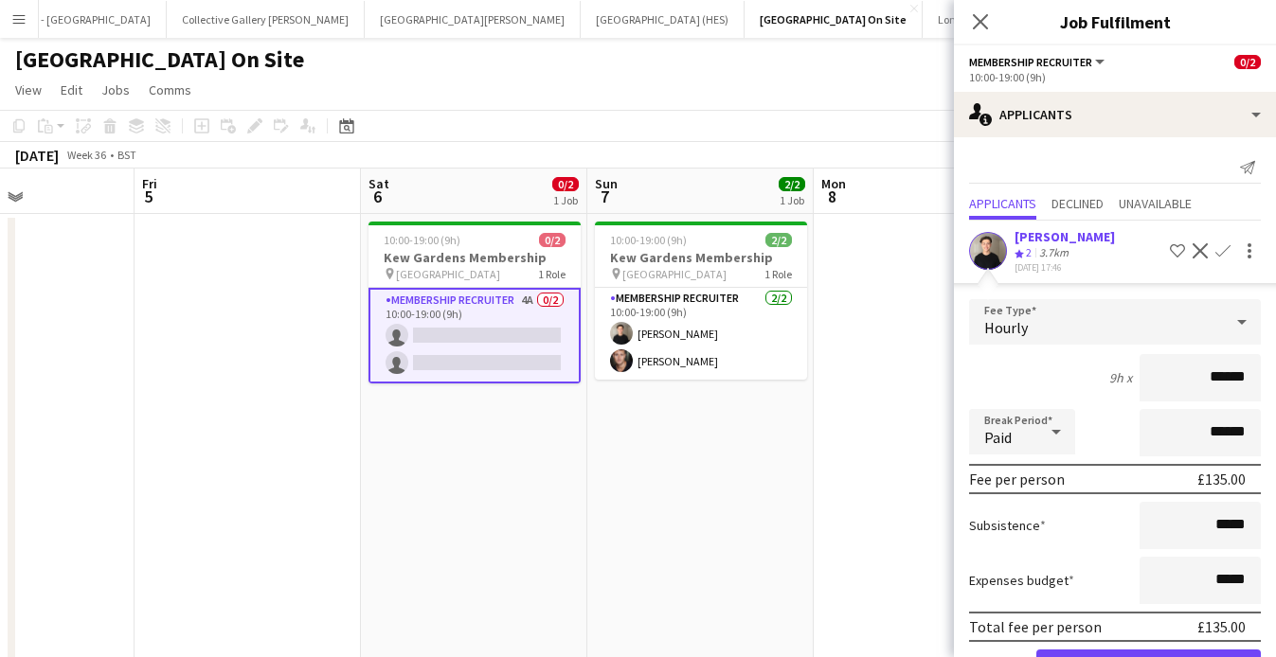
scroll to position [64, 0]
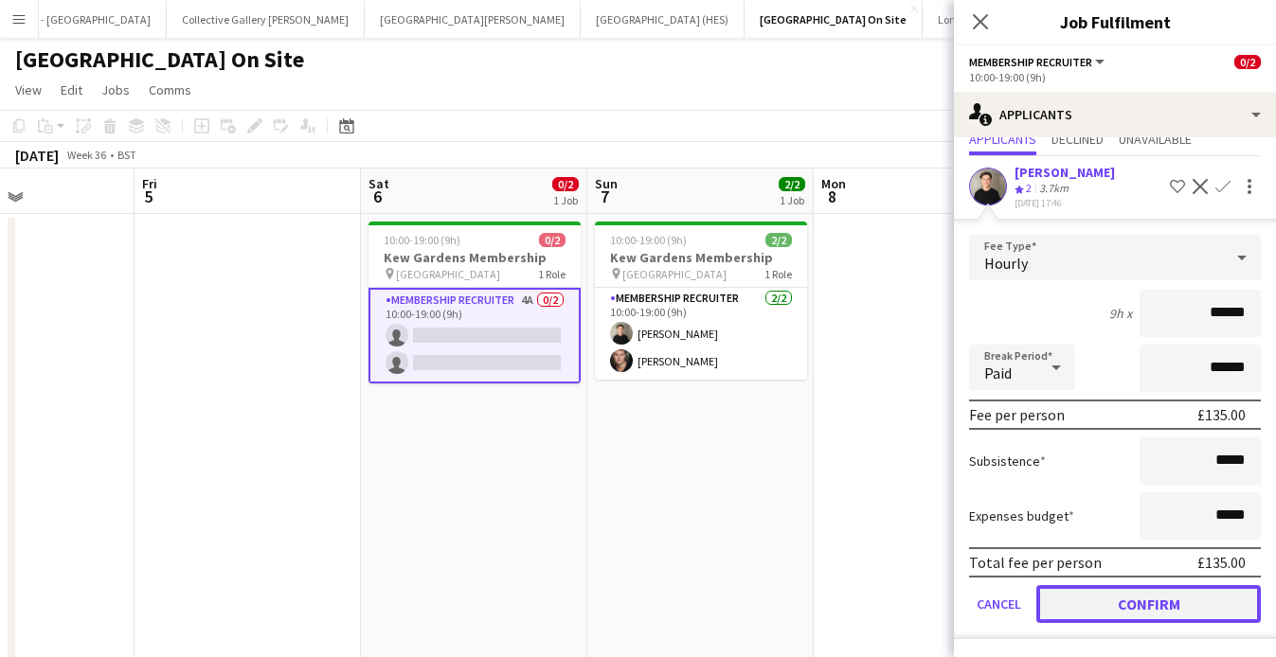
click at [1095, 595] on button "Confirm" at bounding box center [1148, 604] width 225 height 38
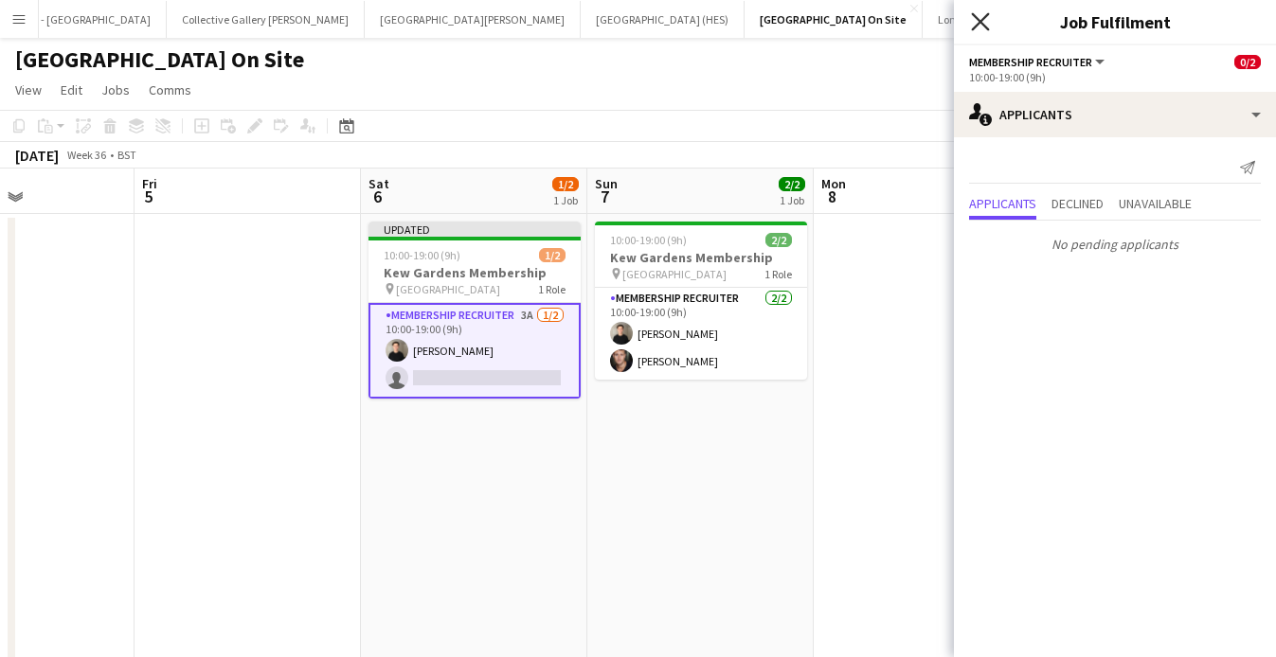
click at [984, 27] on icon at bounding box center [980, 21] width 18 height 18
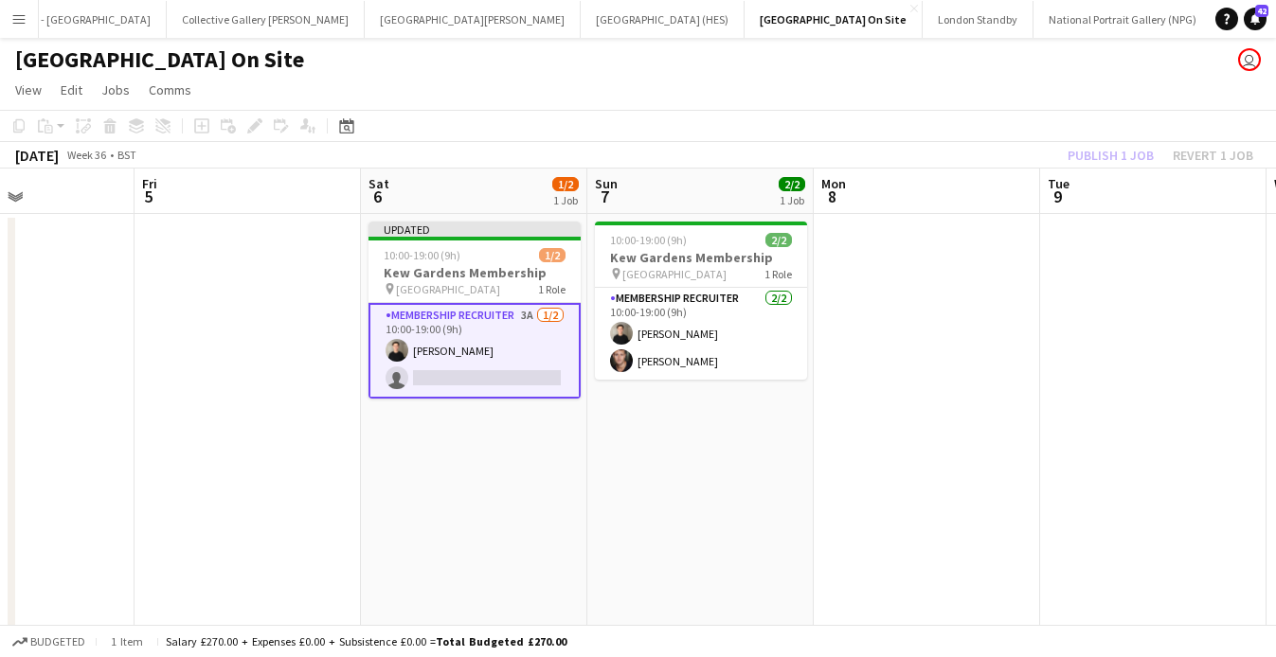
click at [1018, 193] on app-board-header-date "Mon 8" at bounding box center [927, 191] width 226 height 45
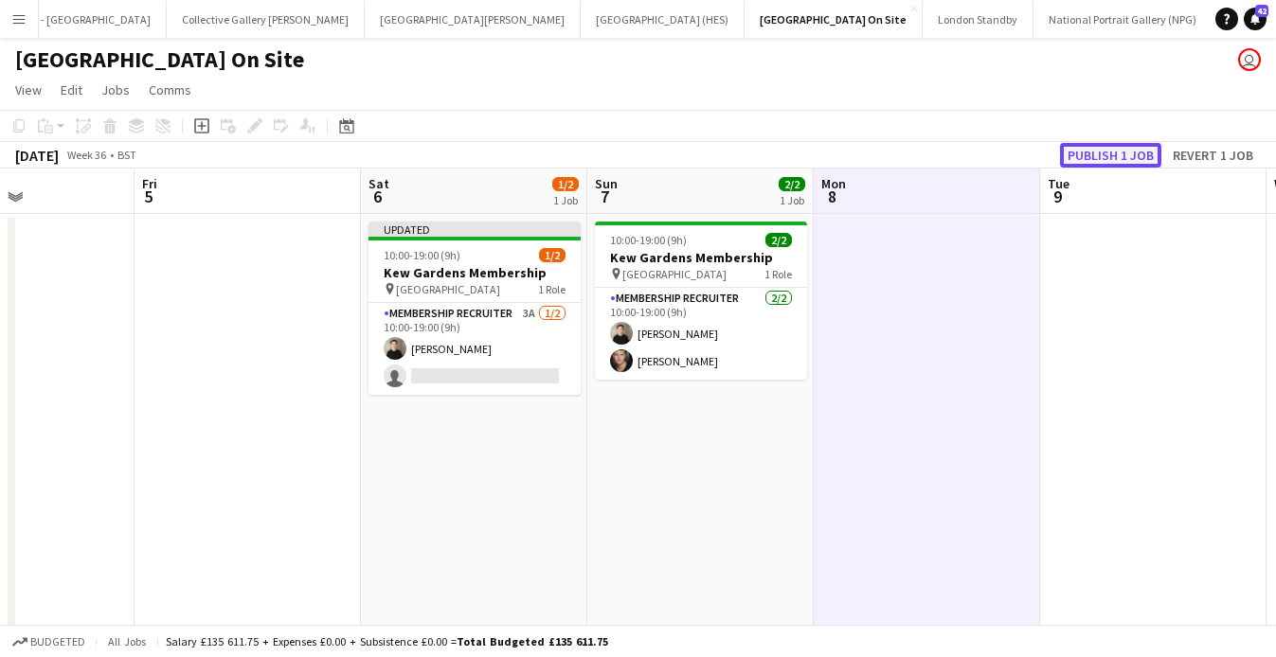
click at [1127, 143] on button "Publish 1 job" at bounding box center [1110, 155] width 101 height 25
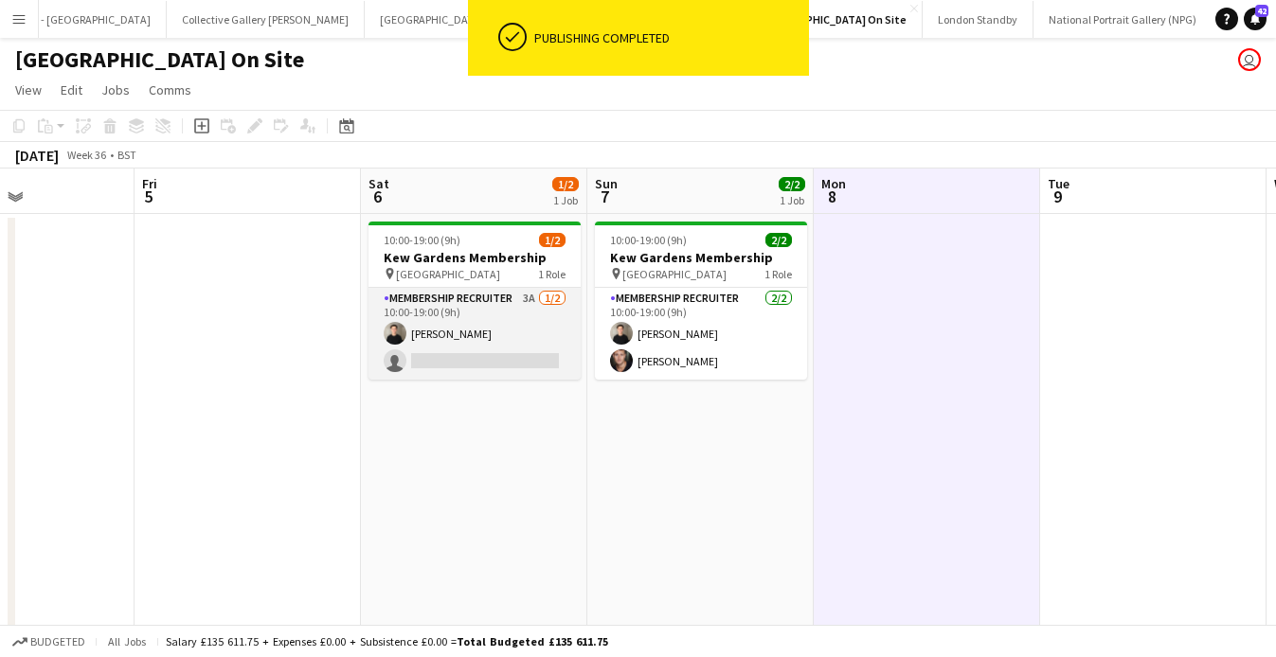
click at [510, 348] on app-card-role "Membership Recruiter 3A [DATE] 10:00-19:00 (9h) [PERSON_NAME] single-neutral-ac…" at bounding box center [475, 334] width 212 height 92
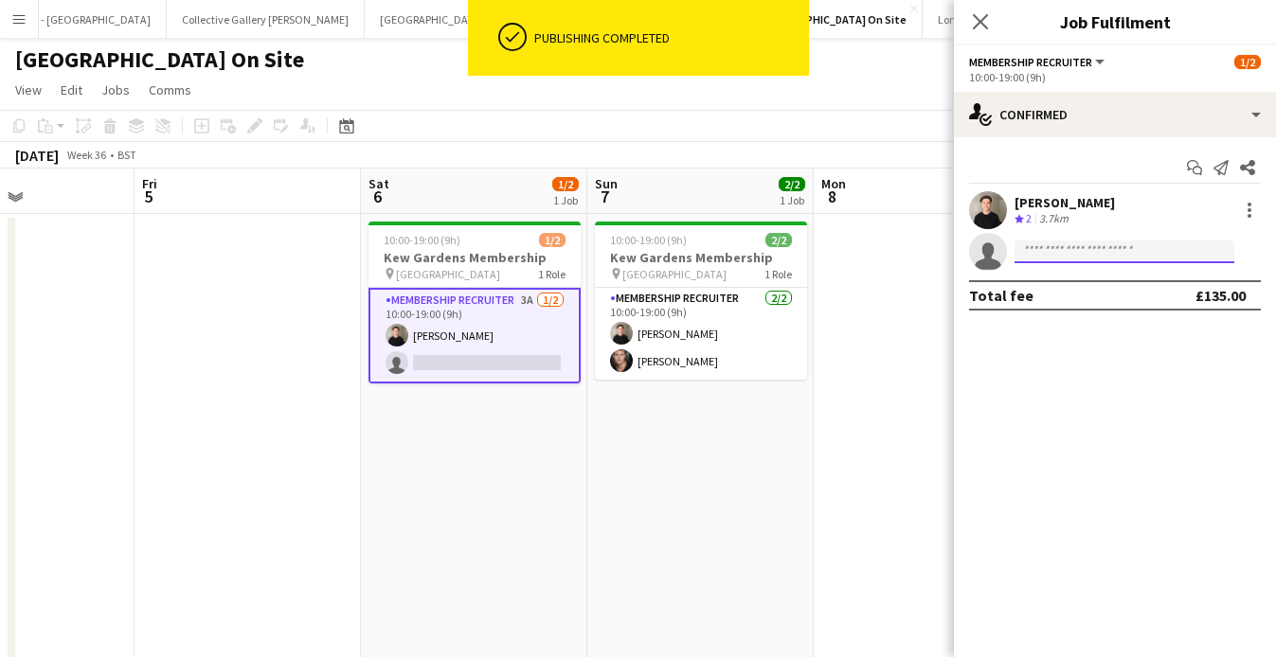
click at [1034, 256] on input at bounding box center [1125, 252] width 220 height 23
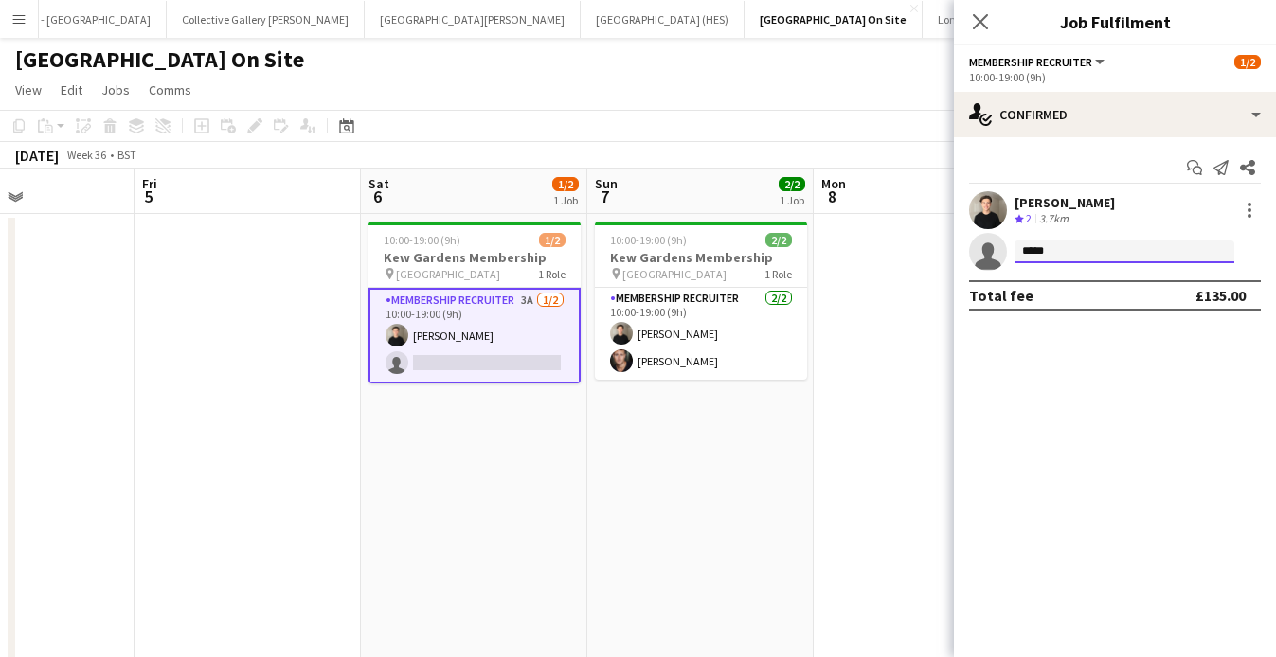
type input "******"
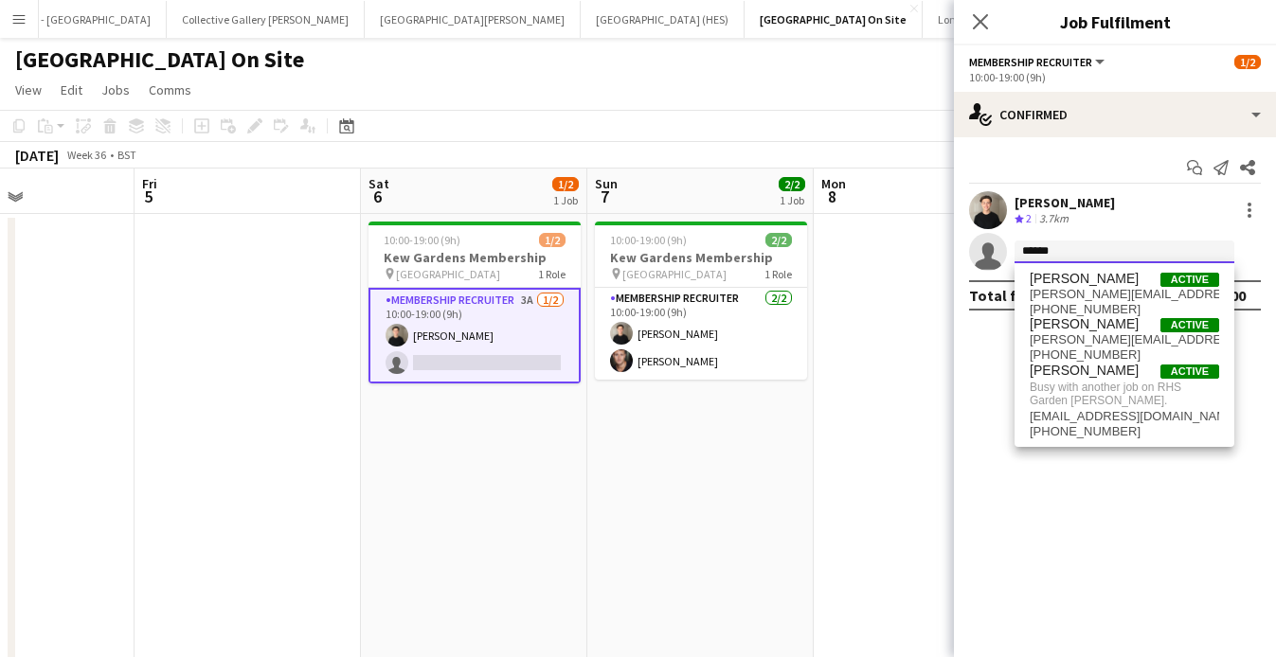
drag, startPoint x: 1072, startPoint y: 247, endPoint x: 964, endPoint y: 247, distance: 108.0
click at [964, 247] on app-invite-slot "single-neutral-actions ******" at bounding box center [1115, 252] width 322 height 38
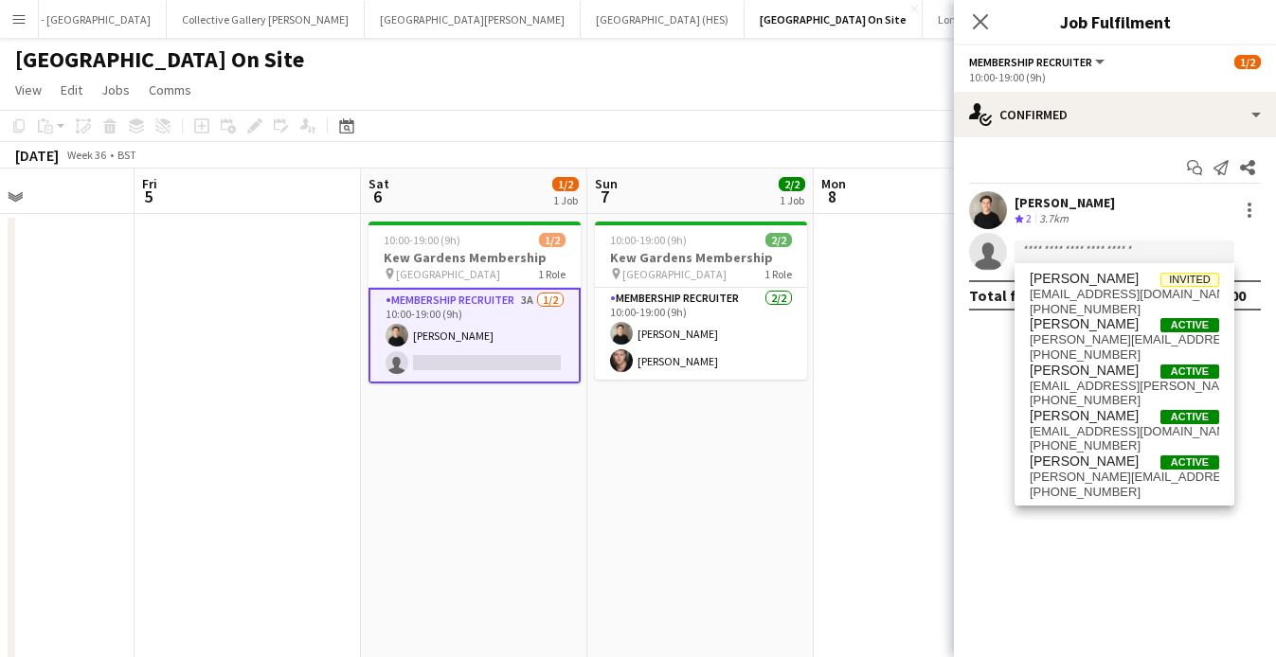
click at [682, 88] on app-page-menu "View Day view expanded Day view collapsed Month view Date picker Jump to [DATE]…" at bounding box center [638, 92] width 1276 height 36
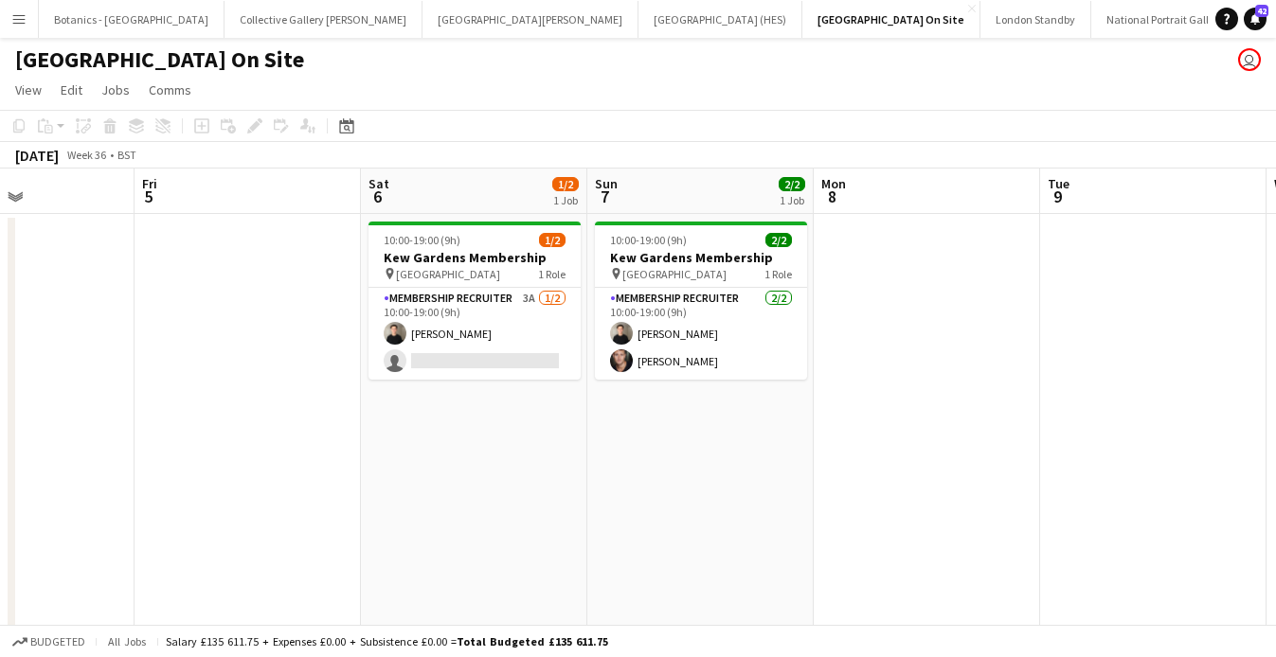
click at [76, 41] on div "[GEOGRAPHIC_DATA] On Site user" at bounding box center [638, 56] width 1276 height 36
click at [80, 19] on button "Botanics - [GEOGRAPHIC_DATA] Close" at bounding box center [132, 19] width 186 height 37
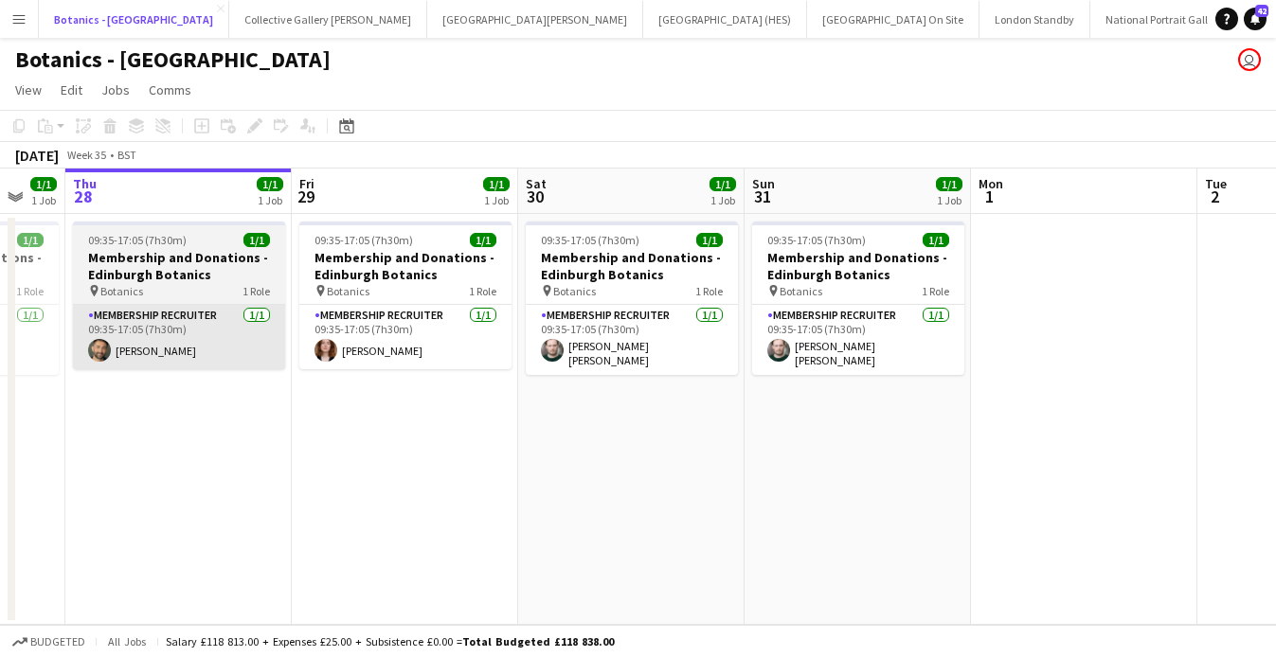
scroll to position [0, 616]
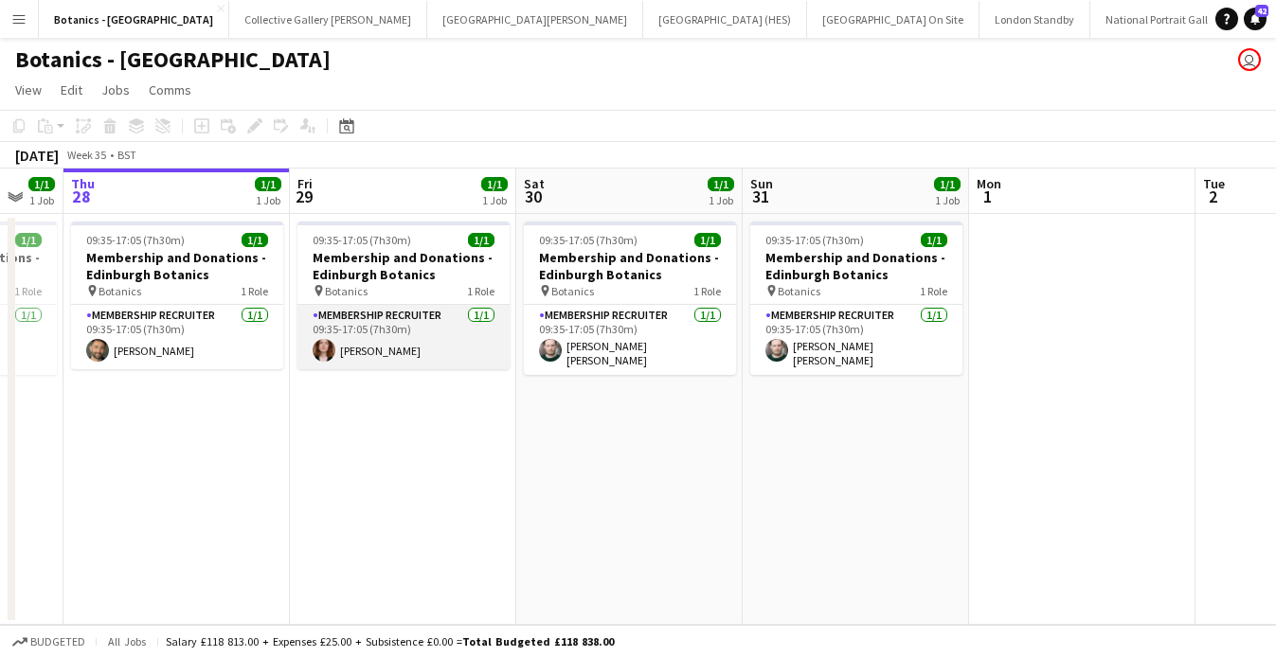
click at [436, 342] on app-card-role "Membership Recruiter [DATE] 09:35-17:05 (7h30m) [PERSON_NAME]" at bounding box center [403, 337] width 212 height 64
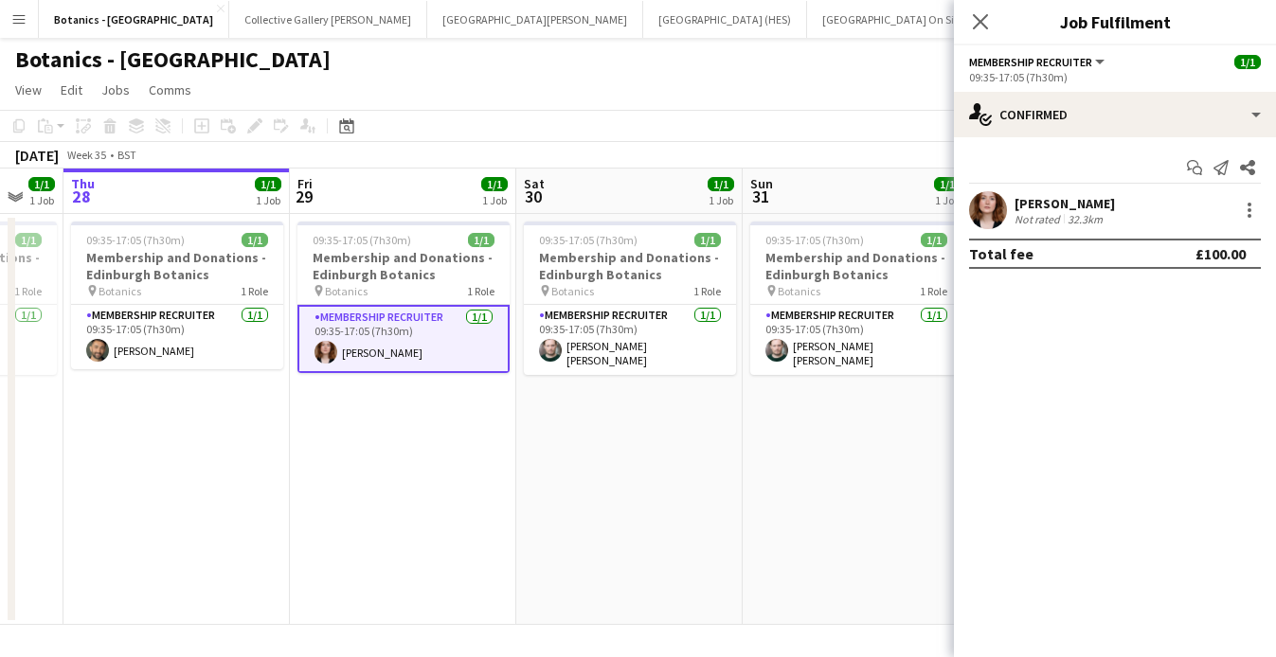
click at [1076, 205] on div "[PERSON_NAME]" at bounding box center [1065, 203] width 100 height 17
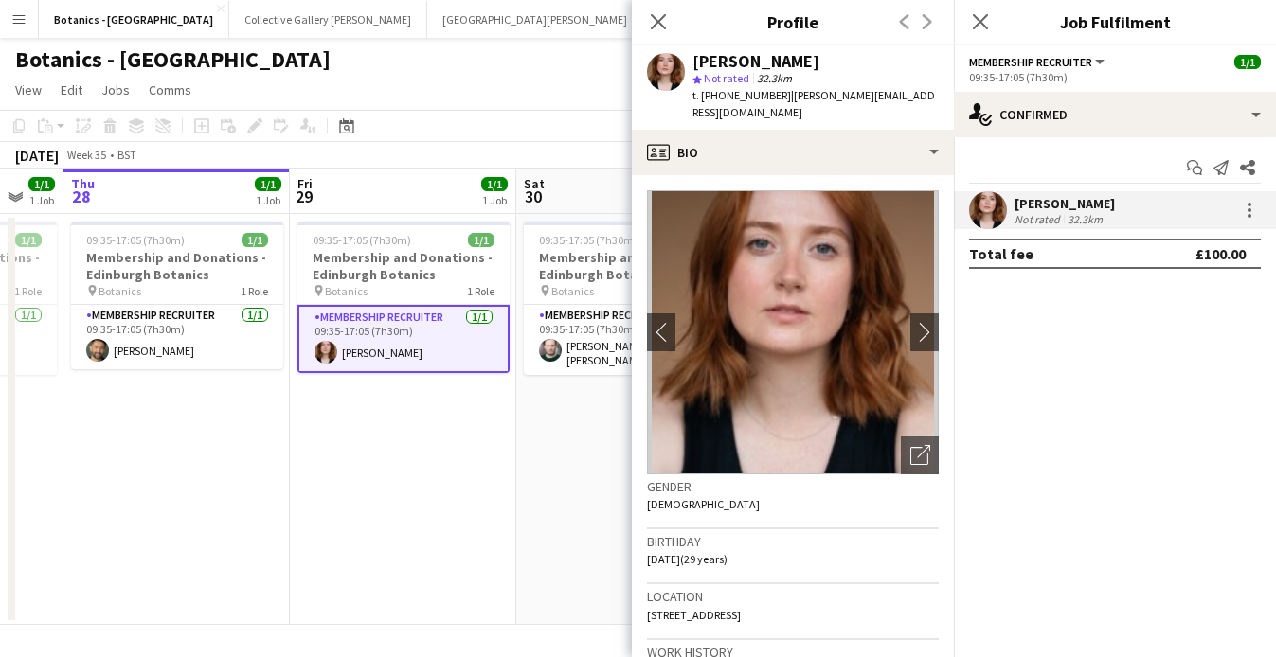
drag, startPoint x: 773, startPoint y: 97, endPoint x: 702, endPoint y: 97, distance: 71.1
click at [702, 97] on span "t. [PHONE_NUMBER]" at bounding box center [742, 95] width 99 height 14
copy span "[PHONE_NUMBER]"
click at [660, 11] on app-icon "Close pop-in" at bounding box center [658, 22] width 27 height 27
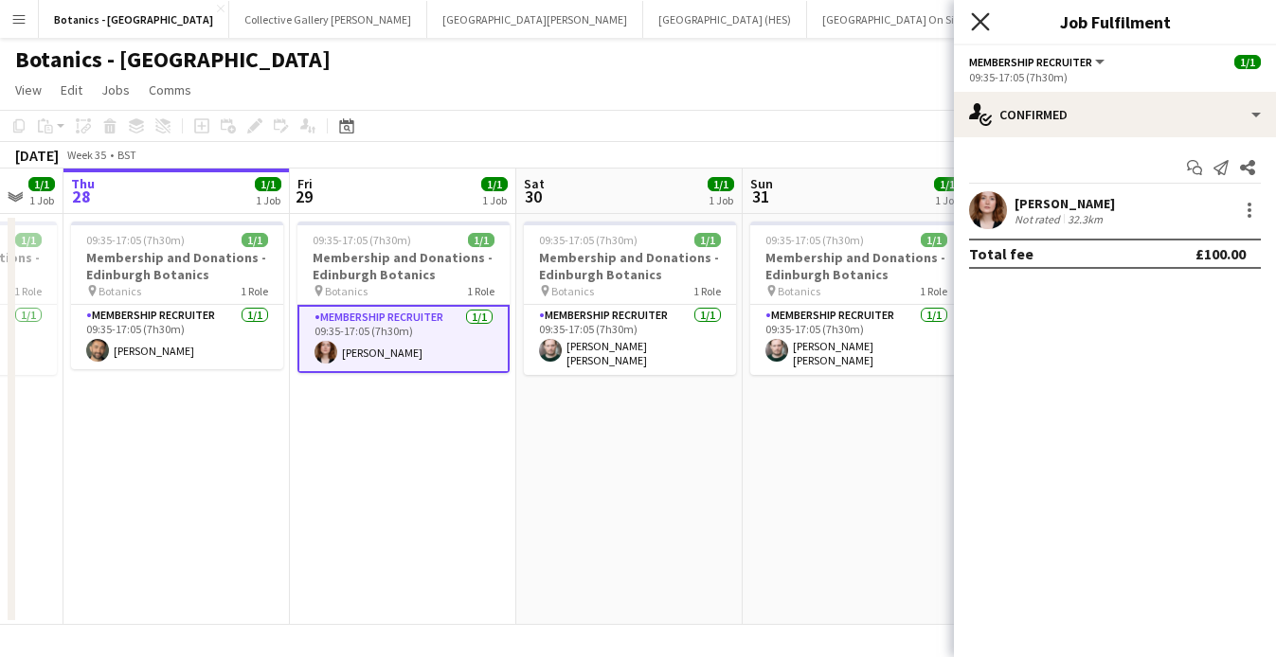
click at [981, 19] on icon at bounding box center [980, 21] width 18 height 18
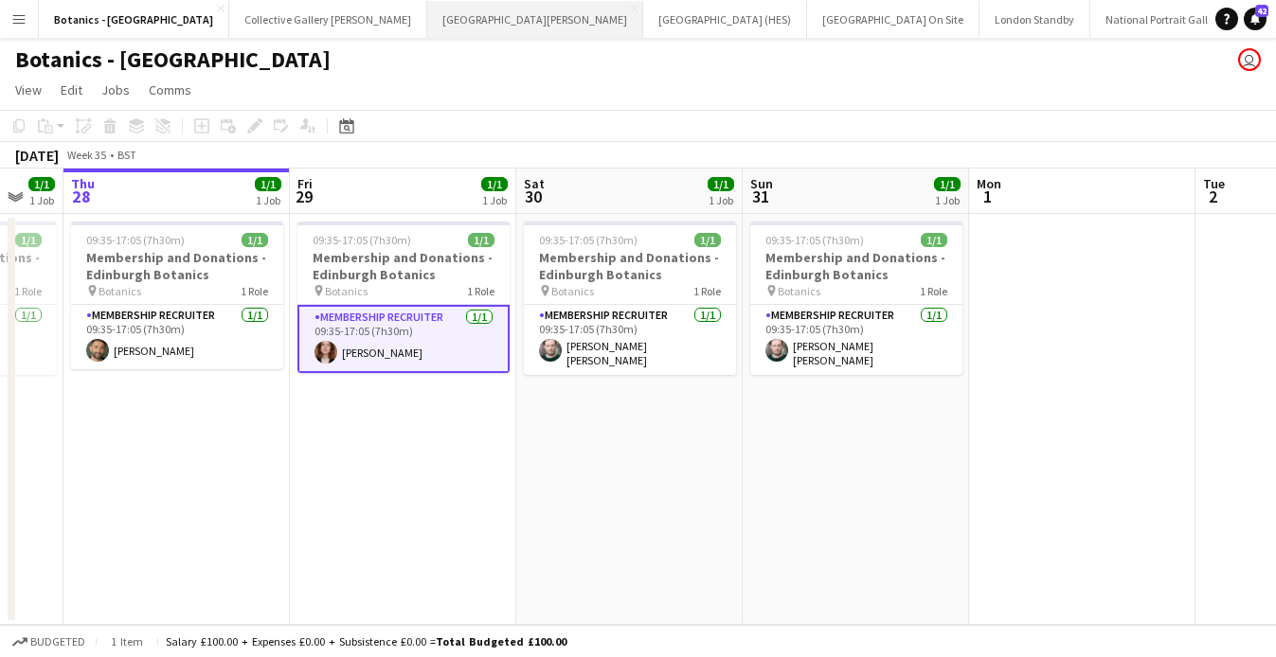
click at [427, 22] on button "[GEOGRAPHIC_DATA][PERSON_NAME] [GEOGRAPHIC_DATA] Close" at bounding box center [535, 19] width 216 height 37
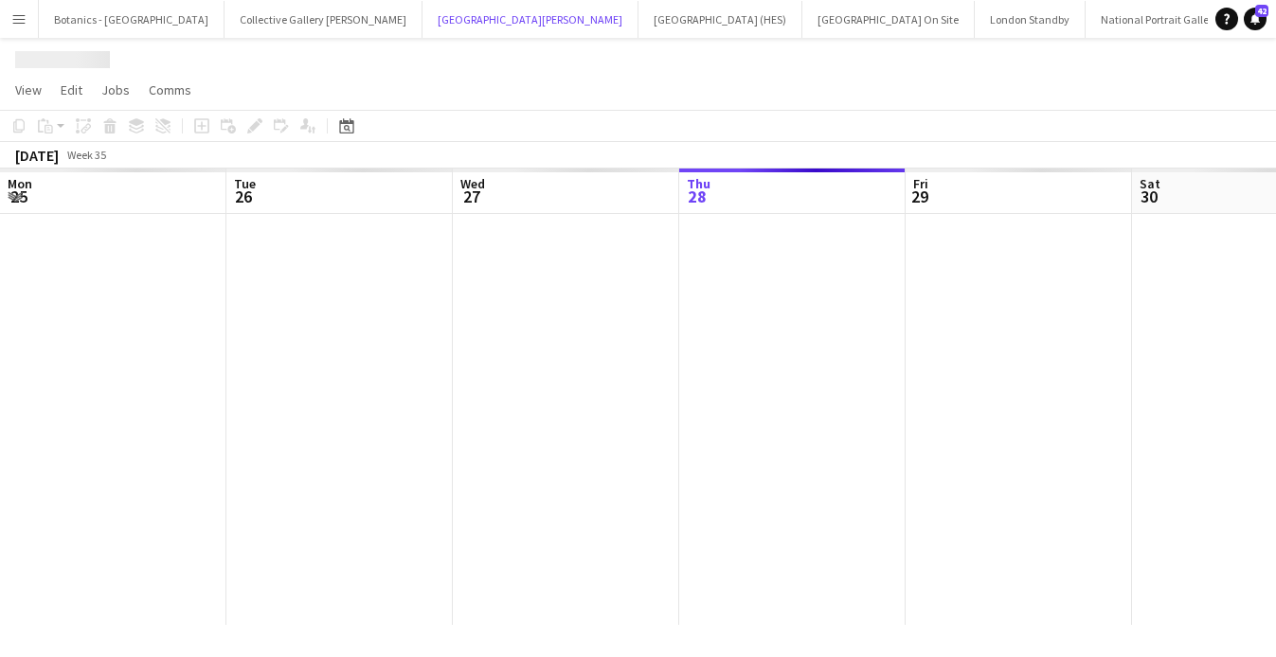
scroll to position [0, 453]
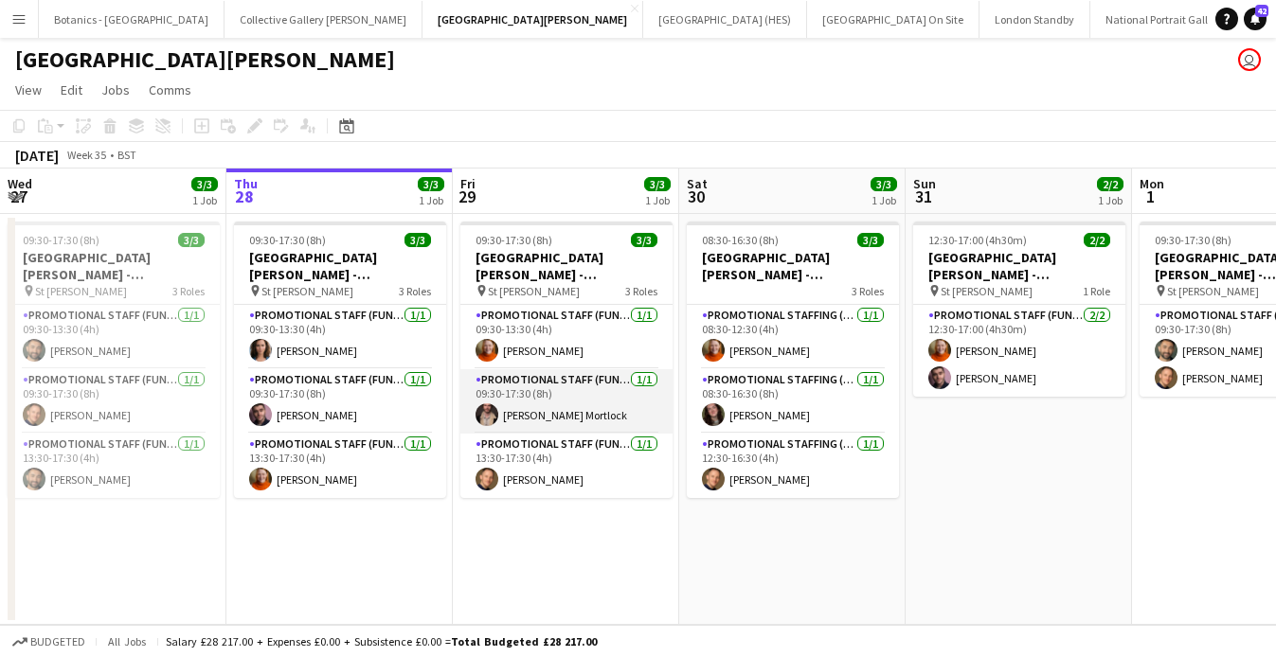
click at [580, 405] on app-card-role "Promotional Staff (Fundraiser) [DATE] 09:30-17:30 (8h) [PERSON_NAME] Mortlock" at bounding box center [566, 401] width 212 height 64
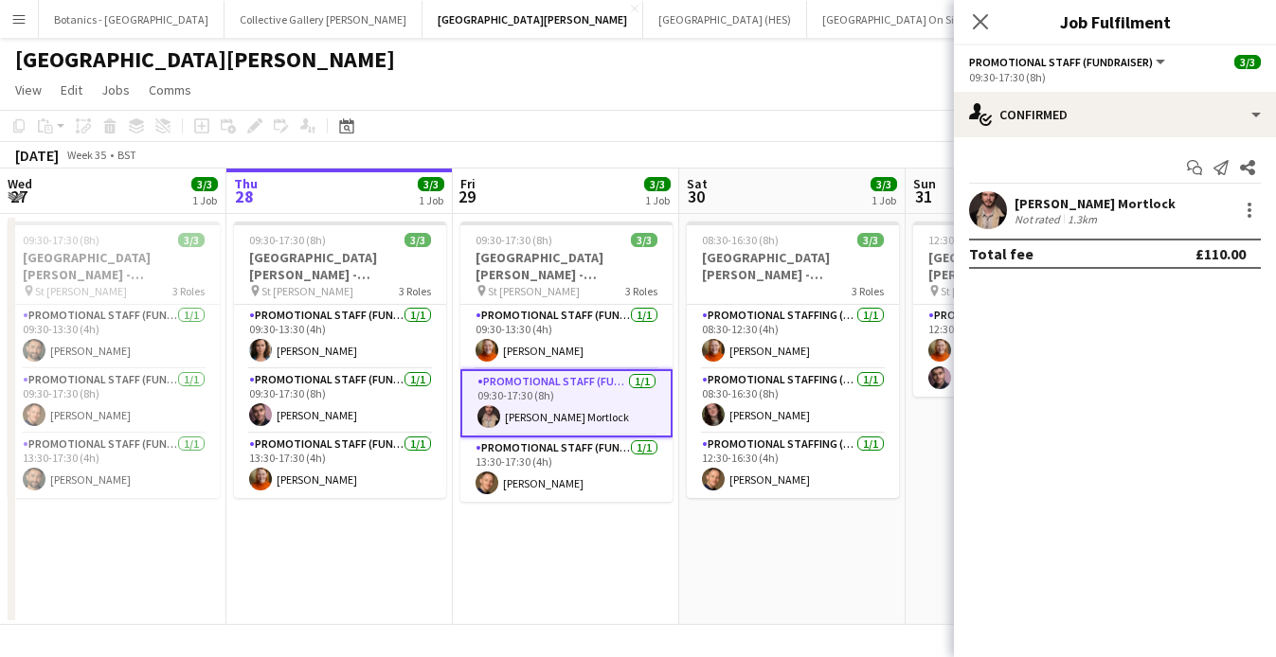
click at [1068, 203] on div "[PERSON_NAME] Mortlock" at bounding box center [1095, 203] width 161 height 17
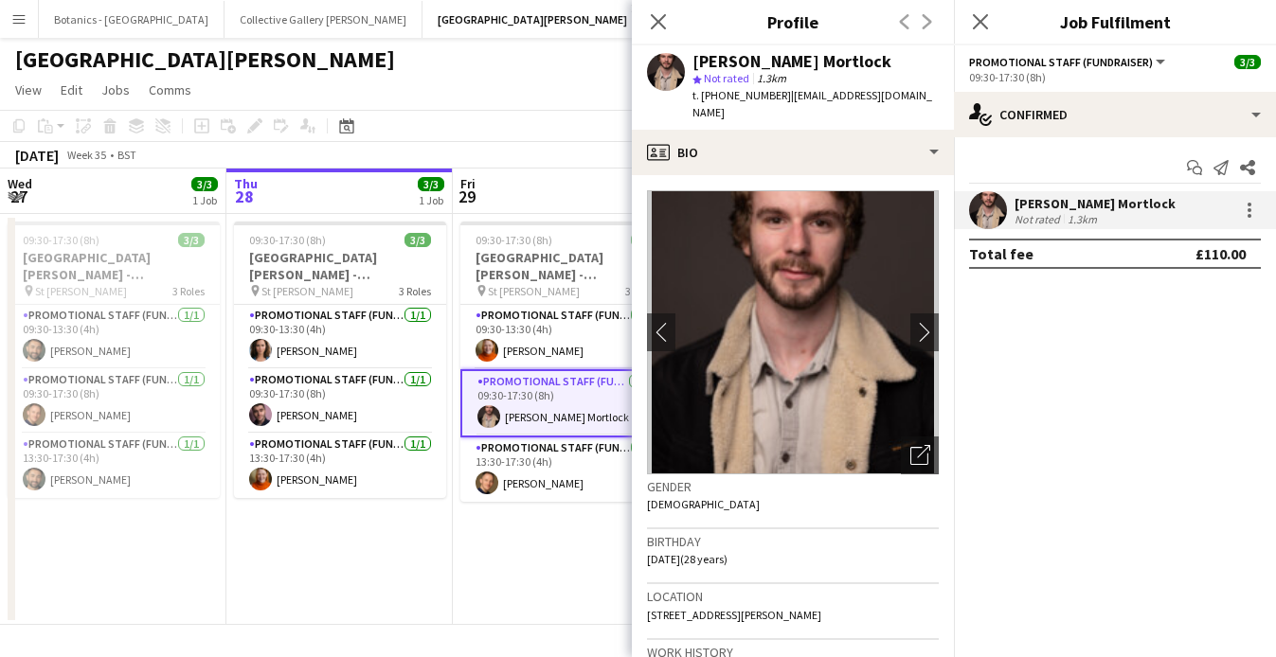
drag, startPoint x: 774, startPoint y: 96, endPoint x: 704, endPoint y: 96, distance: 70.1
click at [704, 96] on span "t. [PHONE_NUMBER]" at bounding box center [742, 95] width 99 height 14
copy span "[PHONE_NUMBER]"
click at [537, 462] on app-card-role "Promotional Staff (Fundraiser) [DATE] 13:30-17:30 (4h) [PERSON_NAME]" at bounding box center [566, 470] width 212 height 64
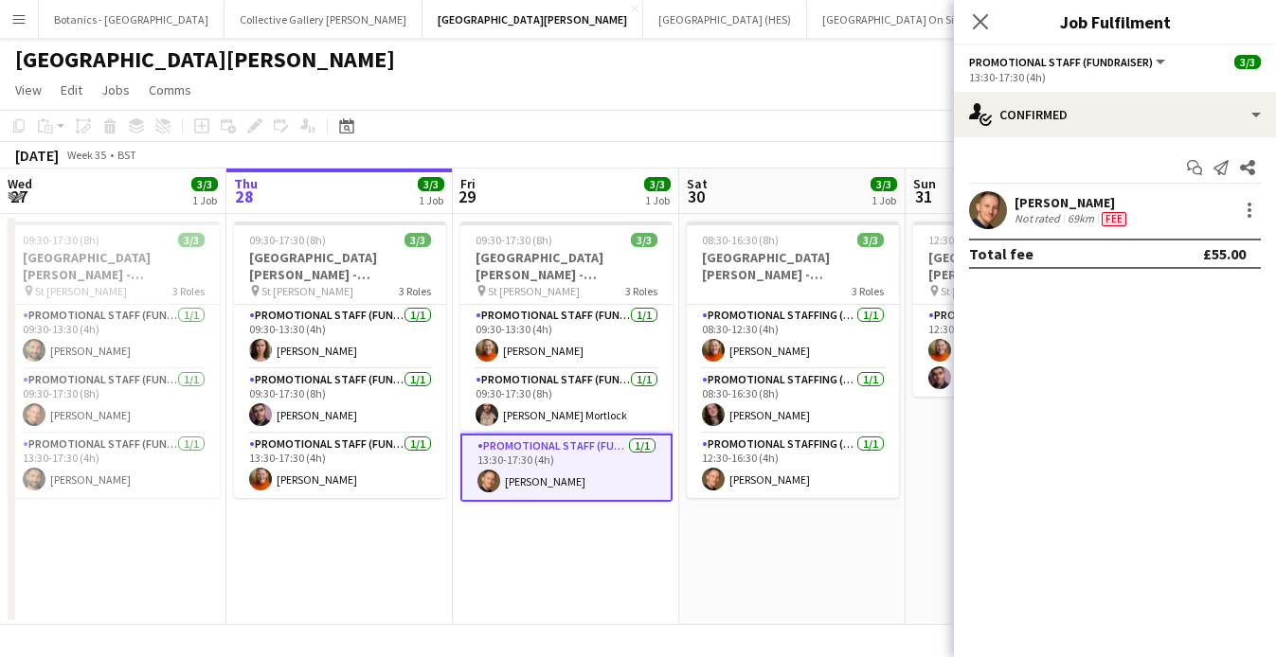
click at [1071, 204] on div "[PERSON_NAME]" at bounding box center [1073, 202] width 116 height 17
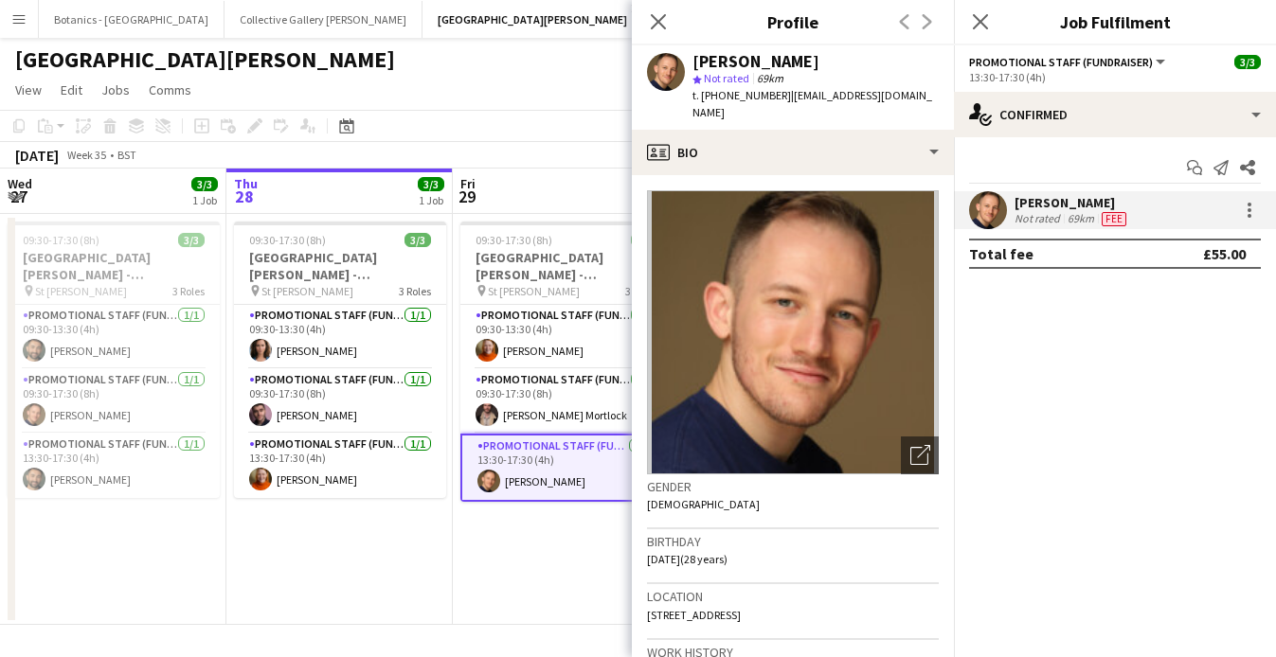
drag, startPoint x: 780, startPoint y: 97, endPoint x: 719, endPoint y: 101, distance: 60.8
click at [719, 101] on span "t. [PHONE_NUMBER]" at bounding box center [742, 95] width 99 height 14
copy span "07468422968"
click at [659, 19] on icon at bounding box center [658, 21] width 18 height 18
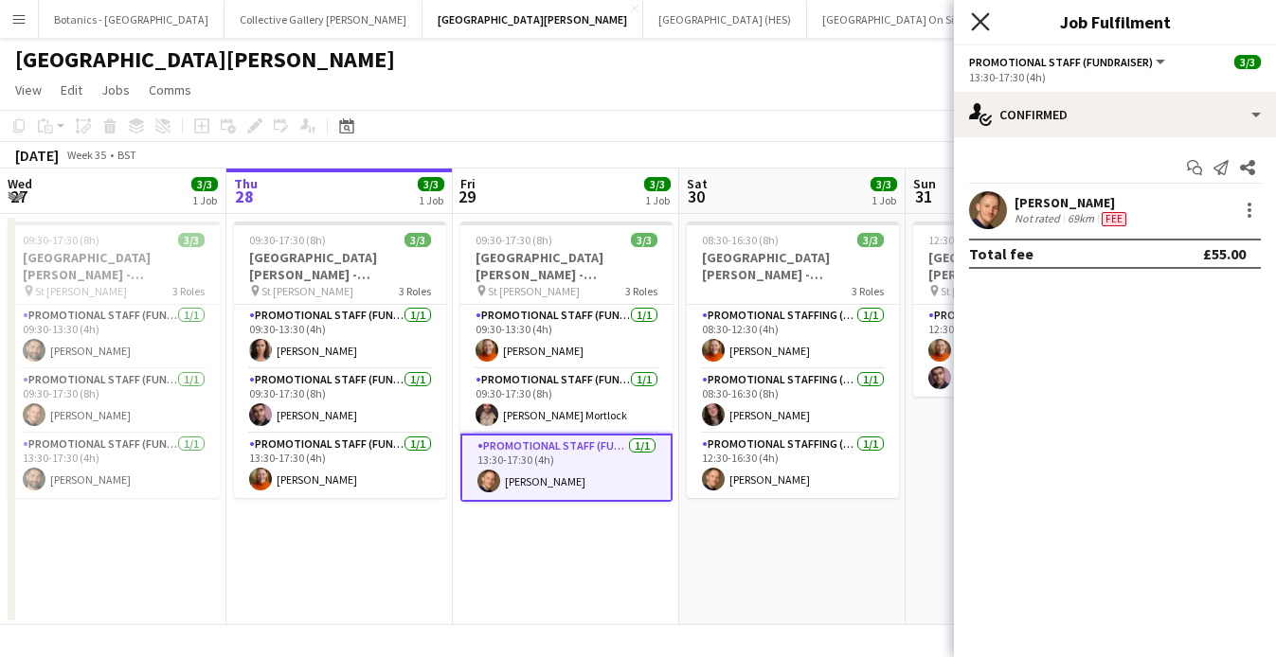
click at [978, 19] on icon at bounding box center [980, 21] width 18 height 18
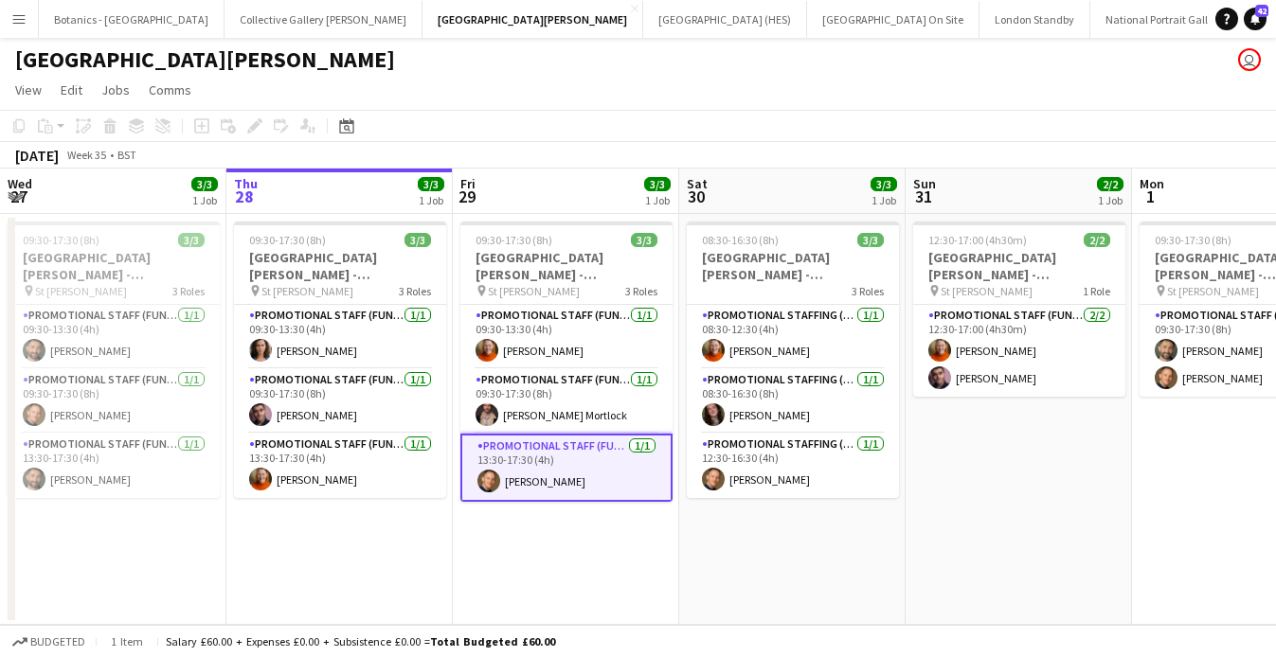
click at [1033, 494] on app-date-cell "12:30-17:00 (4h30m) 2/2 [GEOGRAPHIC_DATA][PERSON_NAME] - Fundraising pin St [PE…" at bounding box center [1019, 419] width 226 height 411
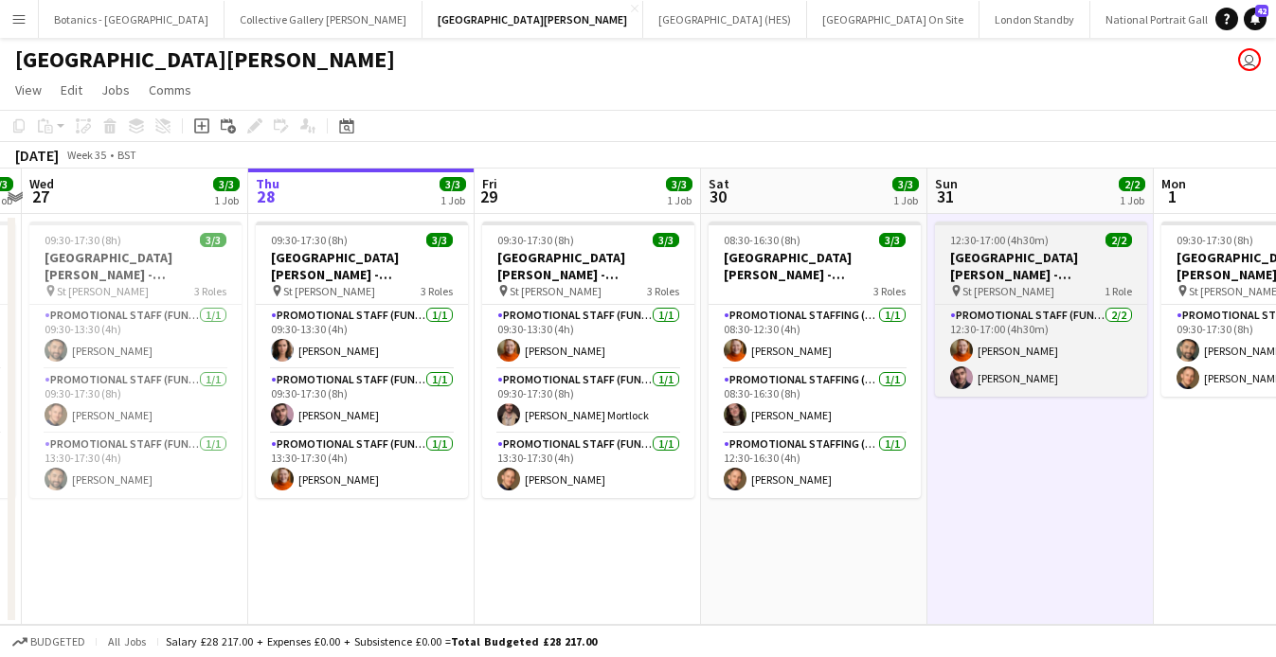
scroll to position [0, 529]
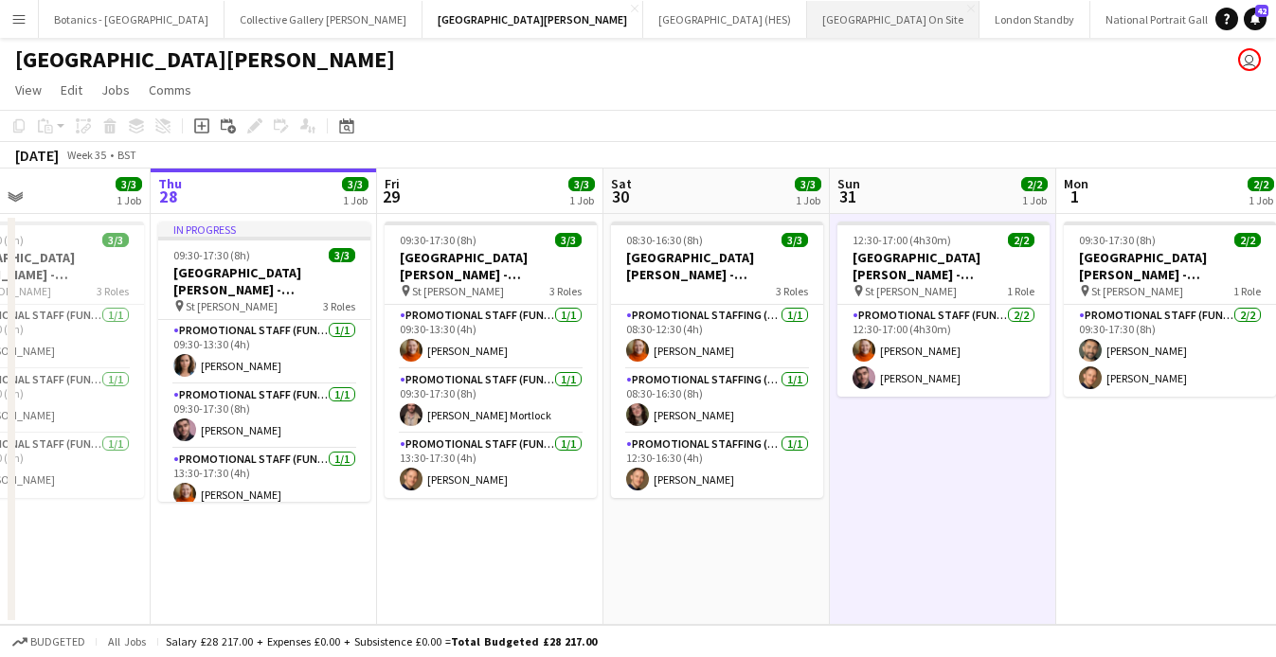
click at [807, 16] on button "[GEOGRAPHIC_DATA] On Site Close" at bounding box center [893, 19] width 172 height 37
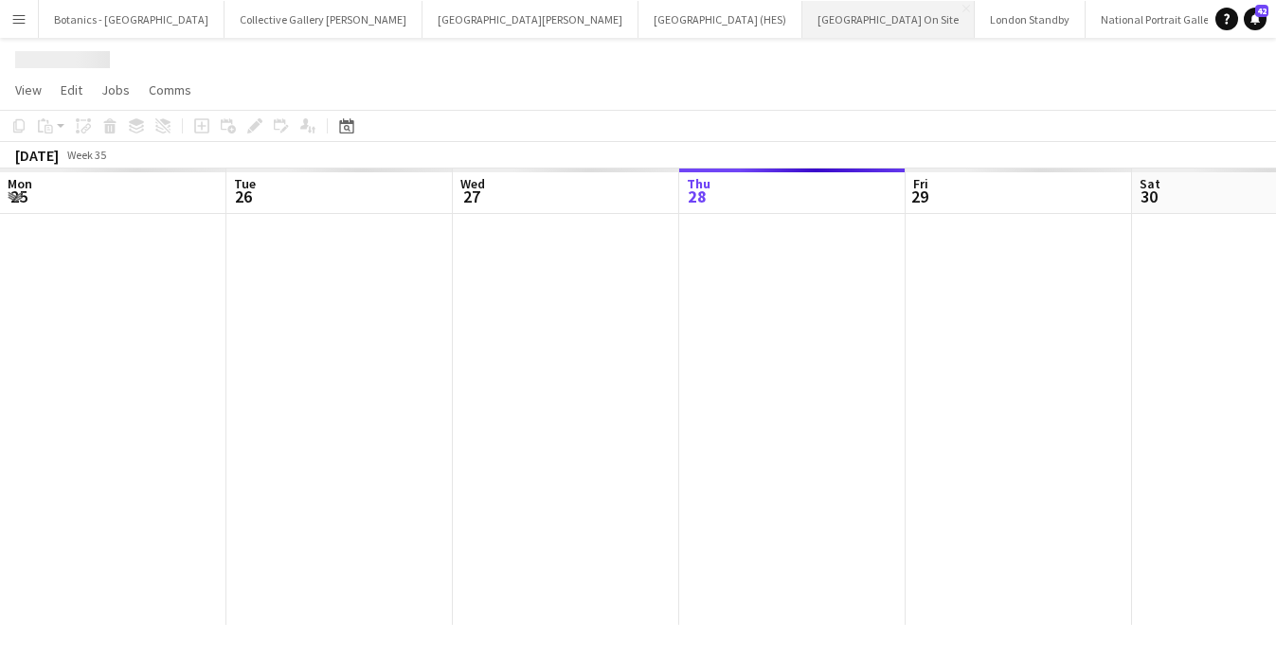
scroll to position [0, 453]
